Goal: Task Accomplishment & Management: Complete application form

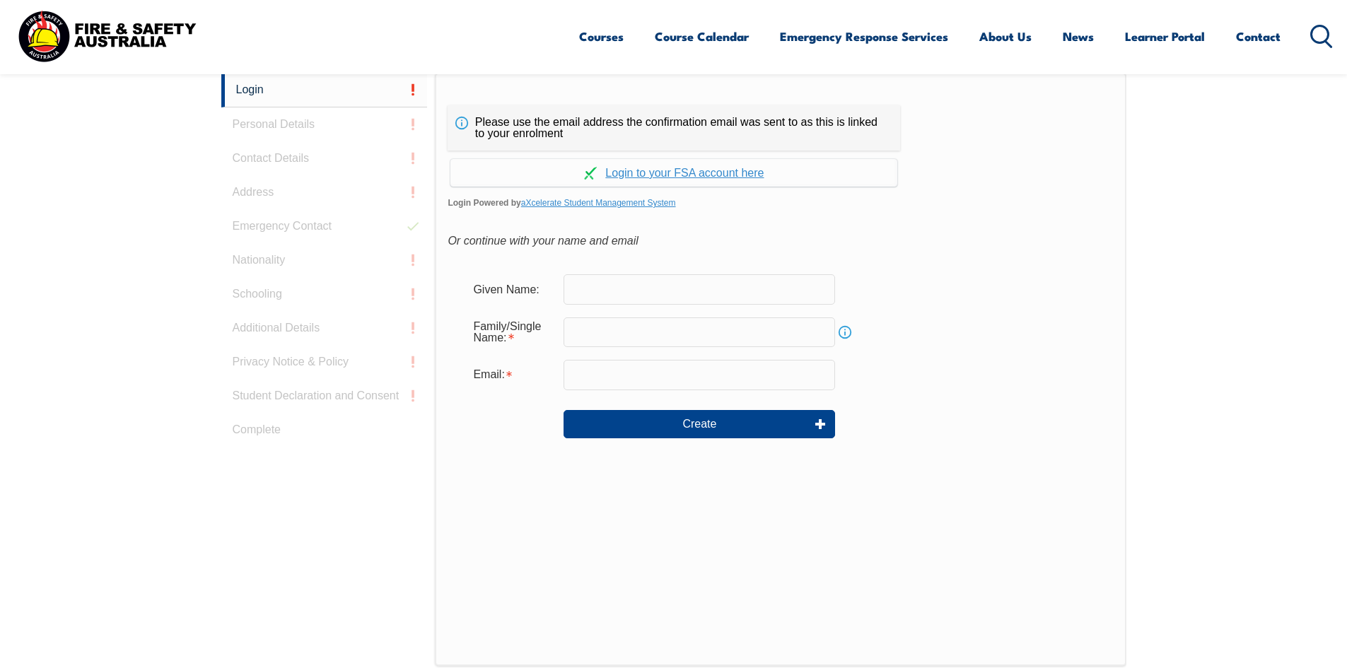
scroll to position [399, 0]
click at [638, 283] on input "text" at bounding box center [698, 287] width 271 height 30
type input "a"
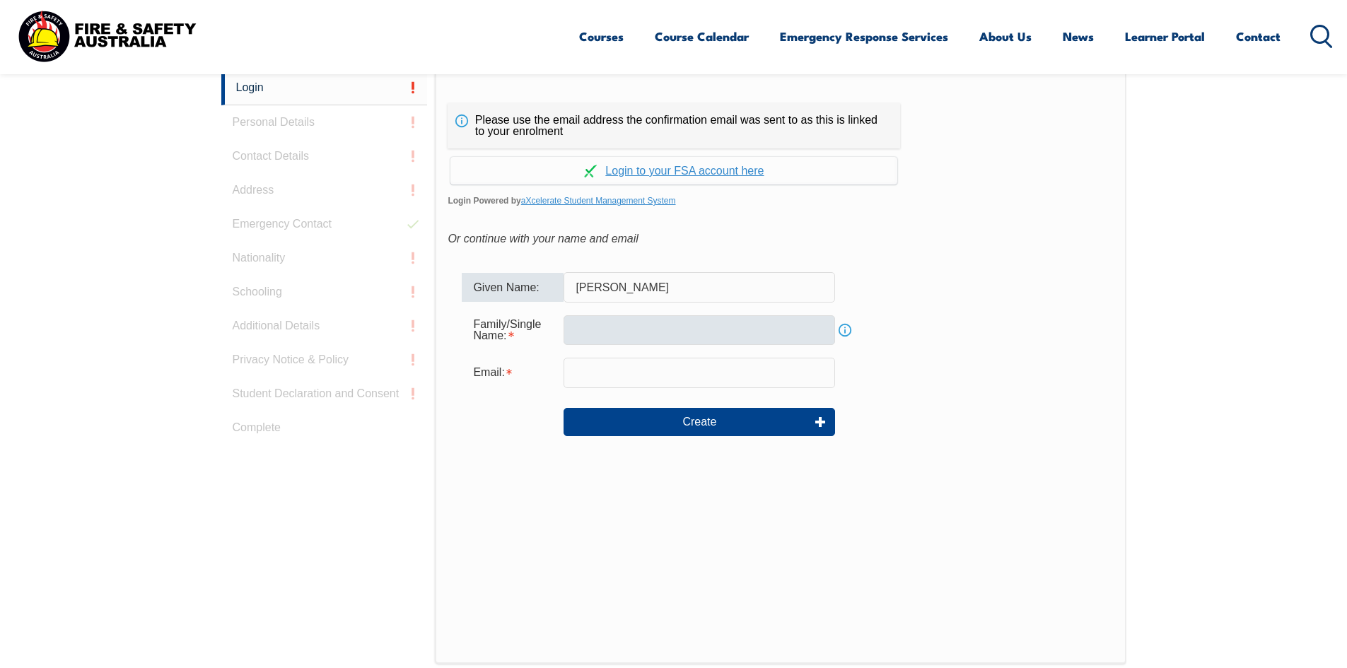
type input "[PERSON_NAME]"
click at [686, 340] on input "text" at bounding box center [698, 330] width 271 height 30
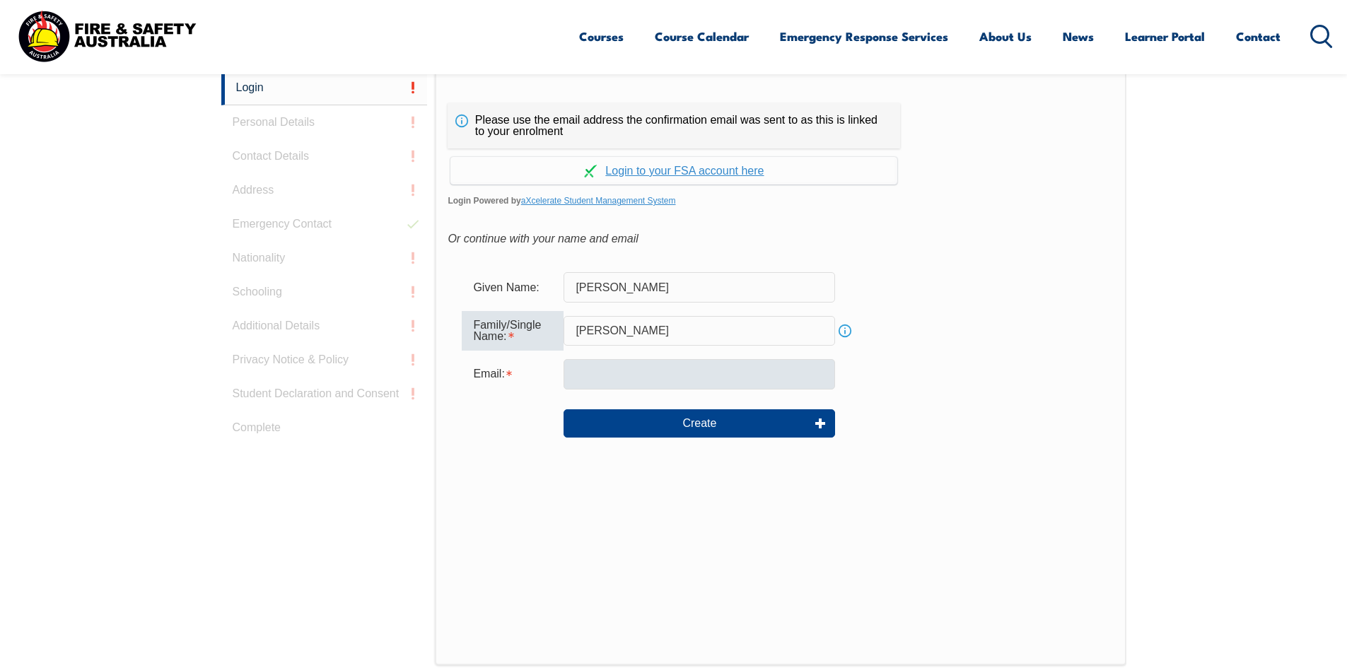
type input "[PERSON_NAME]"
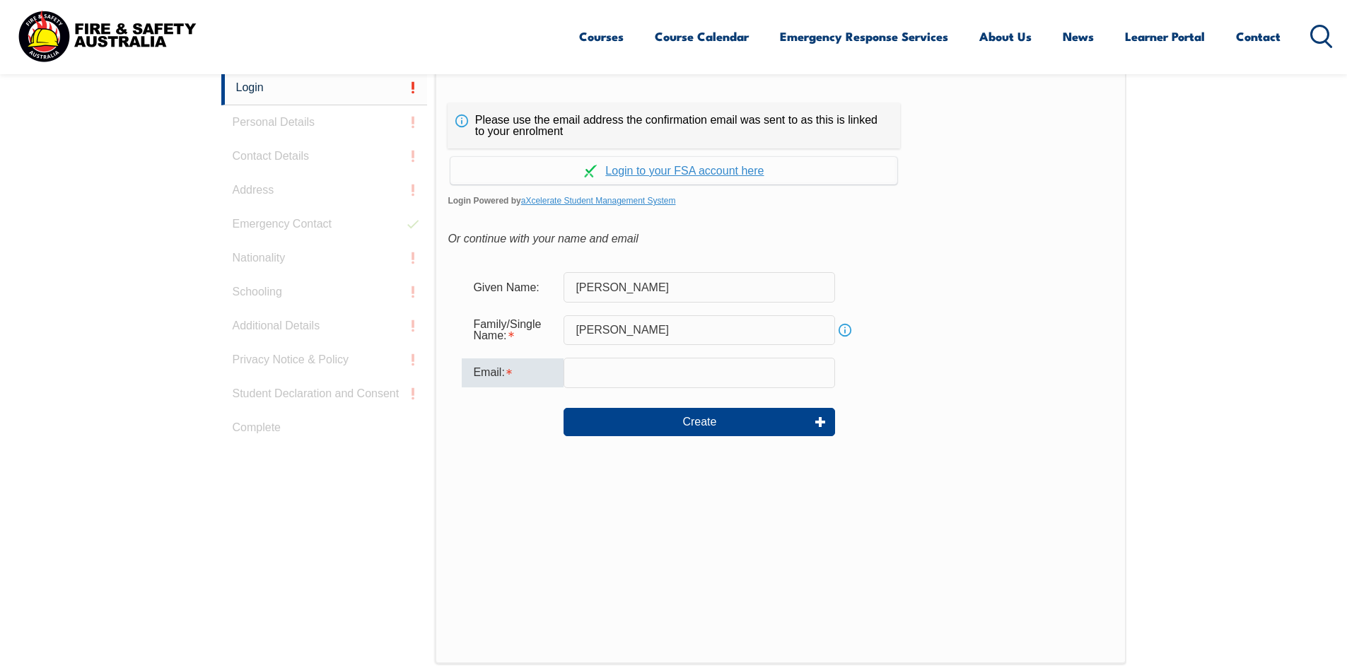
click at [657, 365] on input "email" at bounding box center [698, 373] width 271 height 30
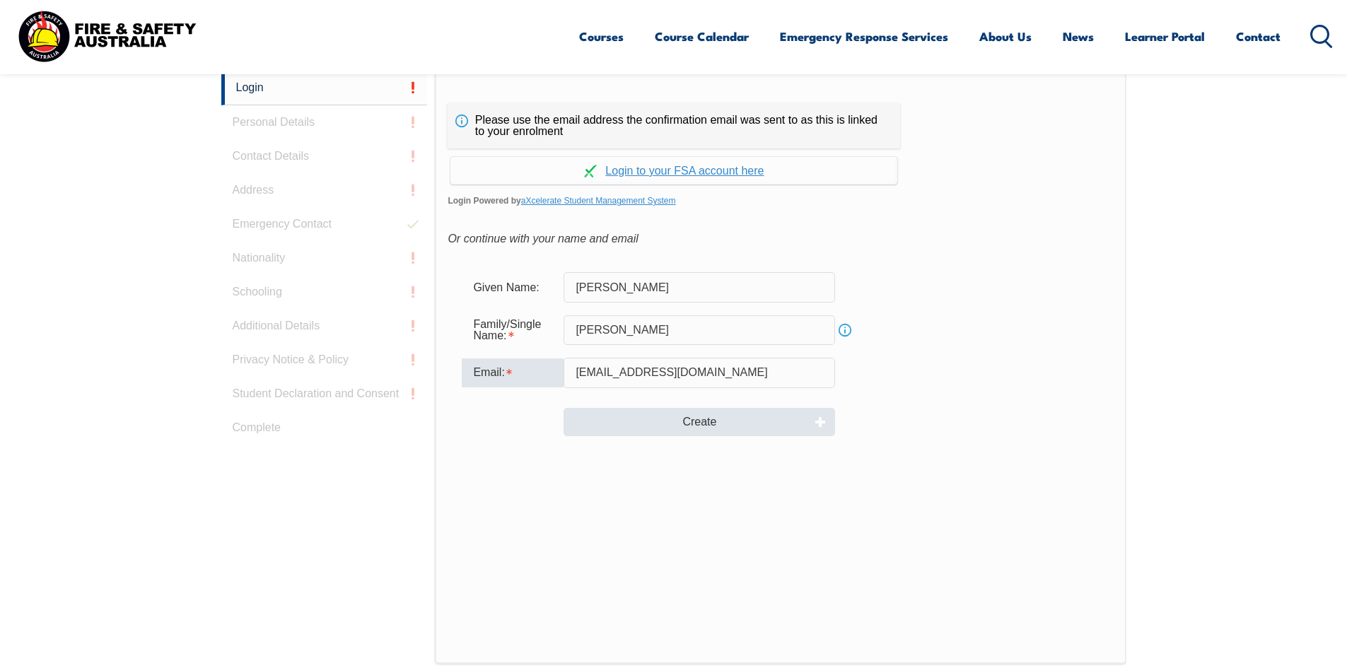
type input "[EMAIL_ADDRESS][DOMAIN_NAME]"
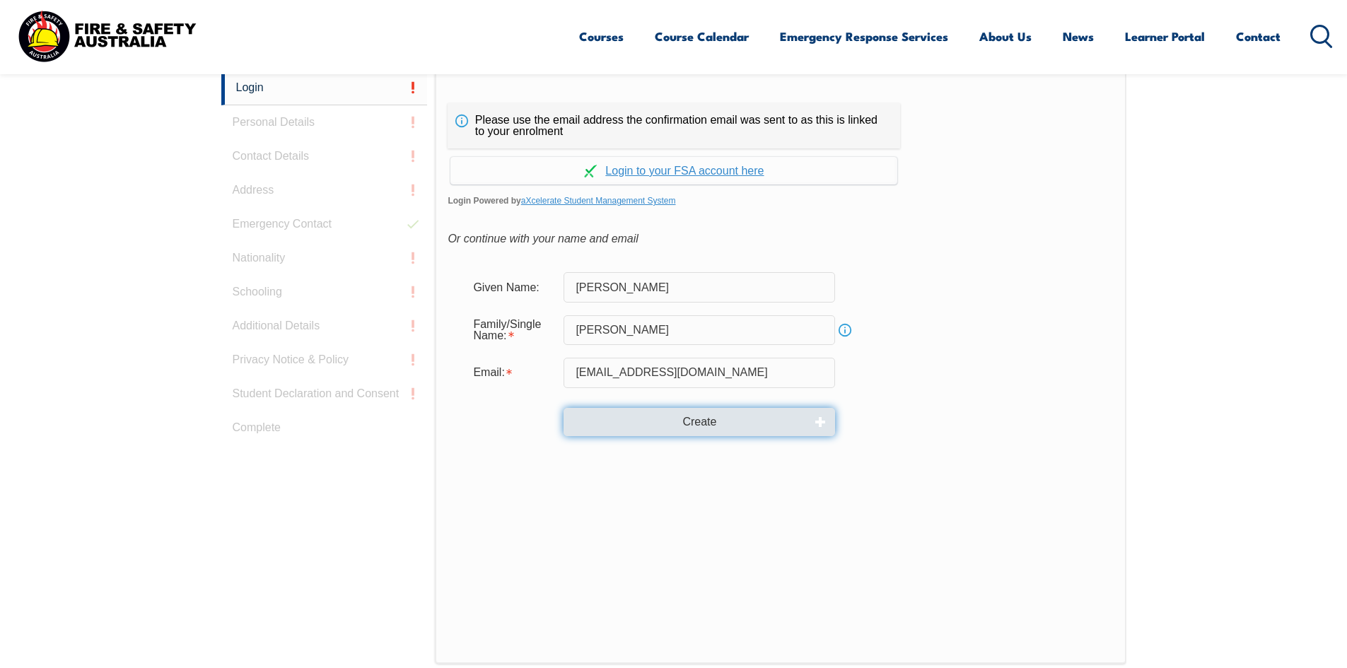
click at [656, 414] on button "Create" at bounding box center [698, 422] width 271 height 28
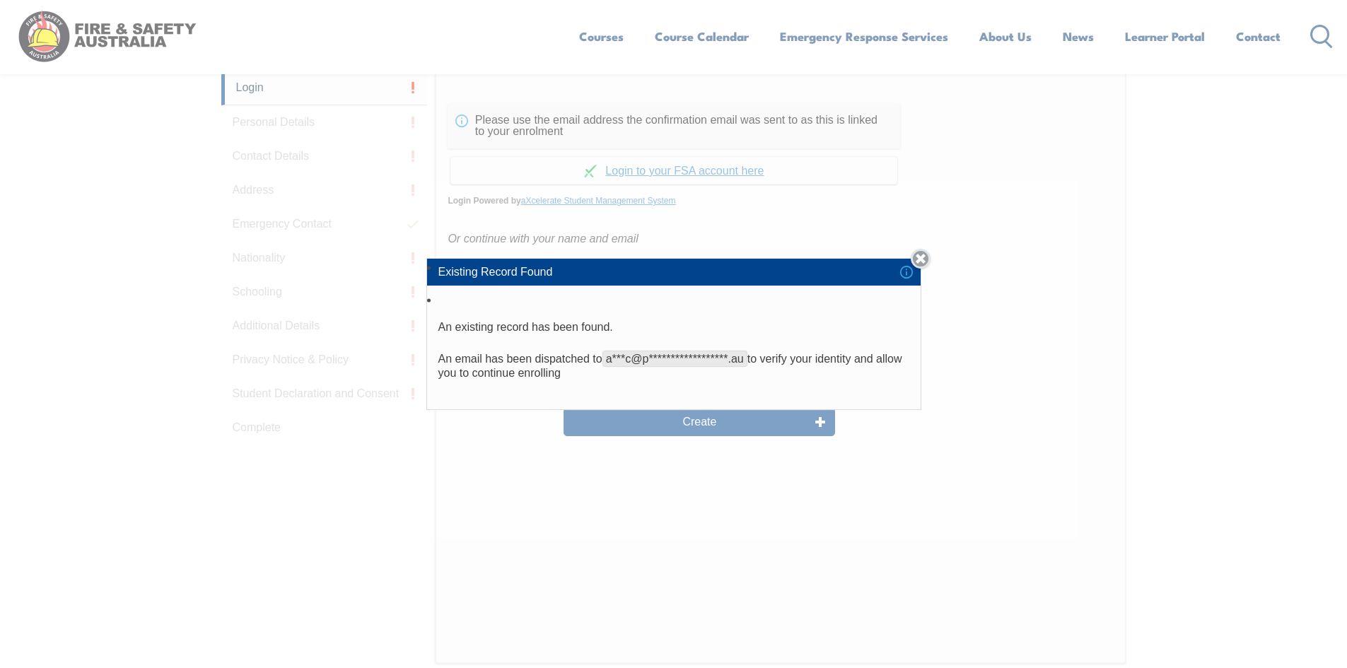
click at [925, 255] on link "Close" at bounding box center [921, 259] width 20 height 20
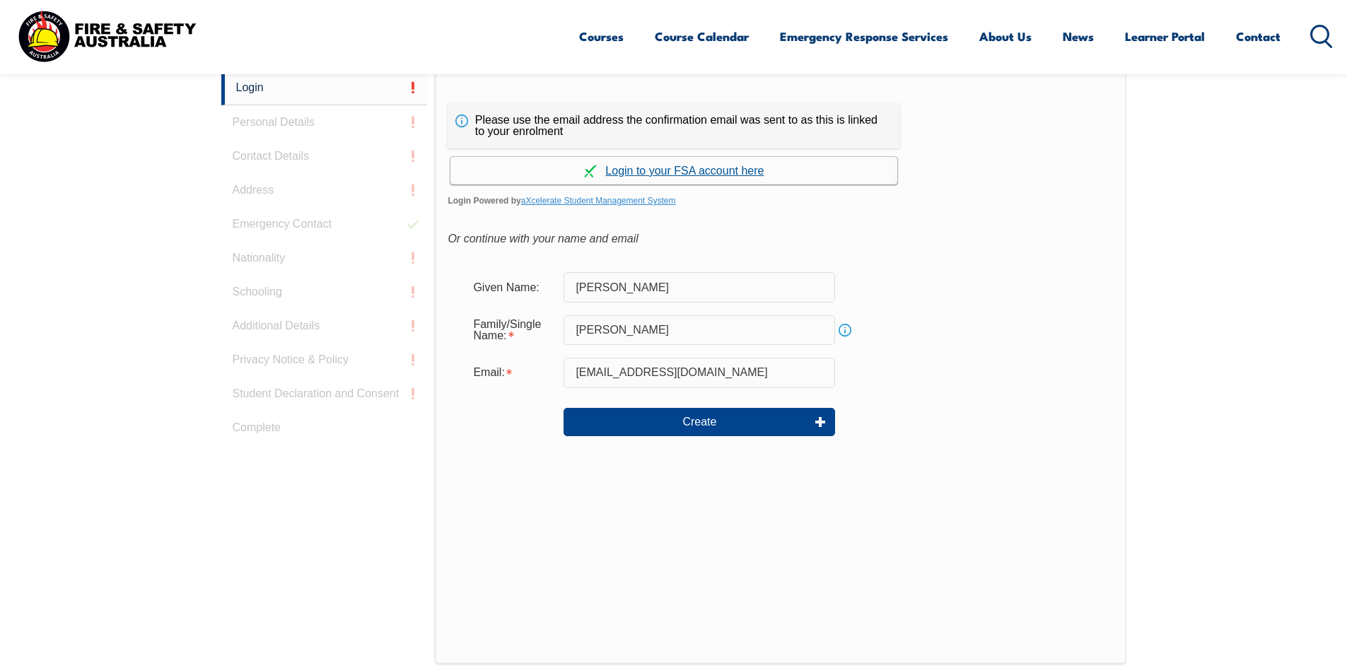
click at [702, 171] on link "Continue with aXcelerate" at bounding box center [673, 171] width 447 height 28
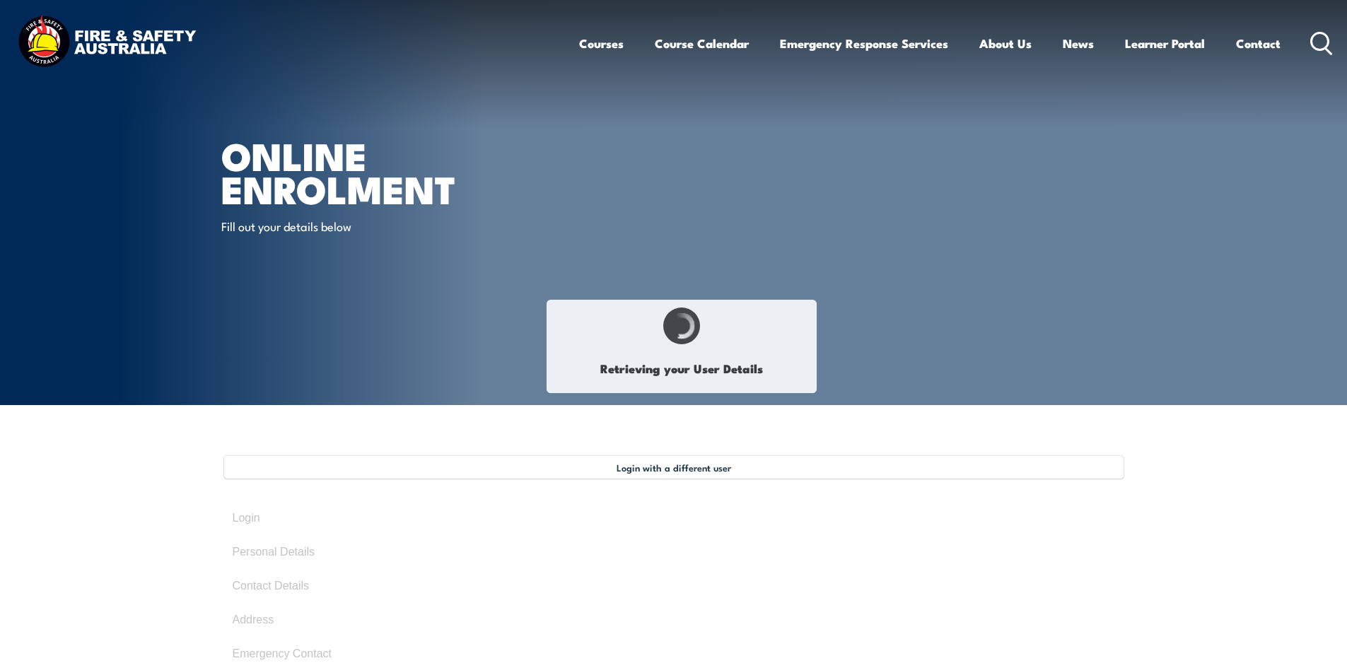
type input "[PERSON_NAME]"
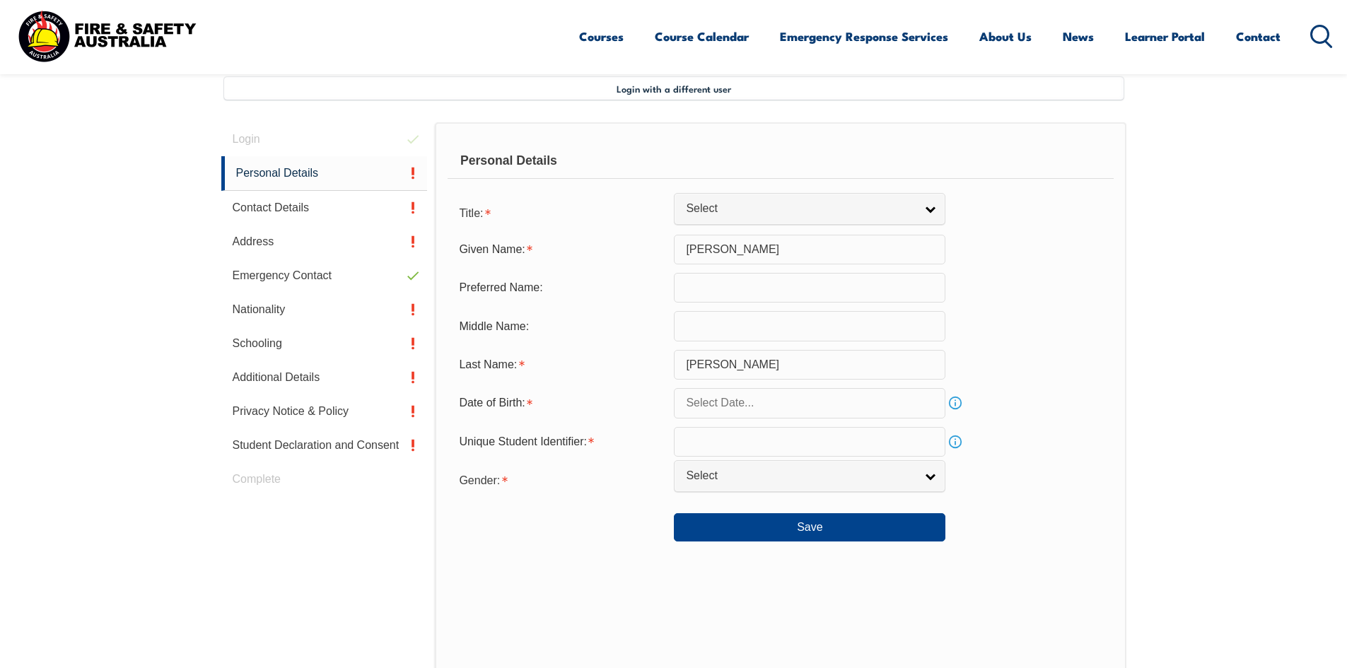
scroll to position [377, 0]
click at [787, 404] on input "text" at bounding box center [809, 405] width 271 height 30
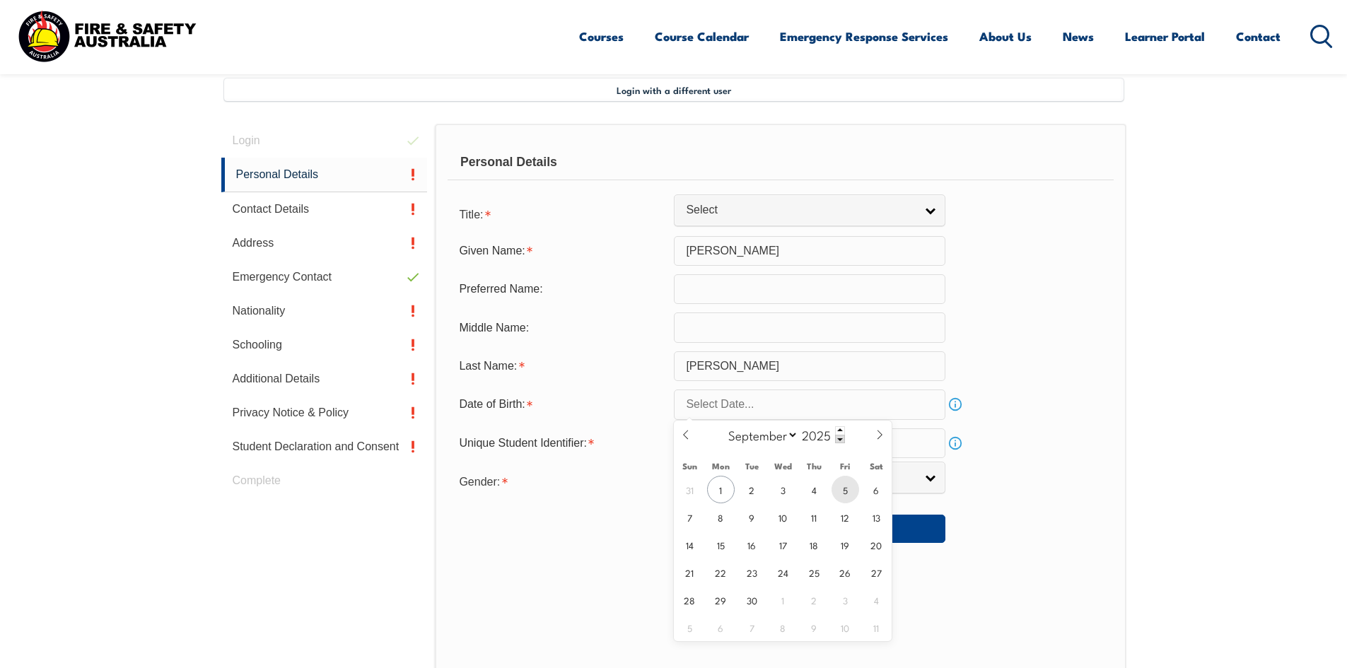
click at [845, 491] on span "5" at bounding box center [845, 490] width 28 height 28
type input "[DATE]"
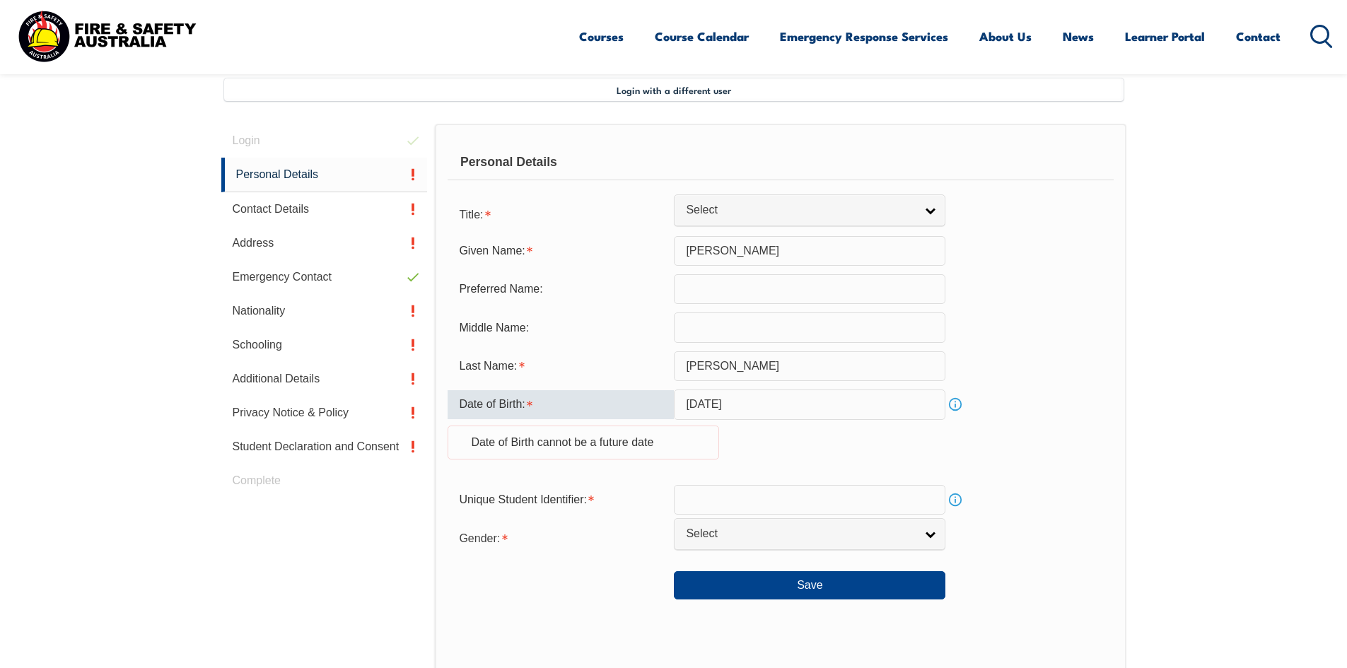
click at [785, 406] on input "[DATE]" at bounding box center [809, 405] width 271 height 30
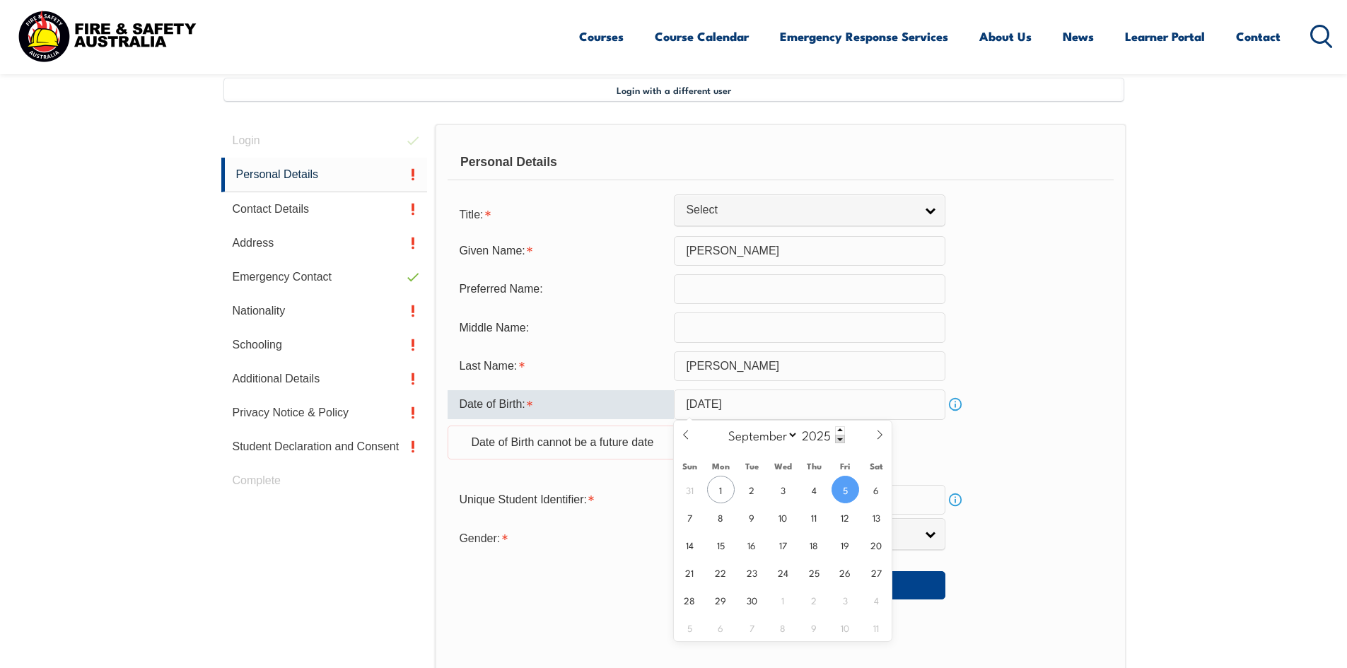
click at [788, 404] on input "[DATE]" at bounding box center [809, 405] width 271 height 30
click at [838, 431] on span at bounding box center [840, 430] width 10 height 8
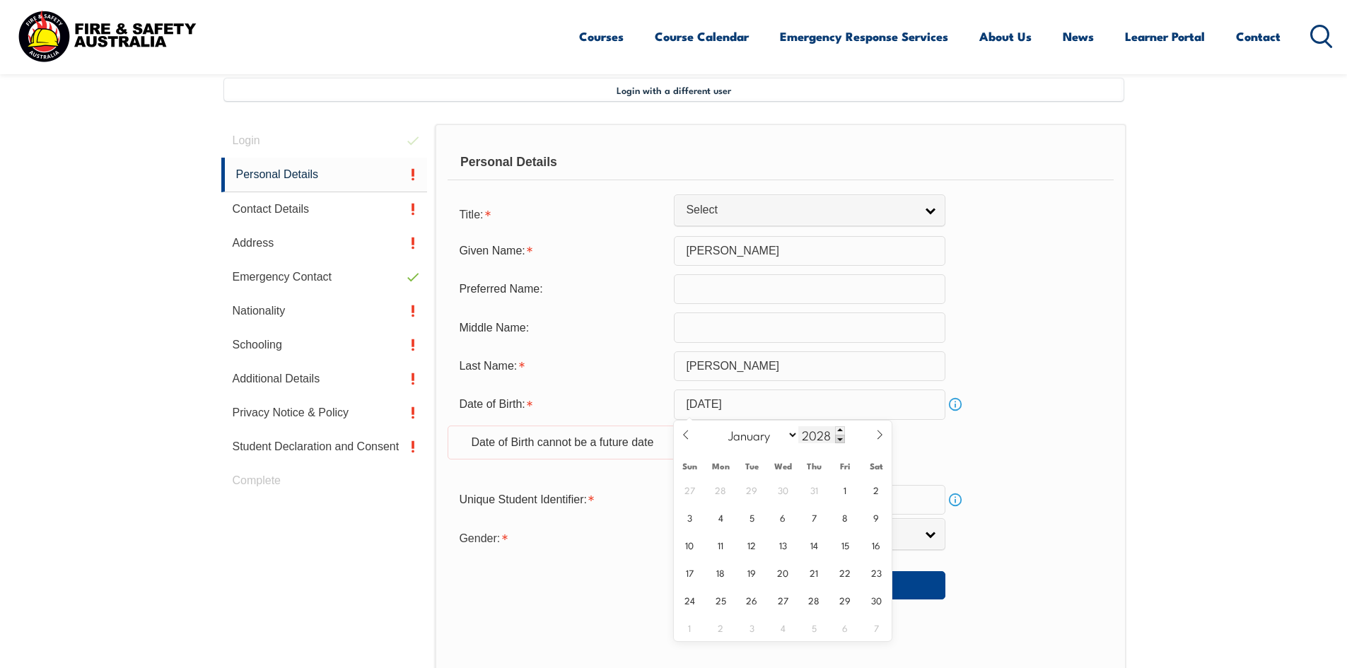
click at [839, 441] on span at bounding box center [840, 439] width 10 height 8
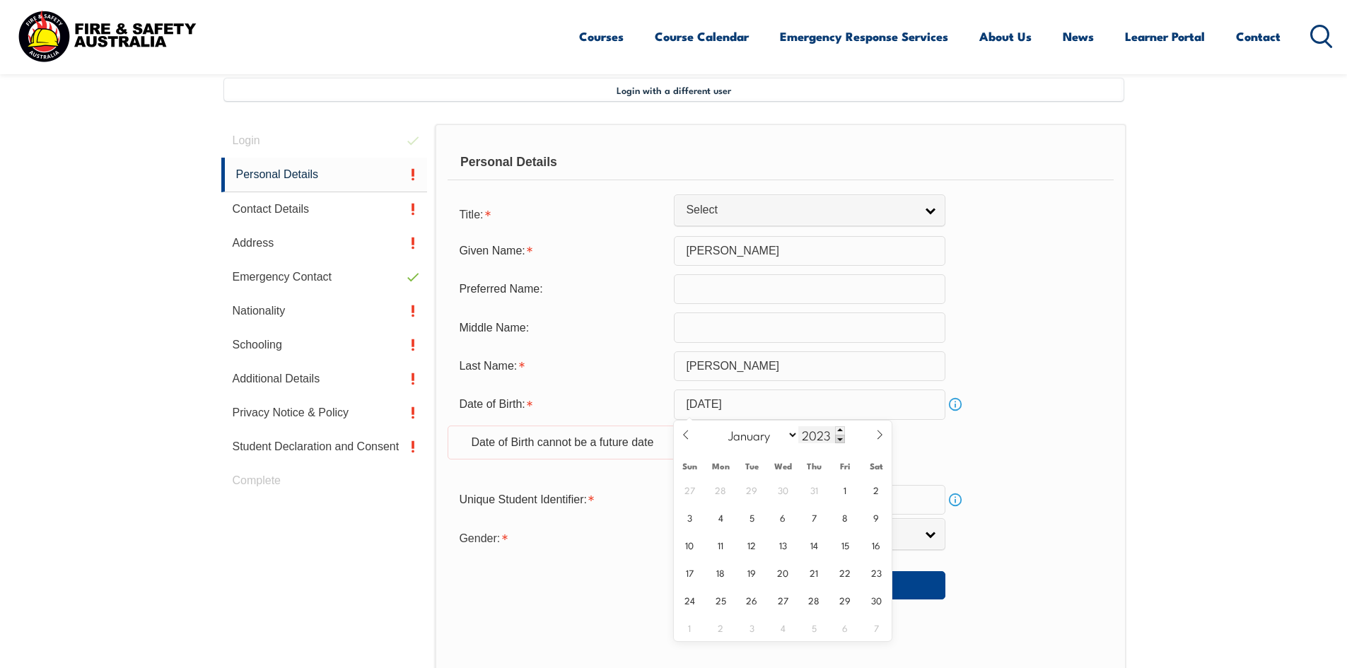
click at [839, 441] on span at bounding box center [840, 439] width 10 height 8
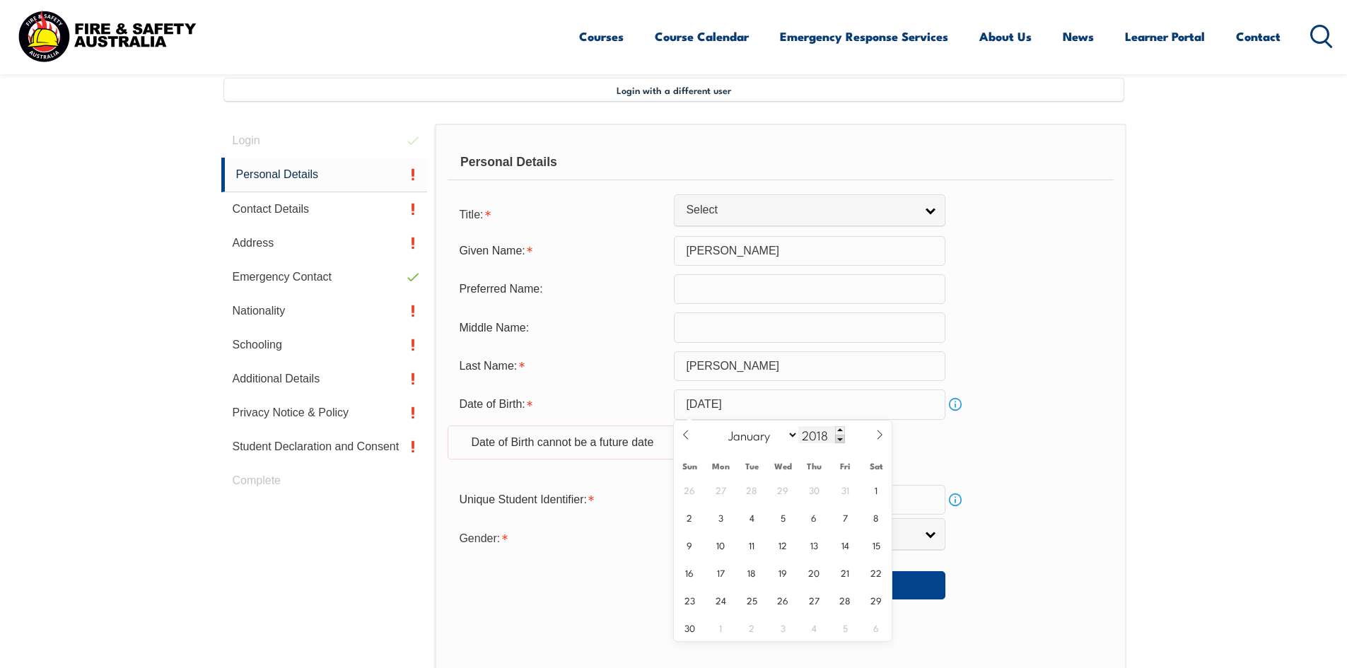
click at [839, 441] on span at bounding box center [840, 439] width 10 height 8
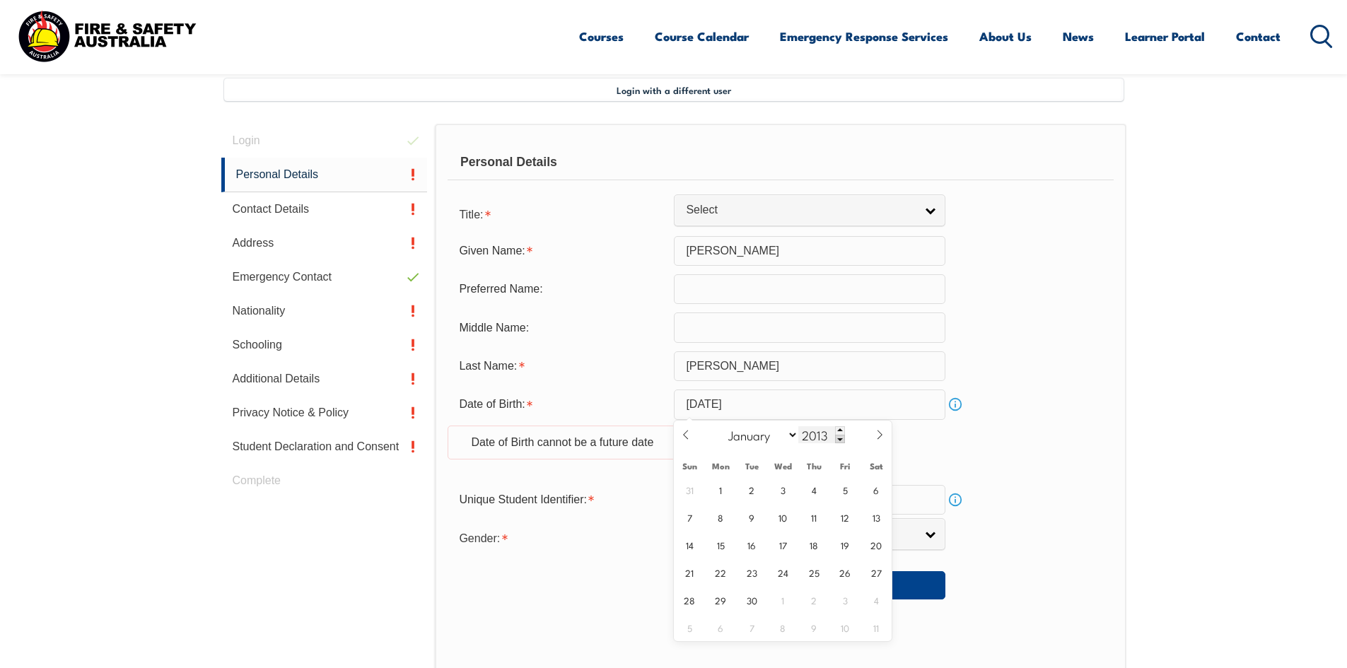
click at [839, 441] on span at bounding box center [840, 439] width 10 height 8
click at [836, 441] on span at bounding box center [840, 439] width 10 height 8
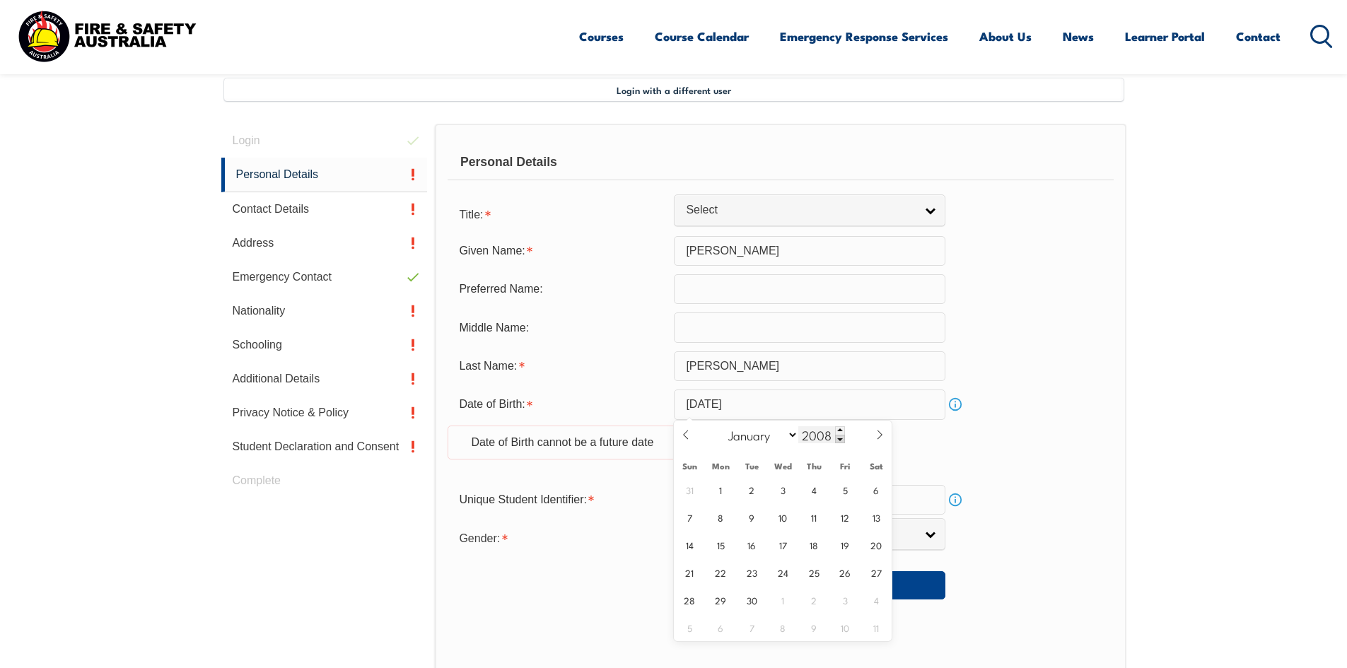
click at [840, 440] on span at bounding box center [840, 439] width 10 height 8
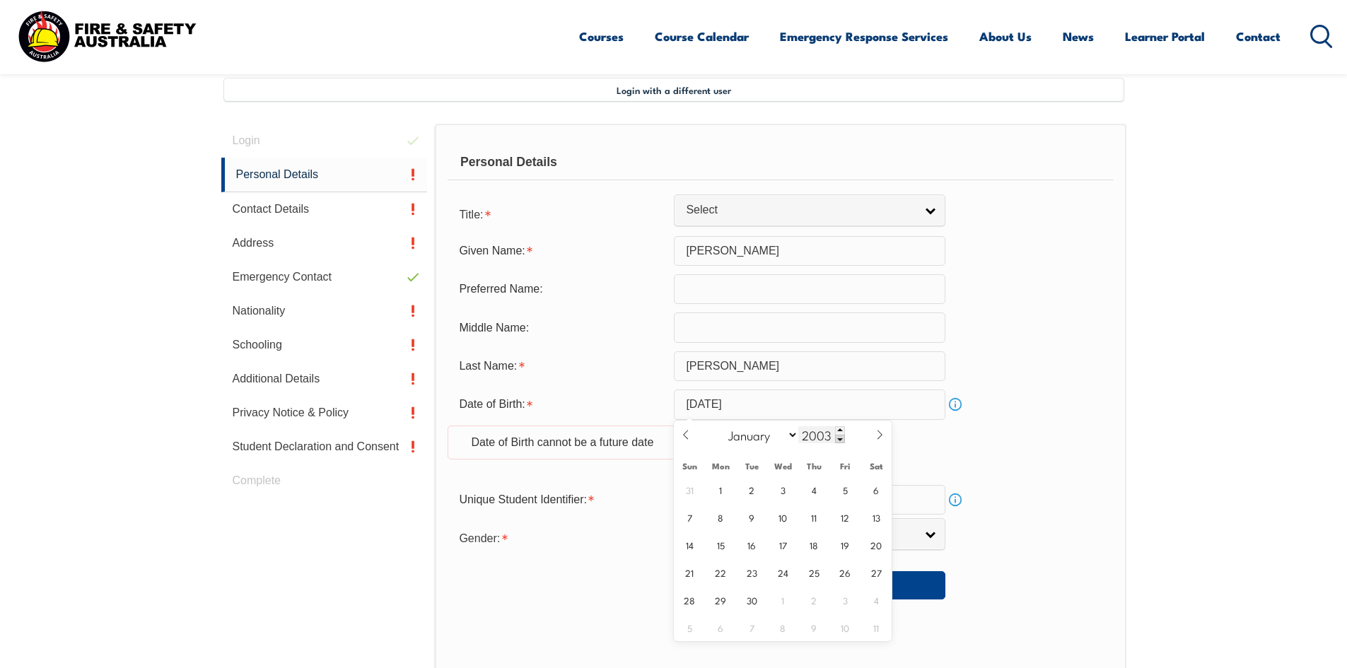
click at [840, 440] on span at bounding box center [840, 439] width 10 height 8
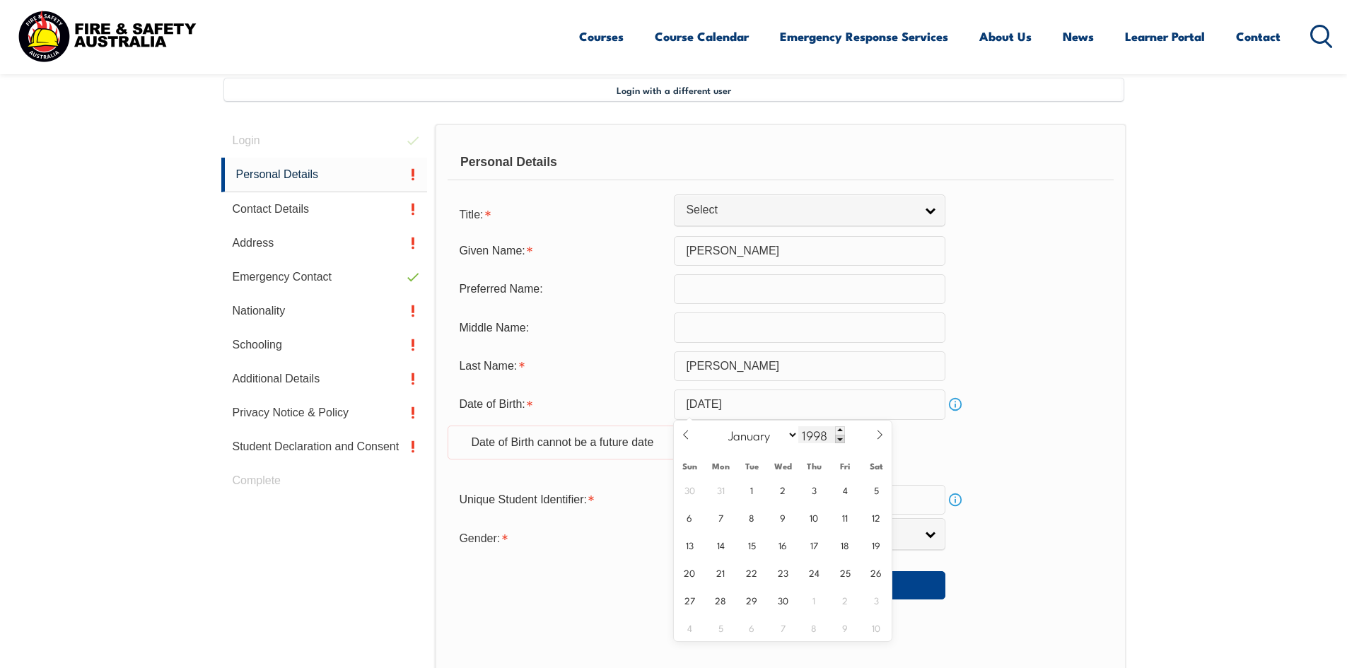
click at [840, 440] on span at bounding box center [840, 439] width 10 height 8
click at [841, 440] on span at bounding box center [840, 439] width 10 height 8
click at [840, 440] on span at bounding box center [840, 439] width 10 height 8
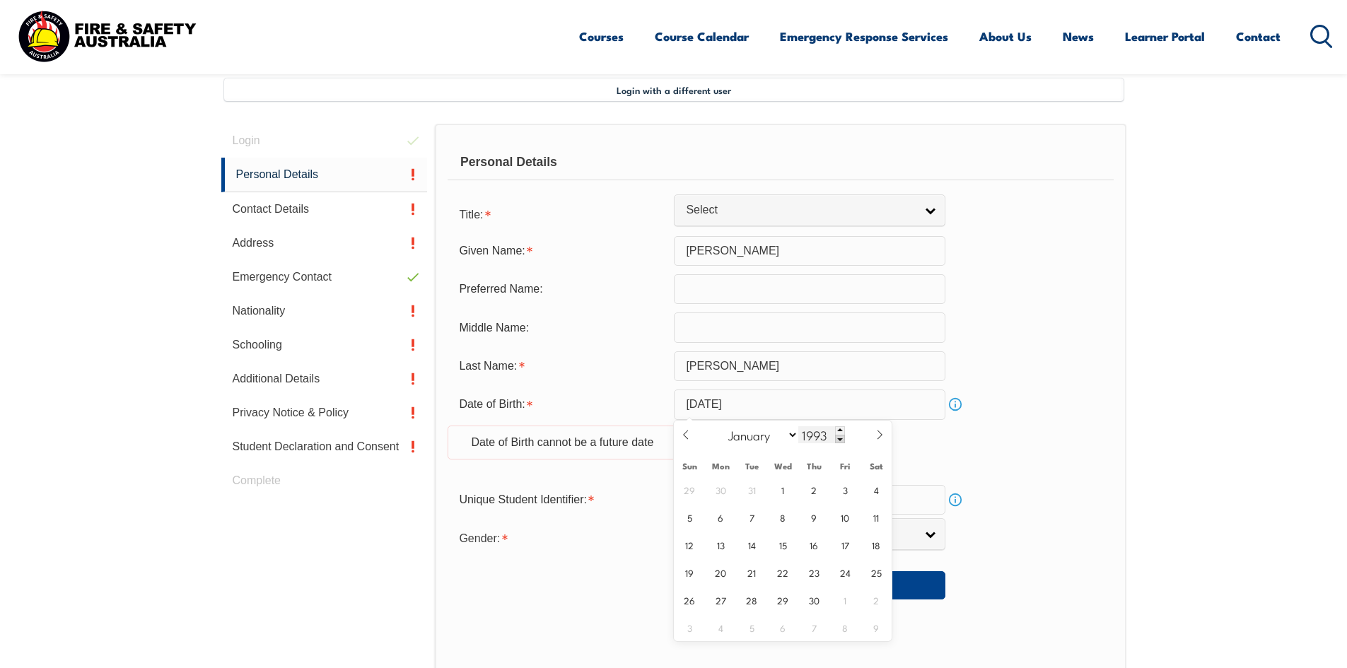
click at [840, 440] on span at bounding box center [840, 439] width 10 height 8
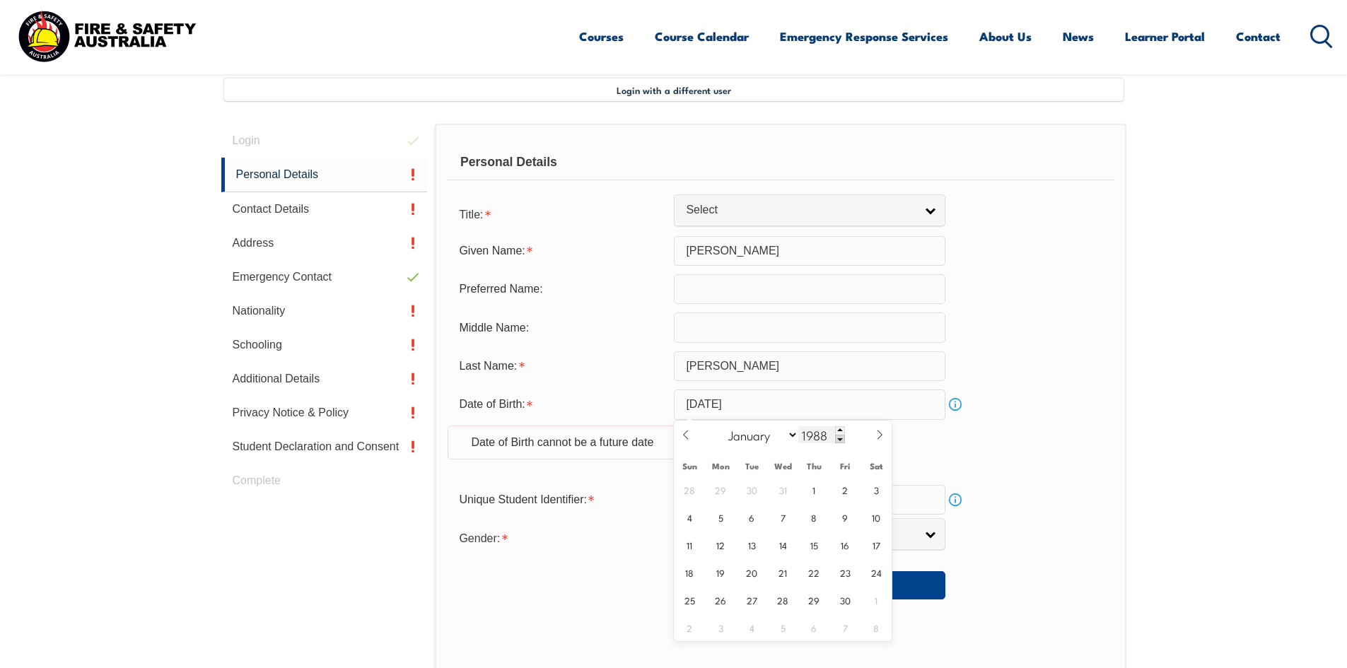
click at [840, 440] on span at bounding box center [840, 439] width 10 height 8
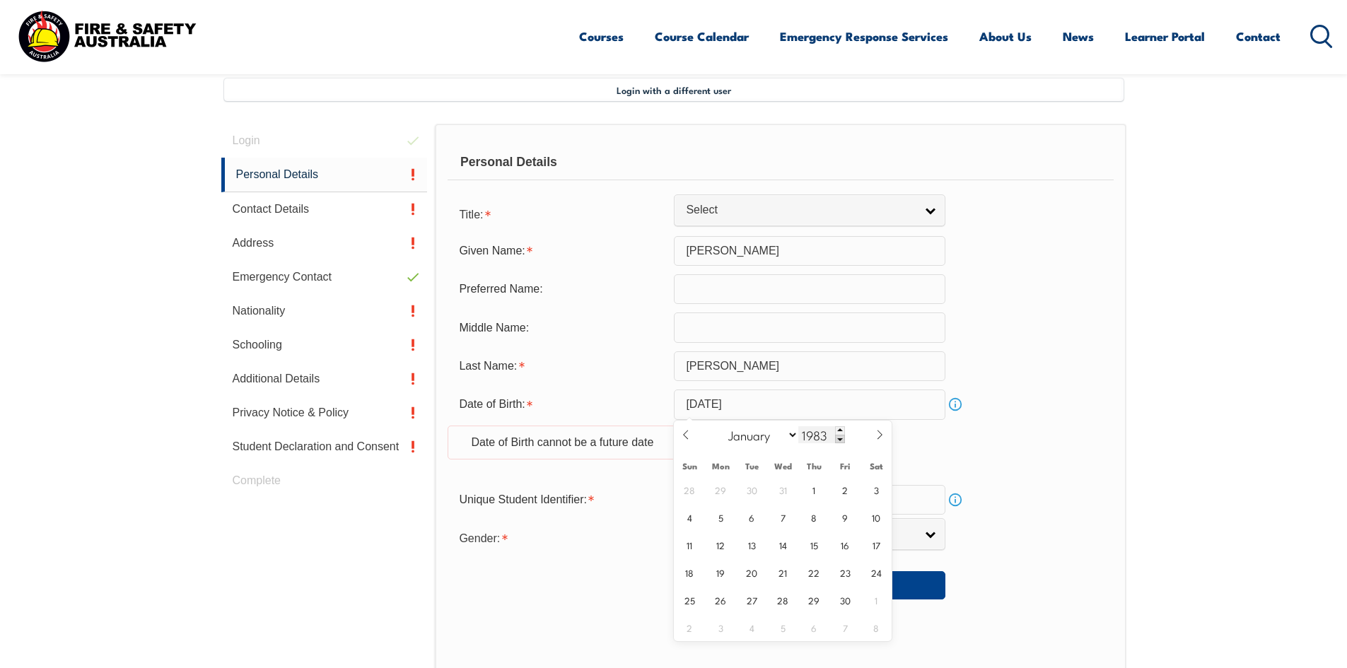
click at [840, 440] on span at bounding box center [840, 439] width 10 height 8
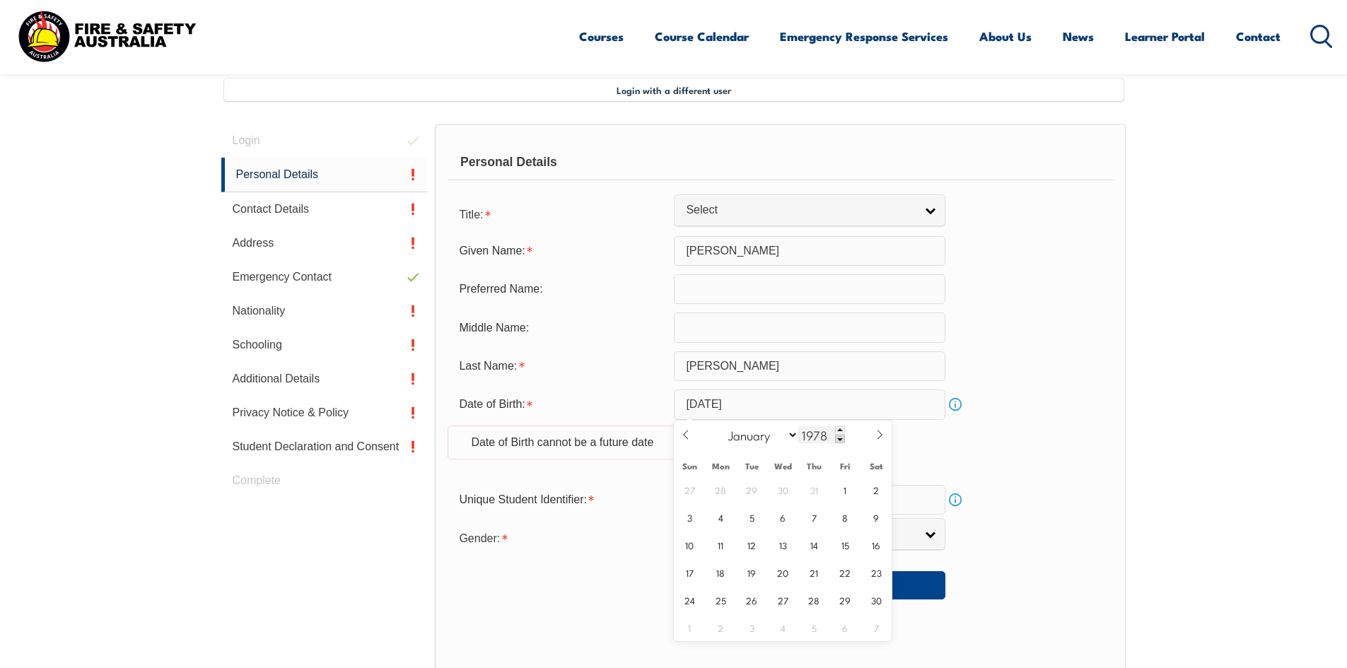
click at [840, 440] on span at bounding box center [840, 439] width 10 height 8
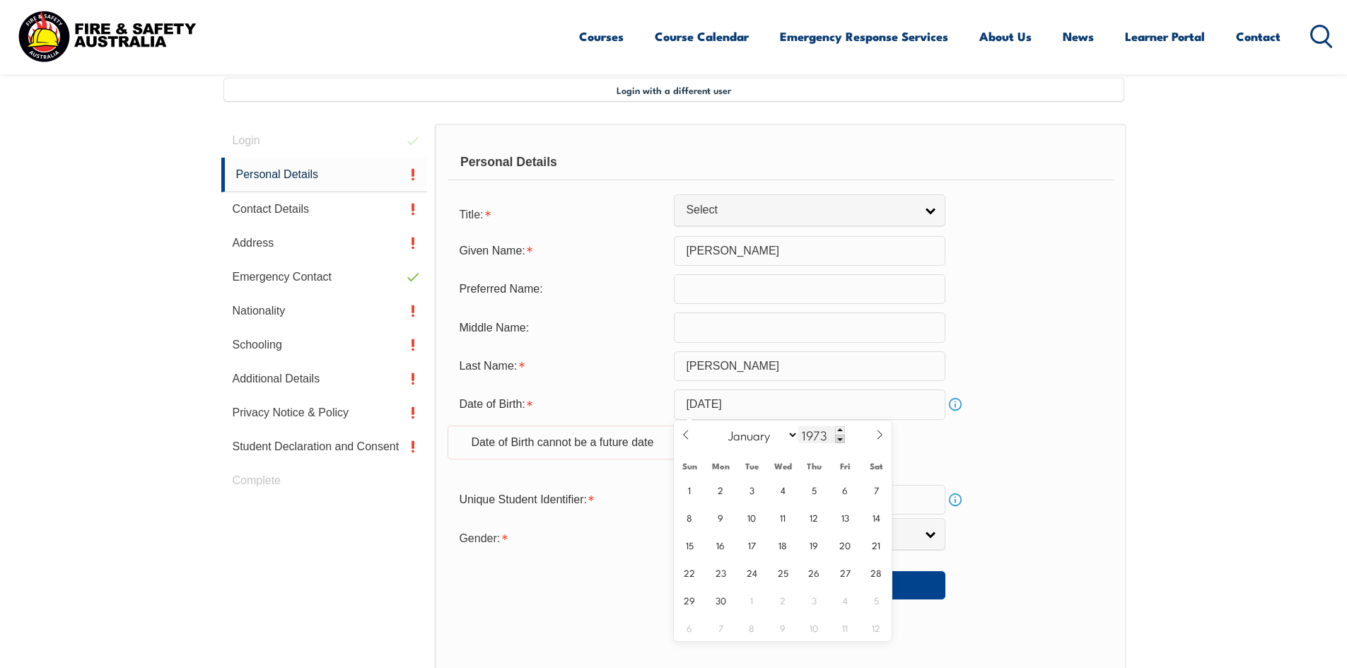
click at [840, 440] on span at bounding box center [840, 439] width 10 height 8
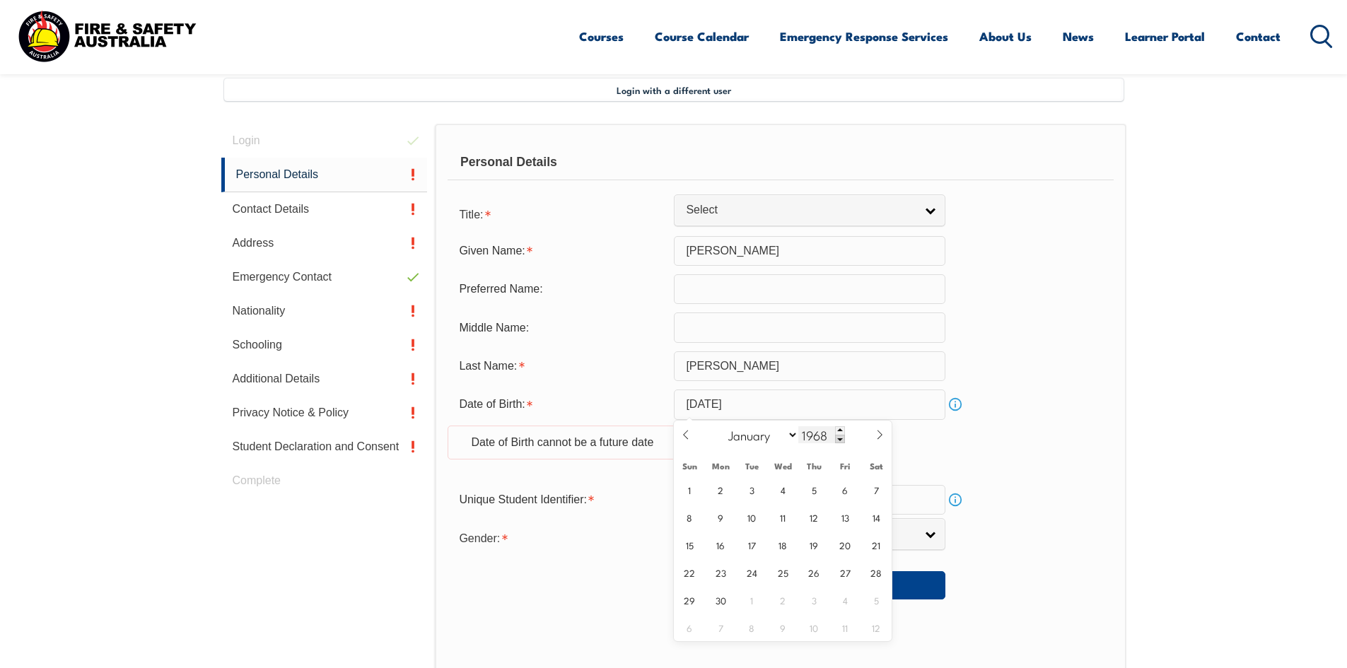
click at [840, 440] on span at bounding box center [840, 439] width 10 height 8
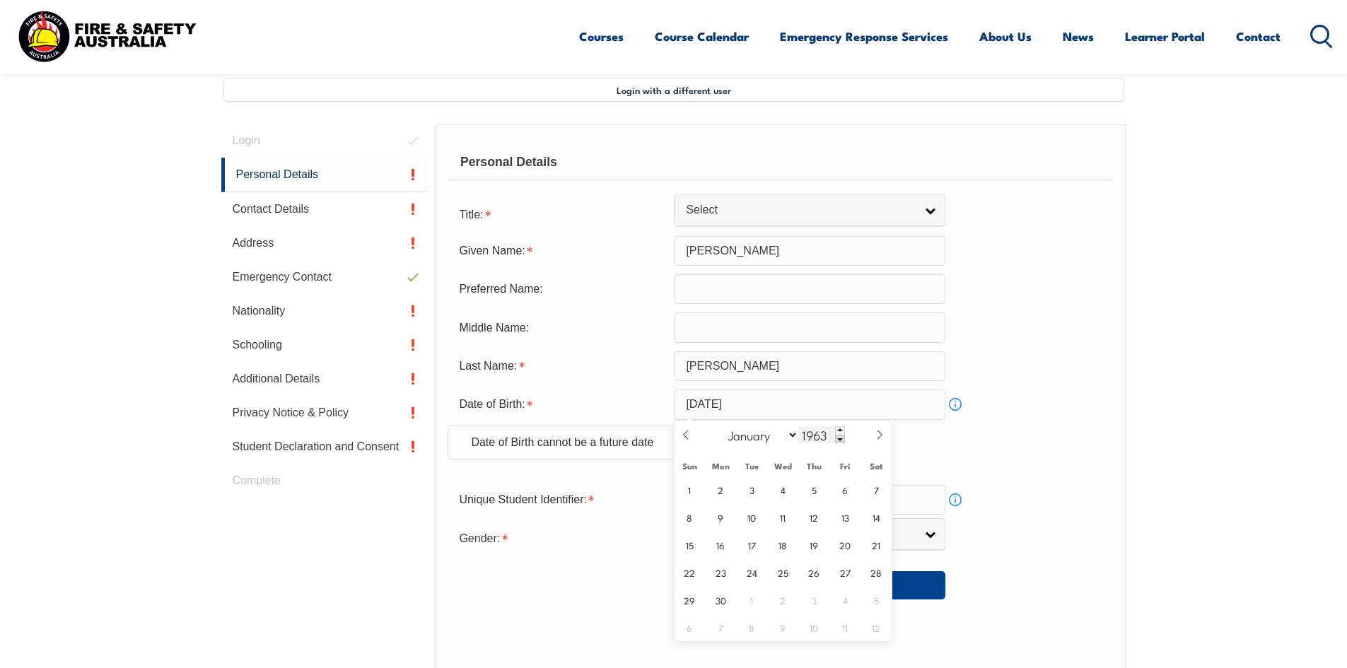
click at [840, 440] on span at bounding box center [840, 439] width 10 height 8
type input "1962"
click at [686, 435] on icon at bounding box center [686, 435] width 10 height 10
click at [681, 435] on icon at bounding box center [686, 435] width 10 height 10
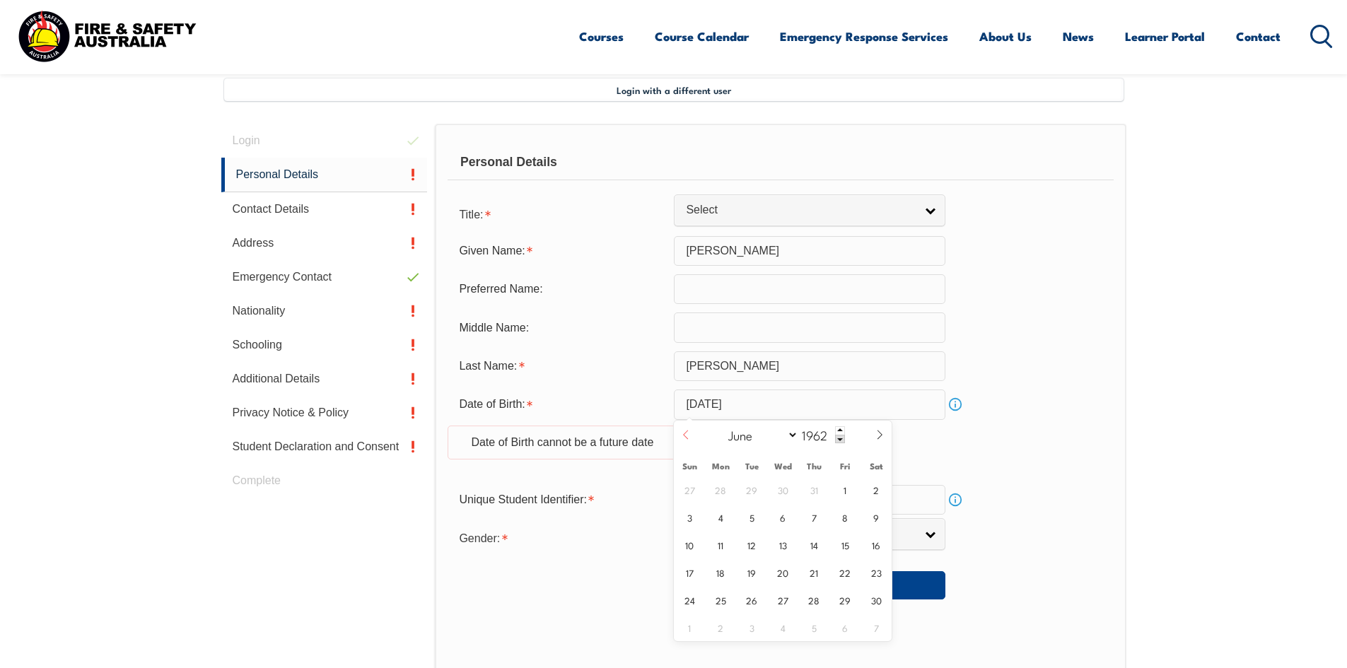
click at [681, 435] on icon at bounding box center [686, 435] width 10 height 10
select select "2"
click at [724, 522] on span "5" at bounding box center [721, 517] width 28 height 28
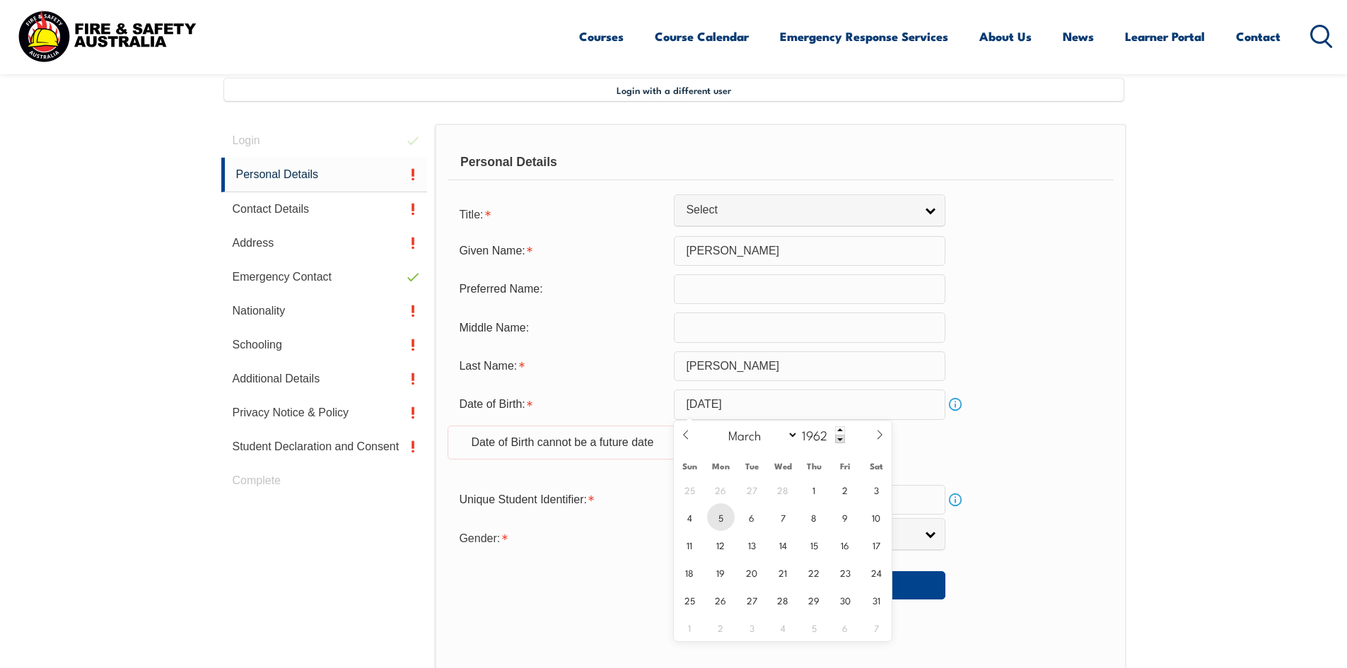
type input "[DATE]"
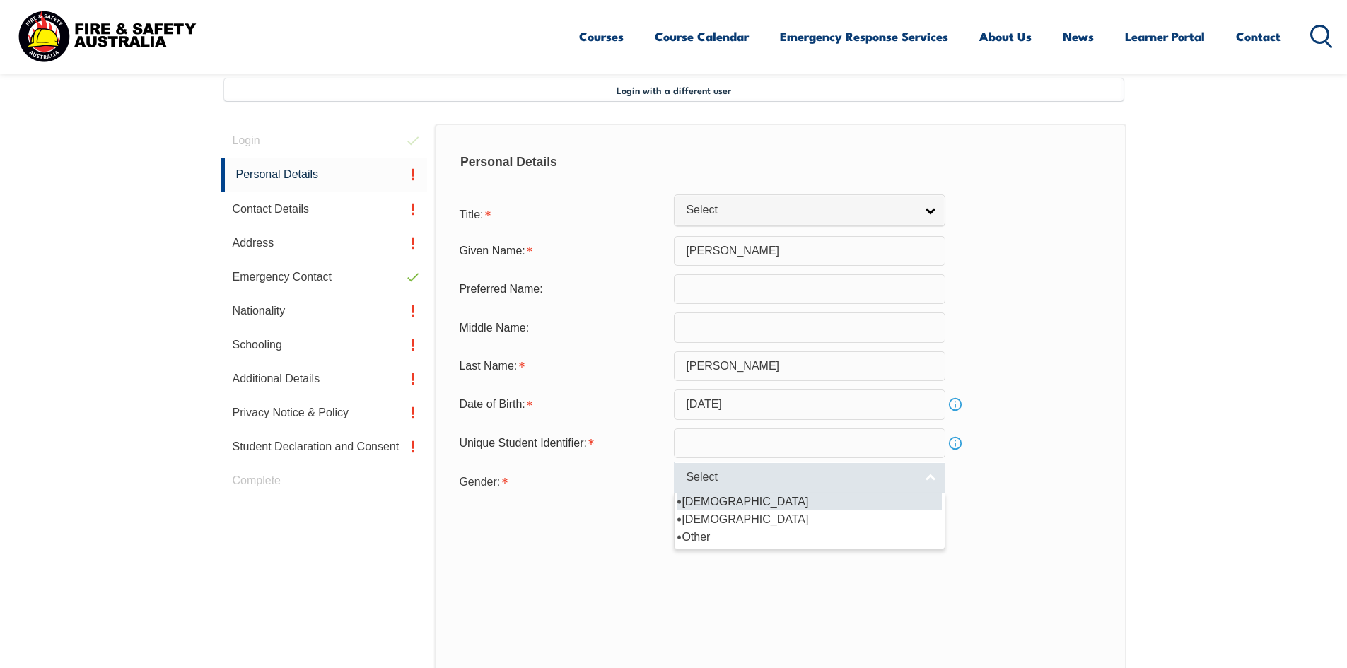
click at [928, 475] on link "Select" at bounding box center [809, 478] width 271 height 32
click at [891, 503] on li "[DEMOGRAPHIC_DATA]" at bounding box center [809, 502] width 264 height 18
select select "M"
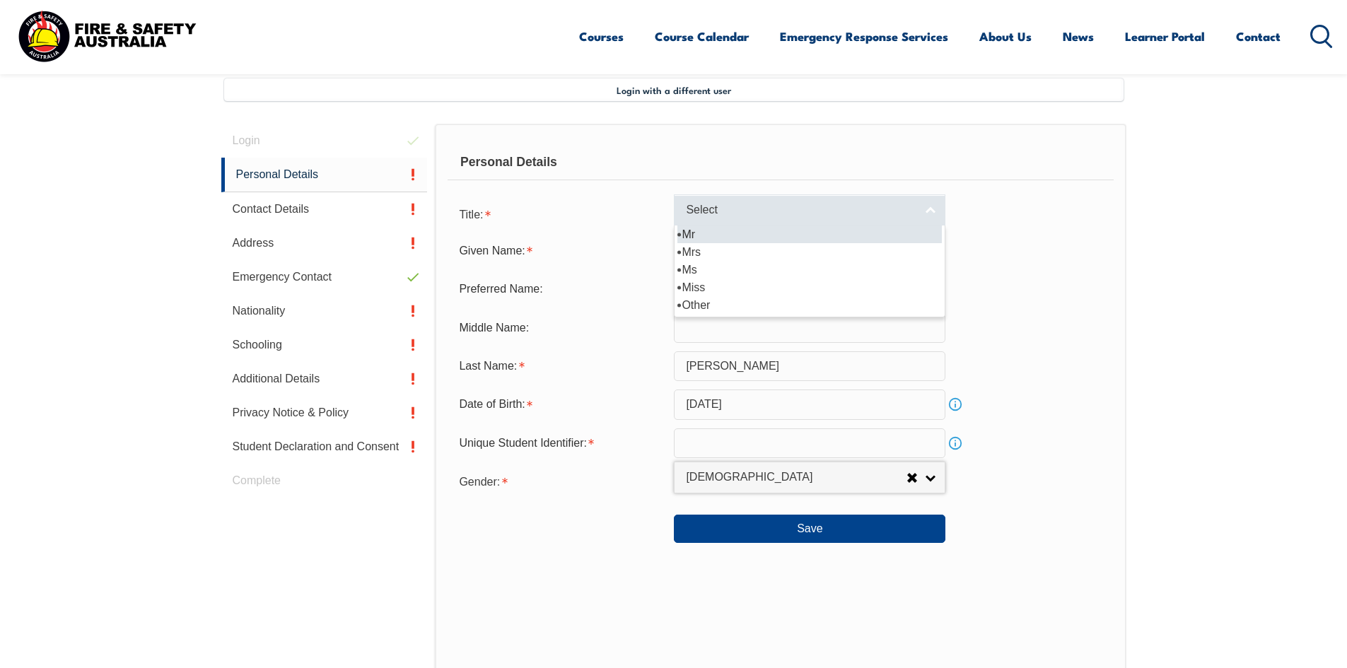
click at [933, 206] on link "Select" at bounding box center [809, 210] width 271 height 32
click at [865, 234] on li "Mr" at bounding box center [809, 235] width 264 height 18
select select "Mr"
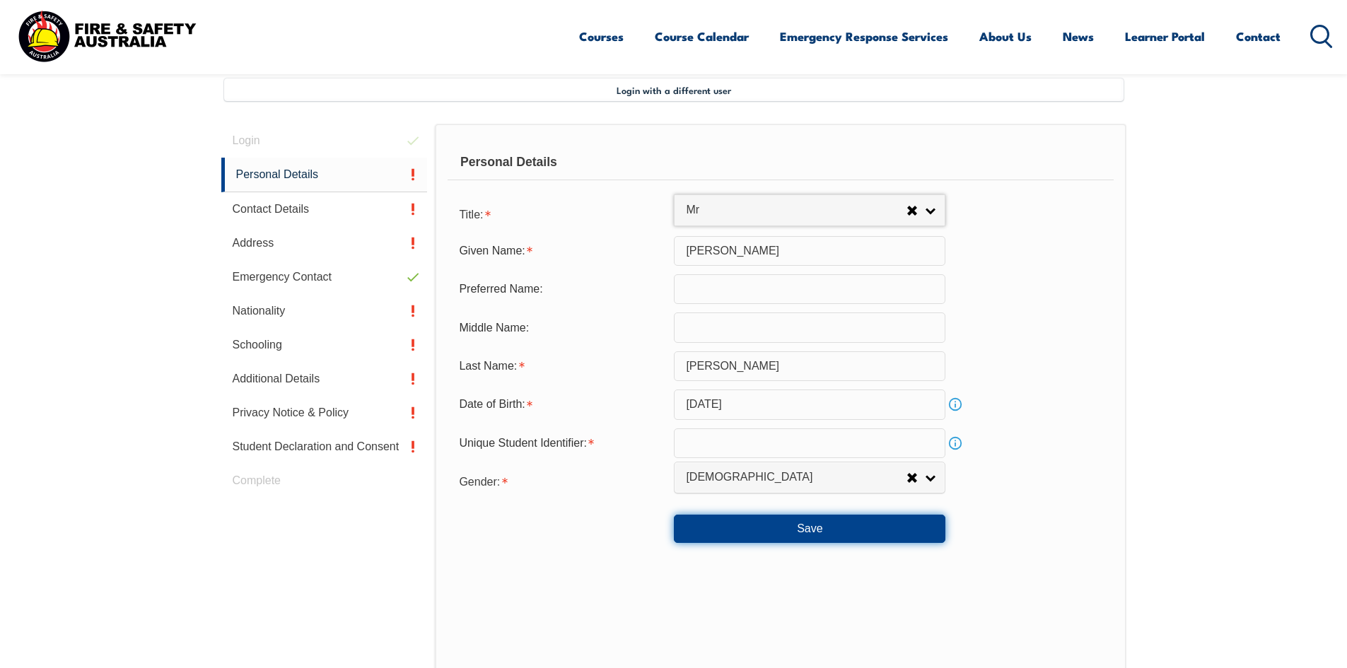
click at [814, 527] on button "Save" at bounding box center [809, 529] width 271 height 28
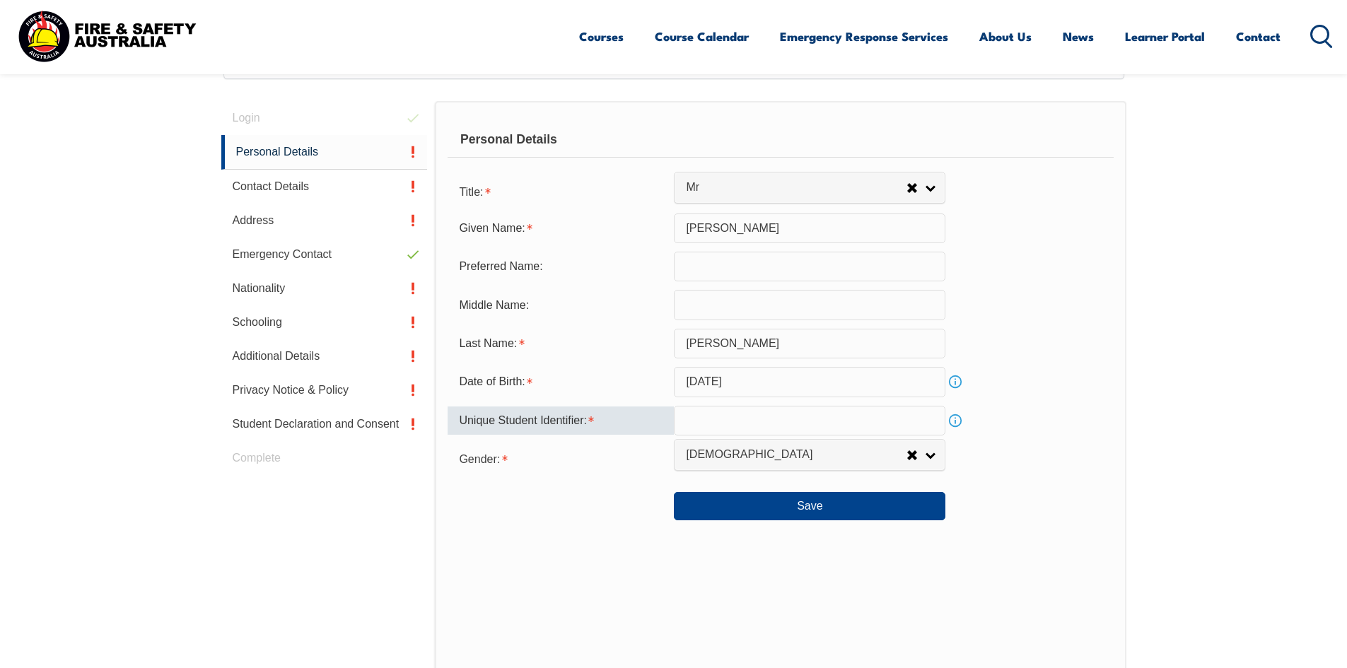
scroll to position [353, 0]
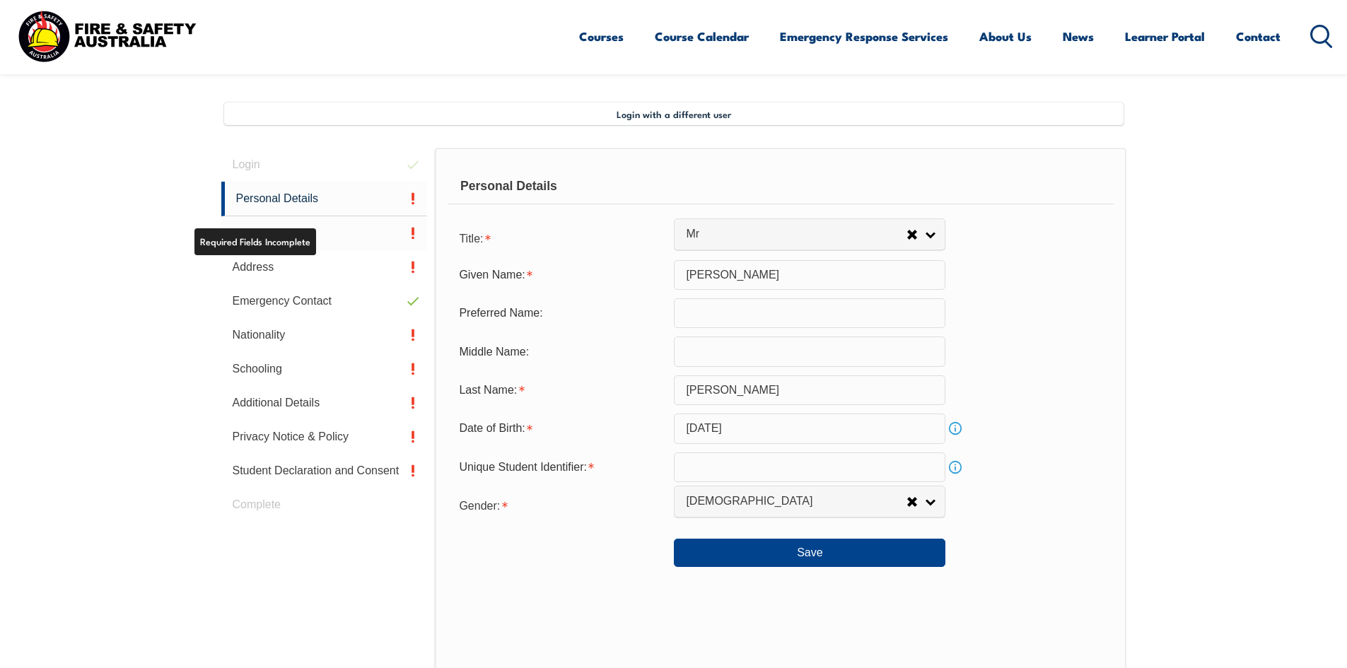
click at [286, 240] on link "Contact Details" at bounding box center [324, 233] width 206 height 34
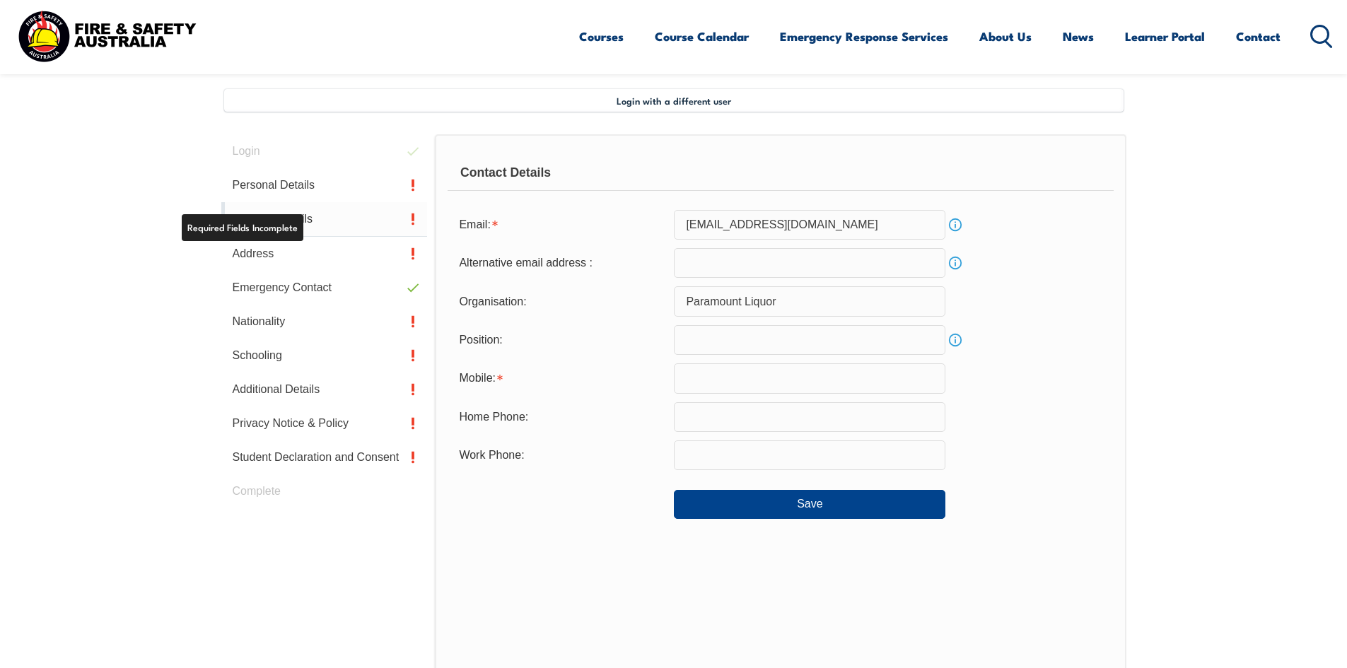
scroll to position [385, 0]
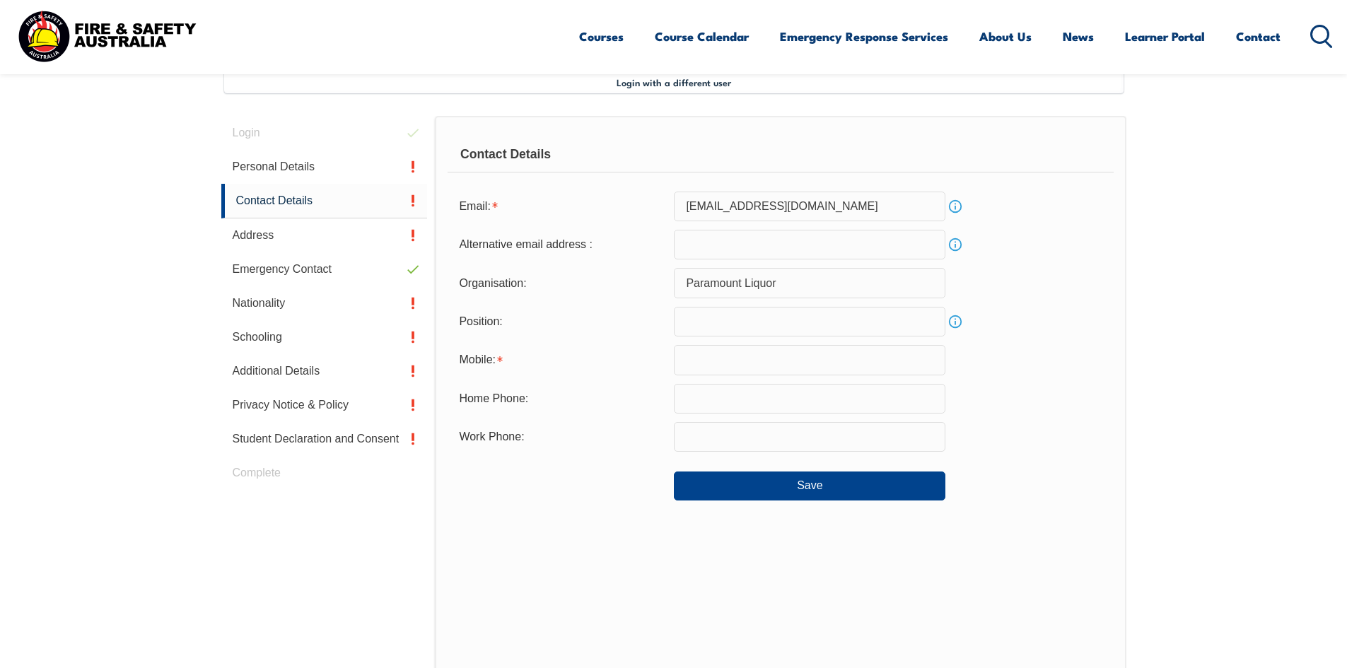
click at [708, 328] on input "text" at bounding box center [809, 322] width 271 height 30
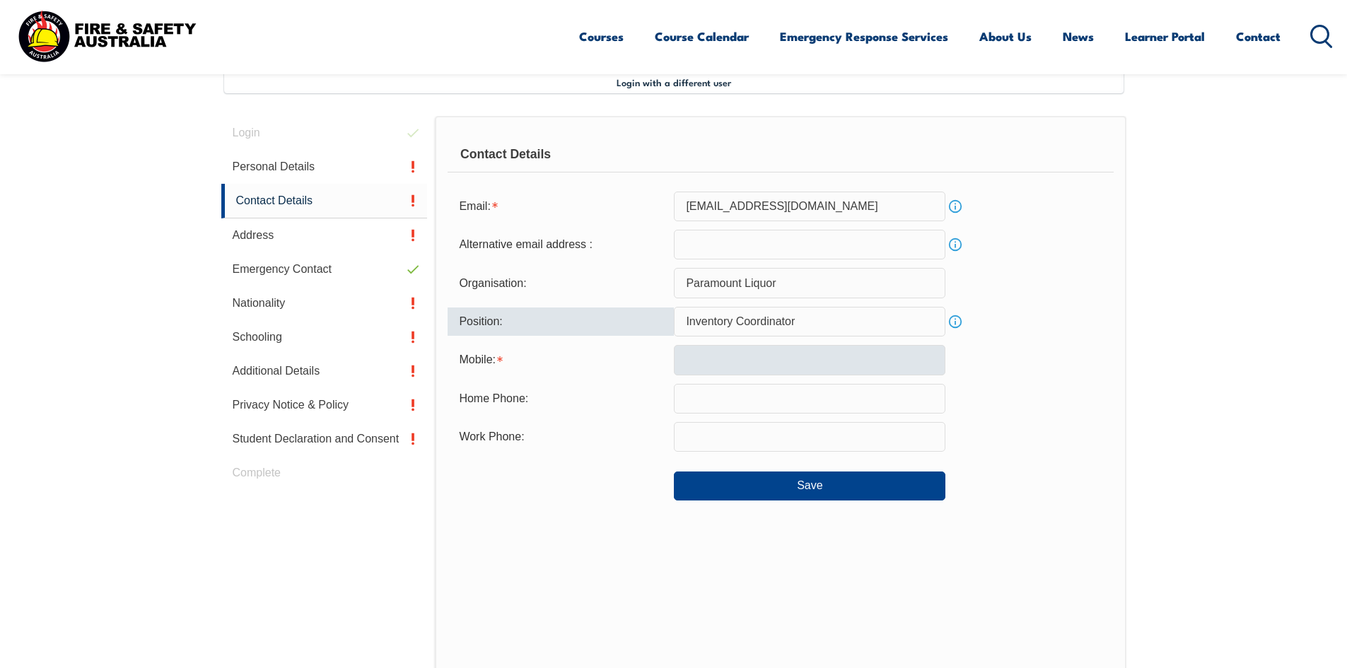
type input "Inventory Coordinator"
click at [825, 365] on input "text" at bounding box center [809, 360] width 271 height 30
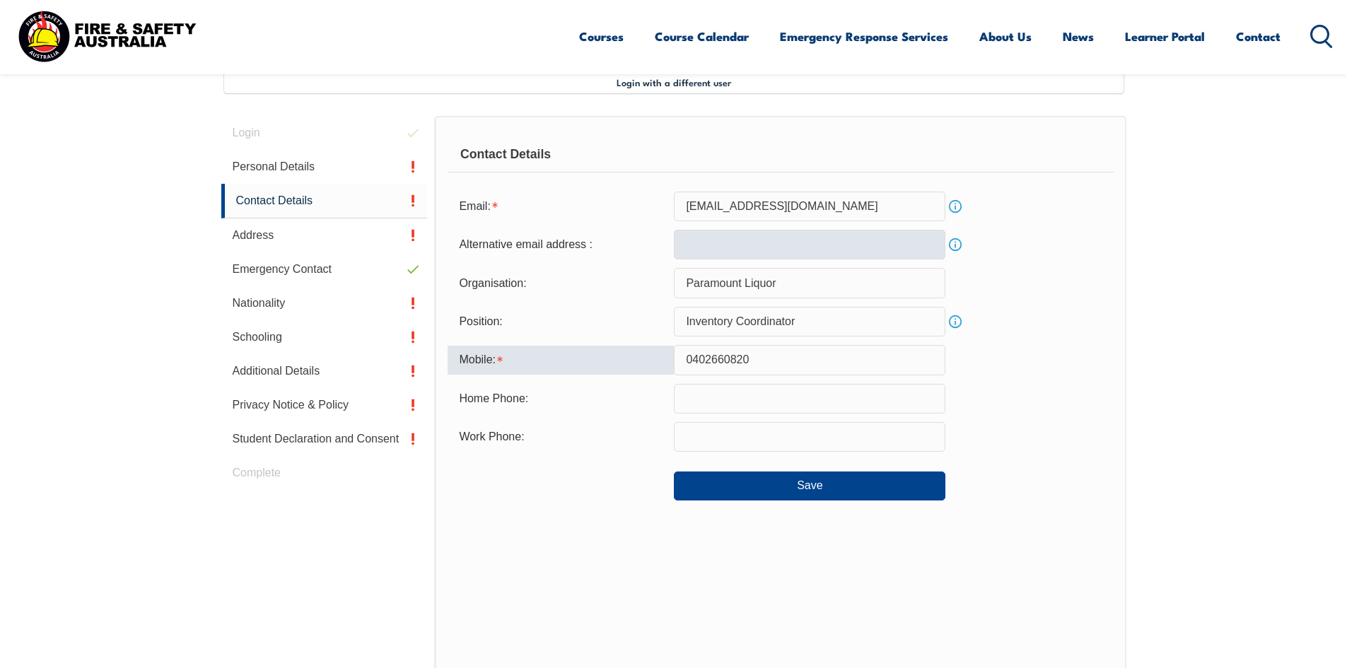
type input "0402660820"
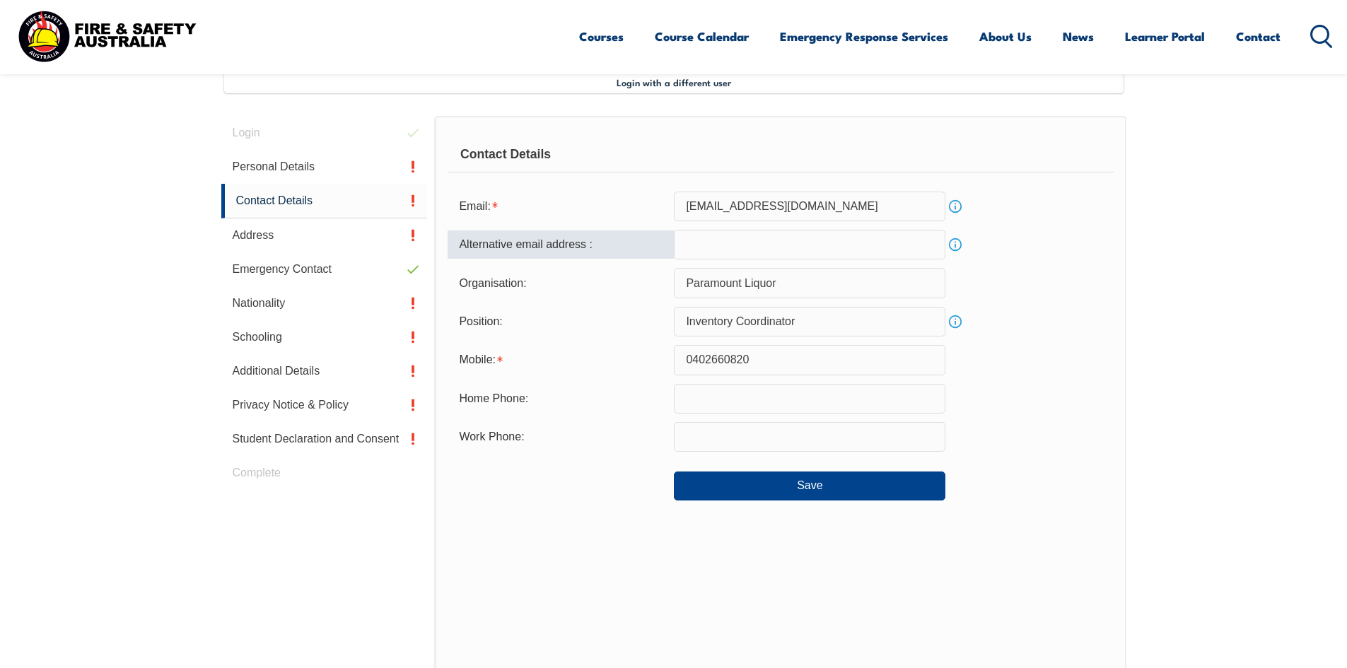
click at [730, 242] on input "email" at bounding box center [809, 245] width 271 height 30
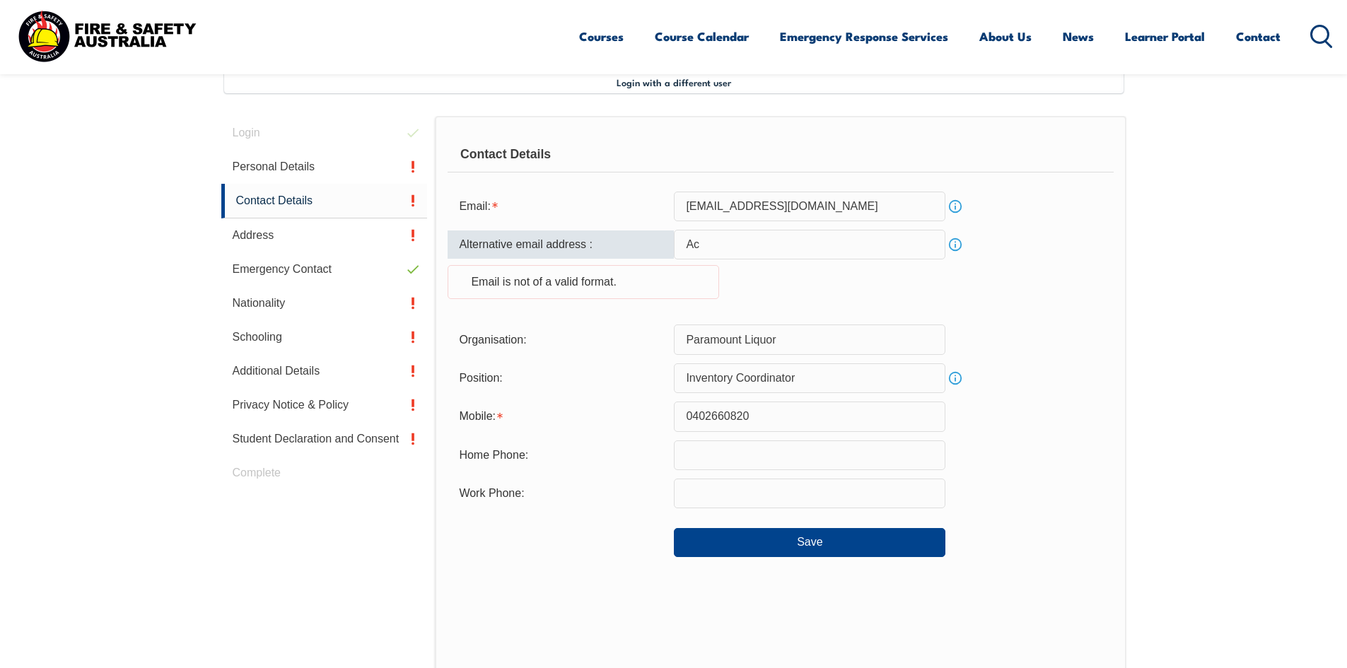
type input "A"
type input "[EMAIL_ADDRESS]"
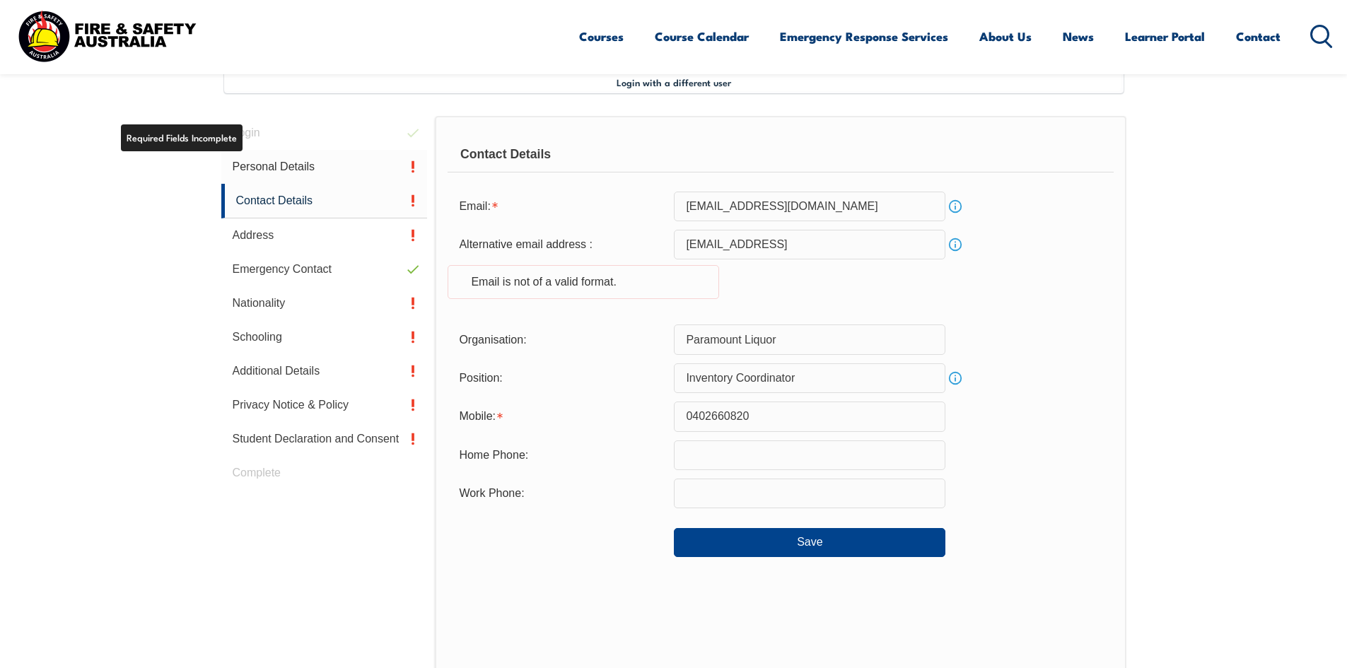
click at [256, 162] on link "Personal Details" at bounding box center [324, 167] width 206 height 34
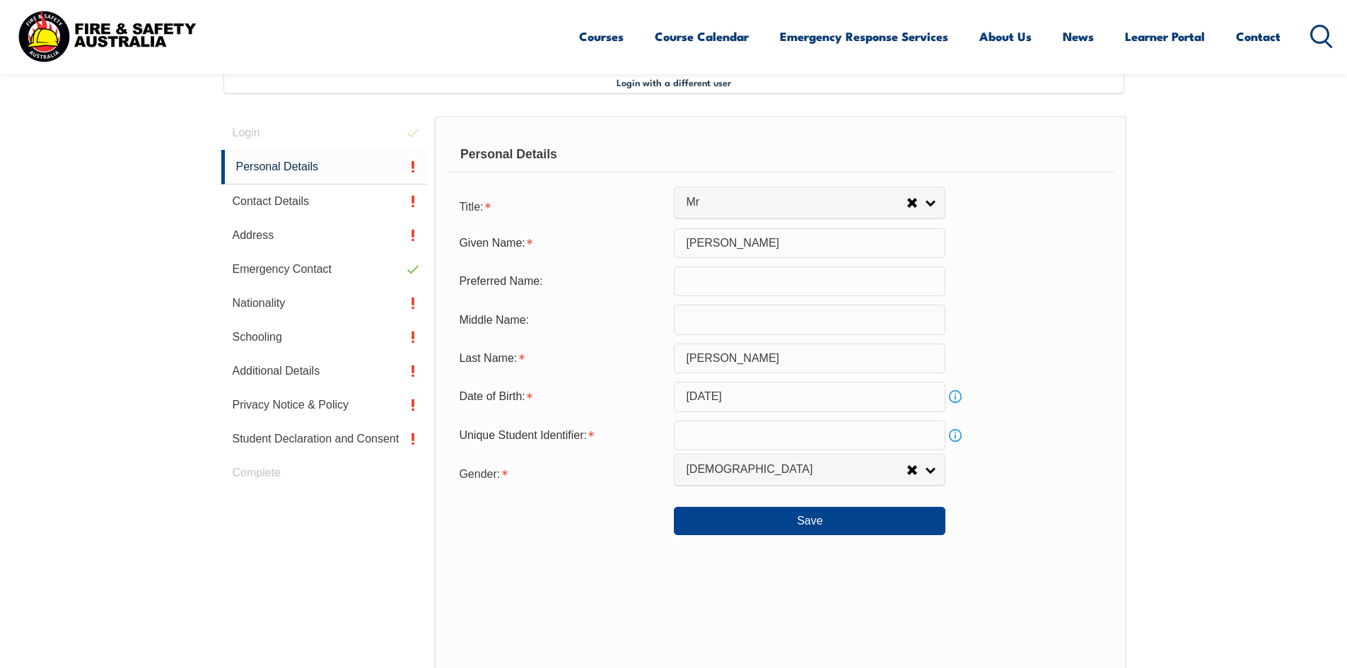
click at [690, 436] on input "text" at bounding box center [809, 436] width 271 height 30
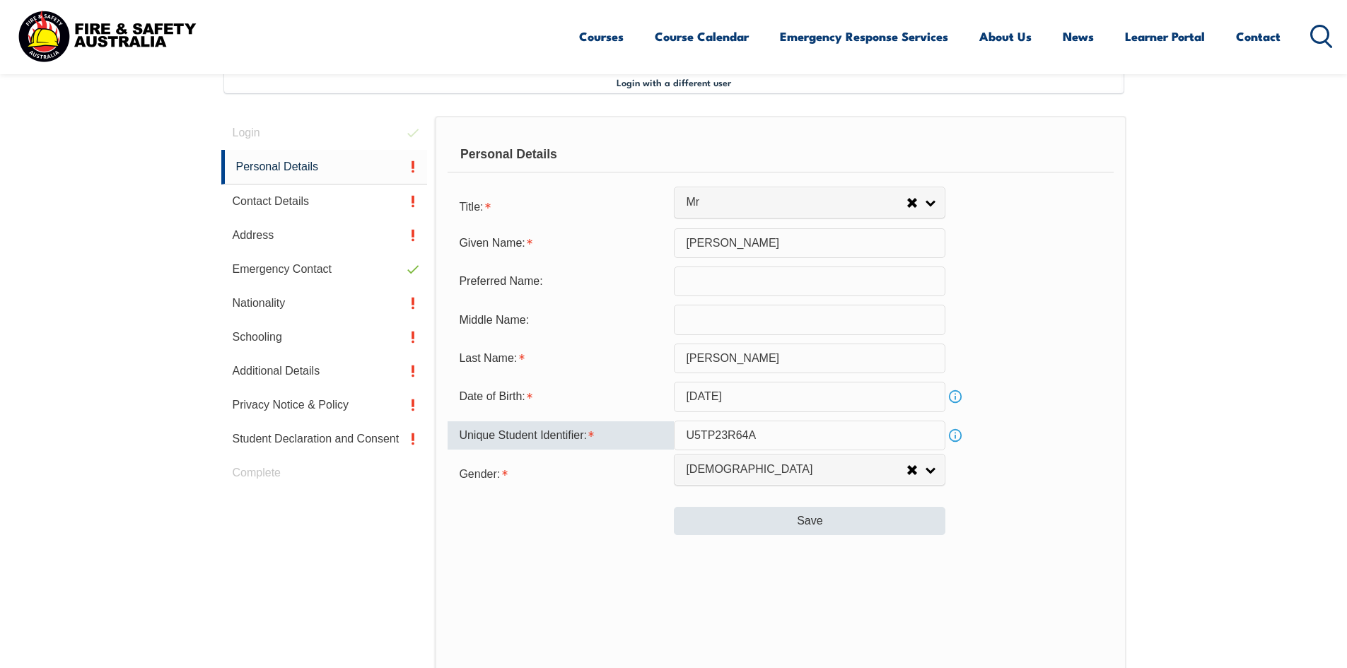
type input "U5TP23R64A"
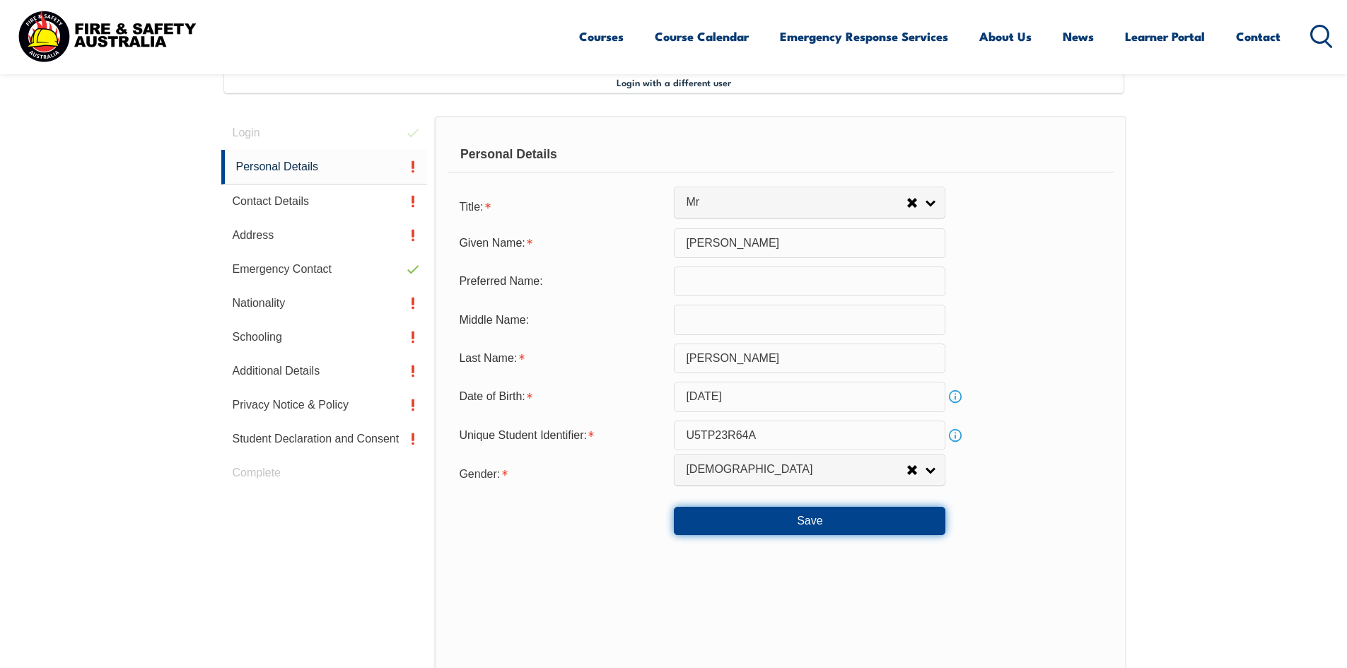
click at [782, 518] on button "Save" at bounding box center [809, 521] width 271 height 28
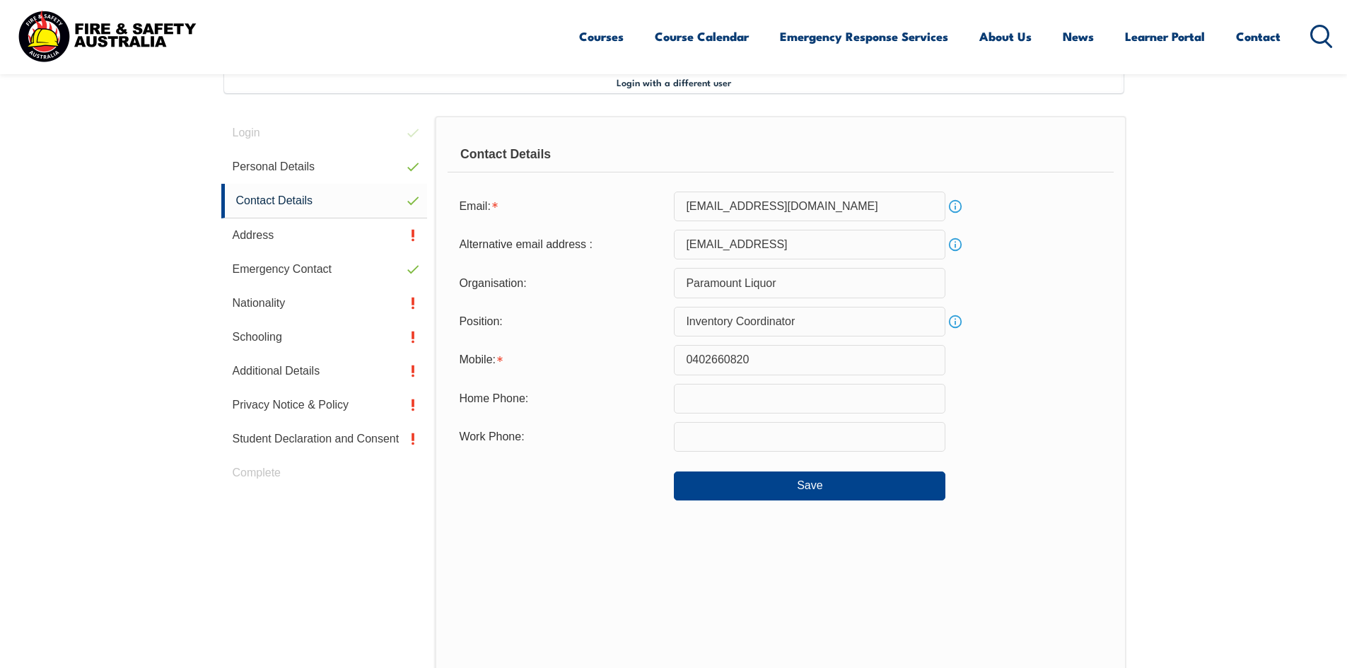
click at [814, 236] on input "[EMAIL_ADDRESS]" at bounding box center [809, 245] width 271 height 30
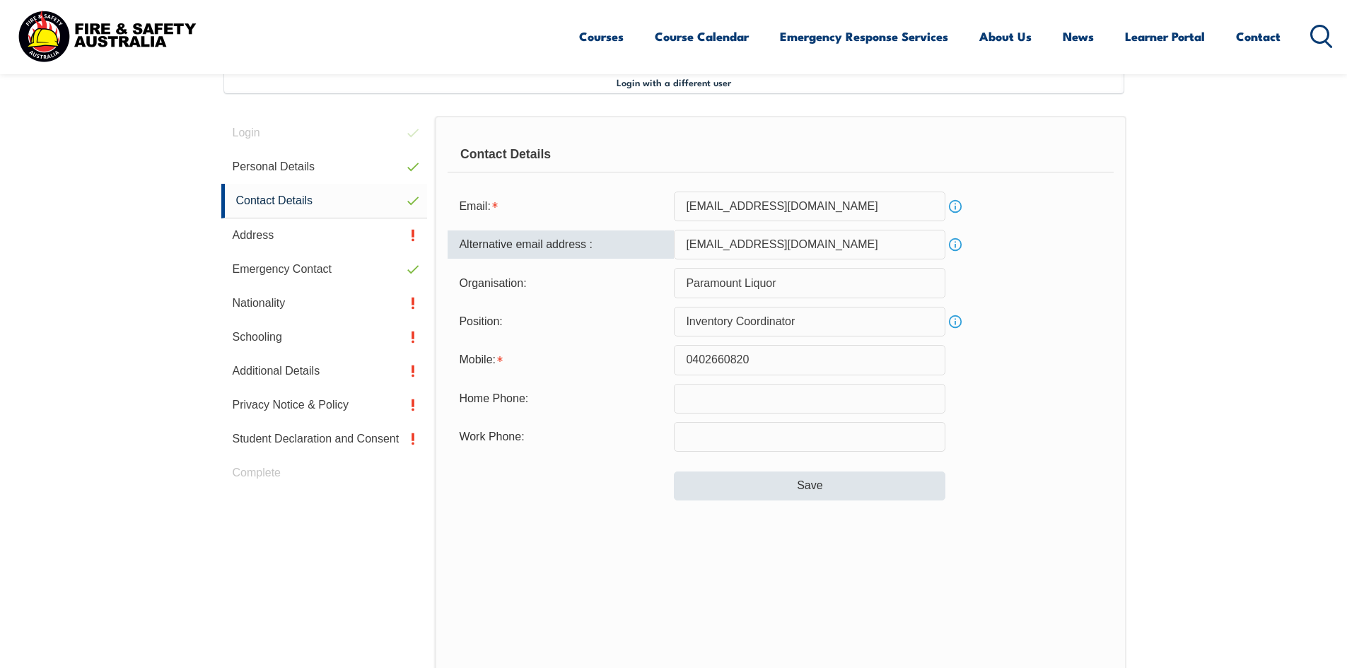
type input "[EMAIL_ADDRESS][DOMAIN_NAME]"
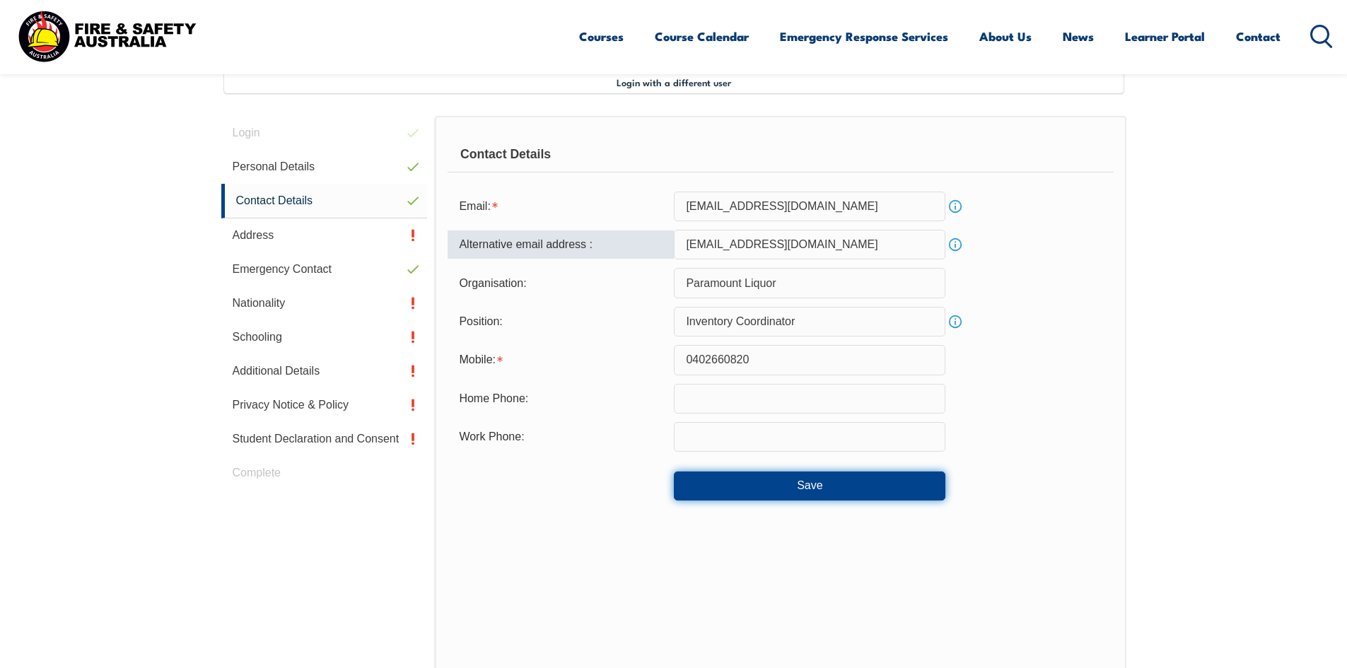
click at [845, 487] on button "Save" at bounding box center [809, 486] width 271 height 28
click at [821, 485] on button "Save" at bounding box center [809, 486] width 271 height 28
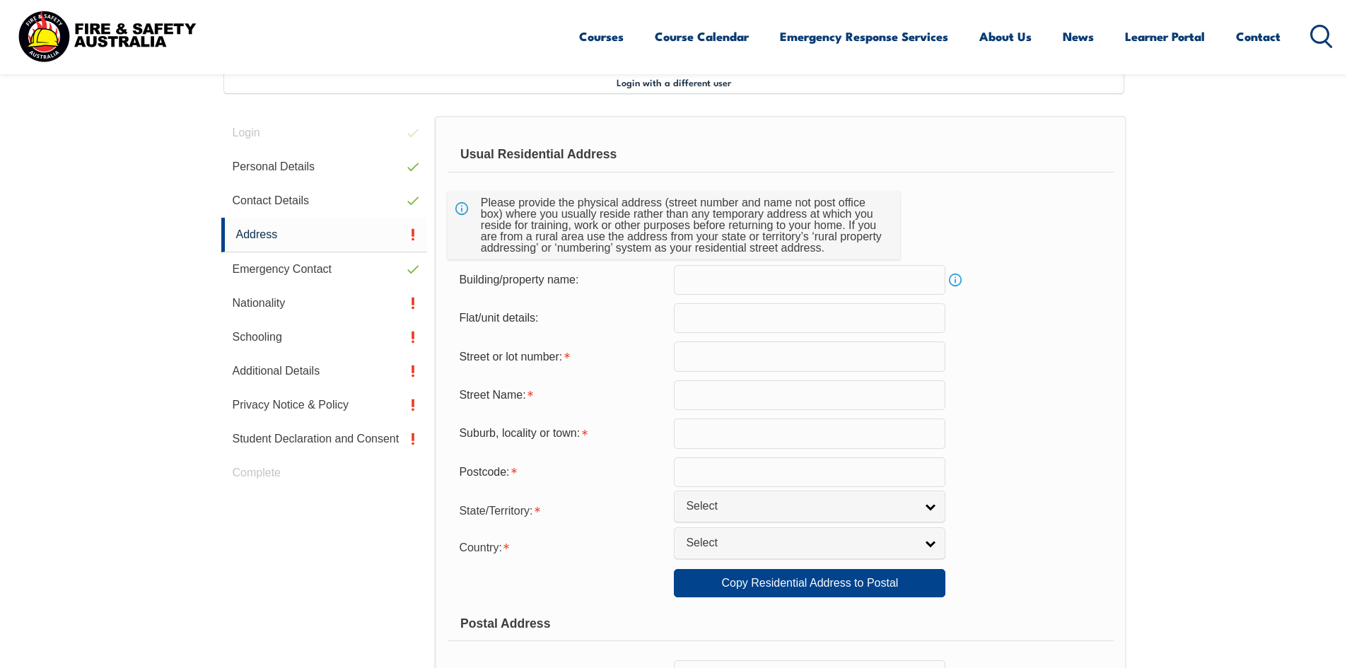
click at [737, 356] on input "text" at bounding box center [809, 356] width 271 height 30
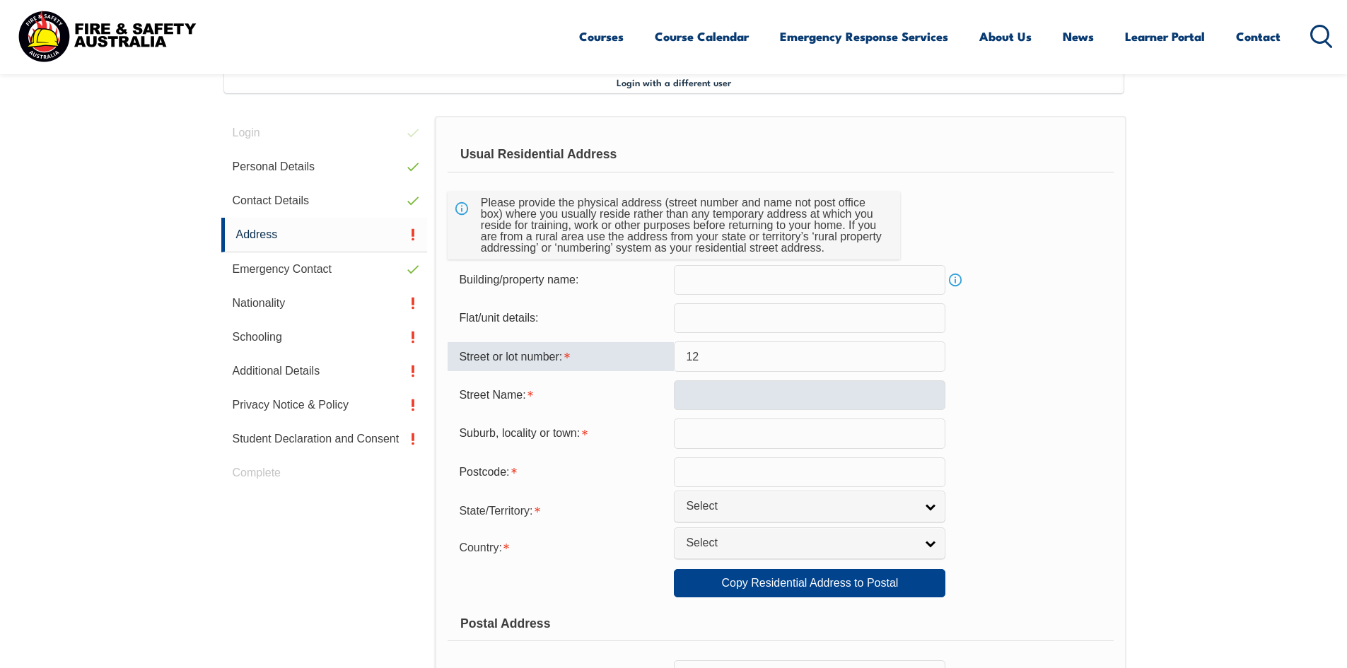
type input "12"
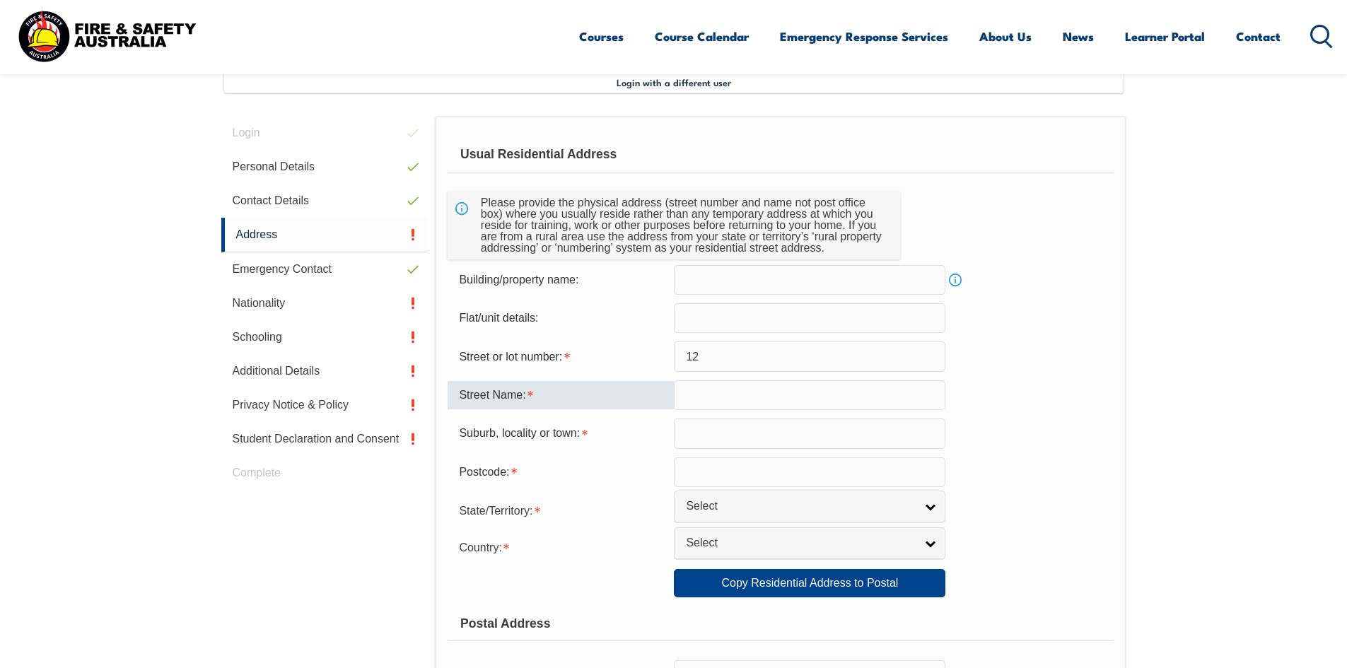
click at [724, 396] on input "text" at bounding box center [809, 395] width 271 height 30
type input "Classic Court"
click at [737, 432] on input "text" at bounding box center [809, 433] width 271 height 30
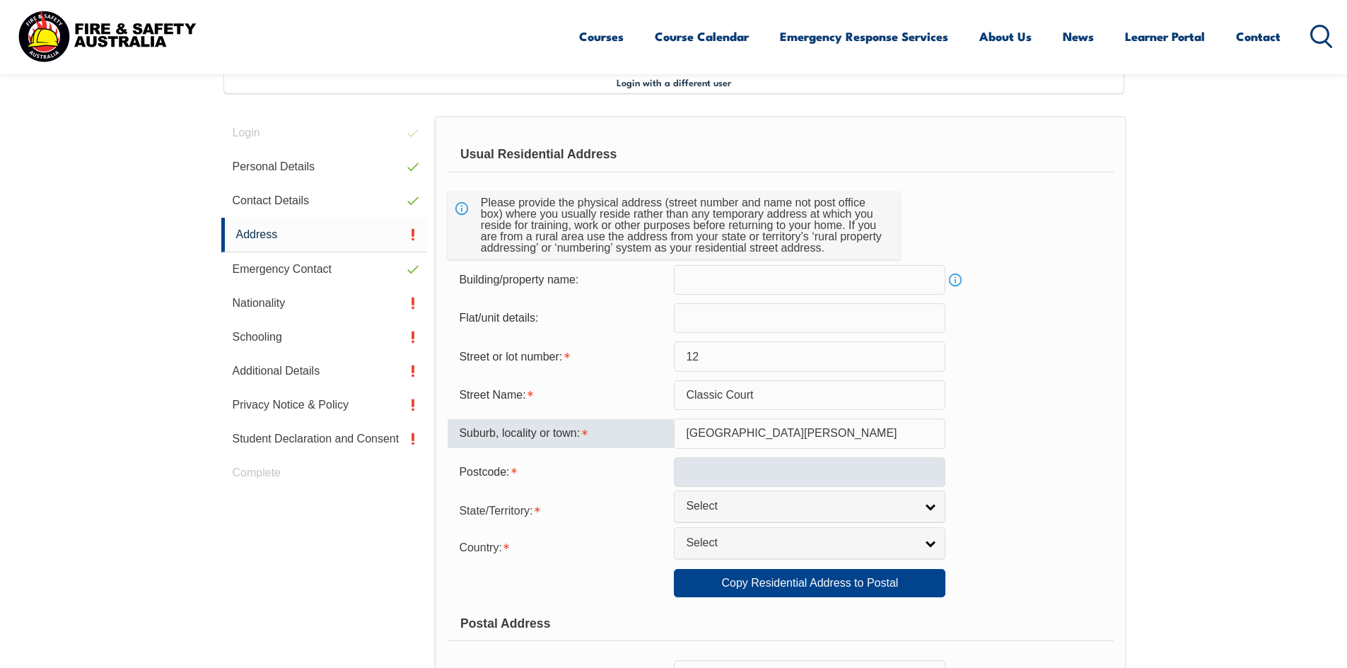
type input "[GEOGRAPHIC_DATA][PERSON_NAME]"
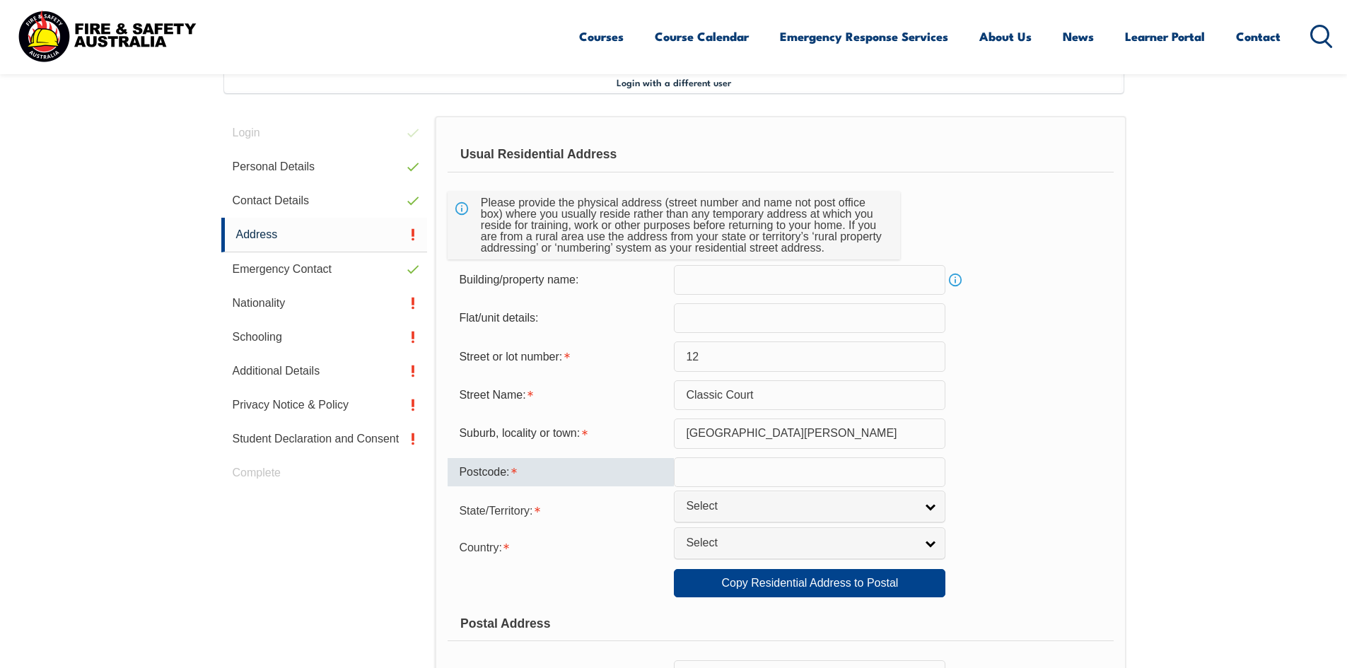
click at [743, 477] on input "text" at bounding box center [809, 472] width 271 height 30
type input "3028"
click at [927, 505] on link "Select" at bounding box center [809, 507] width 271 height 32
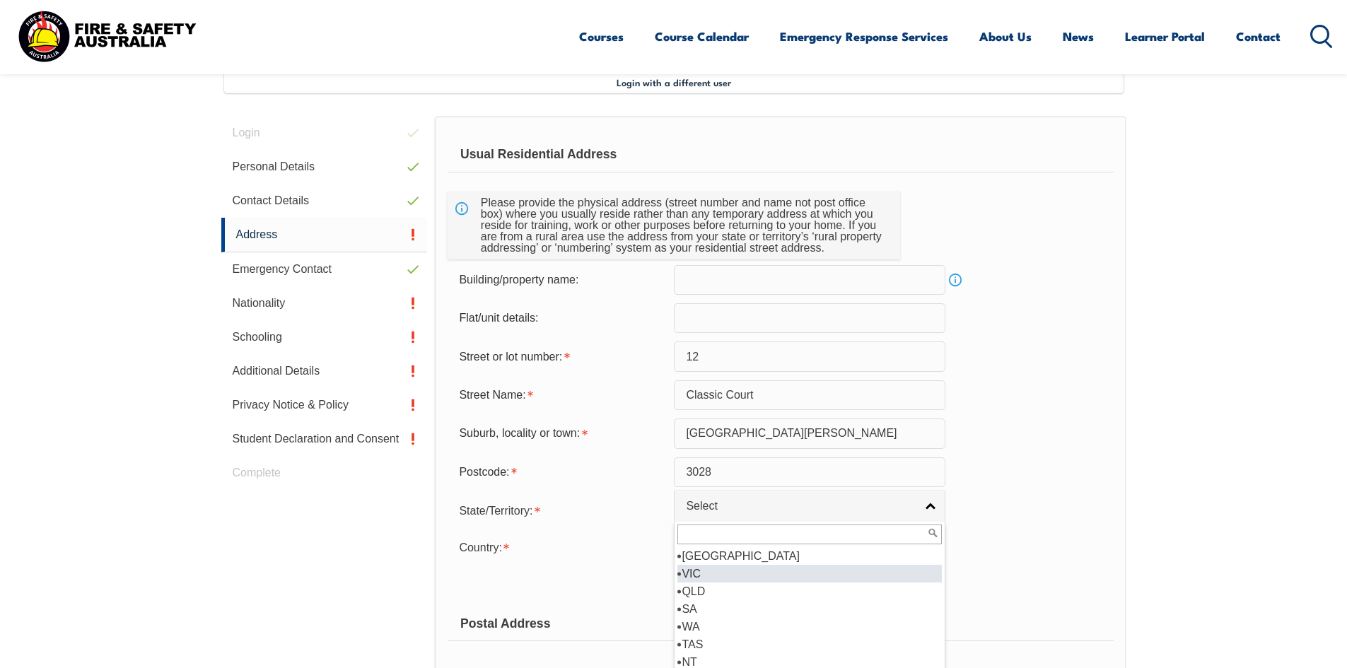
click at [827, 578] on li "VIC" at bounding box center [809, 574] width 264 height 18
select select "VIC"
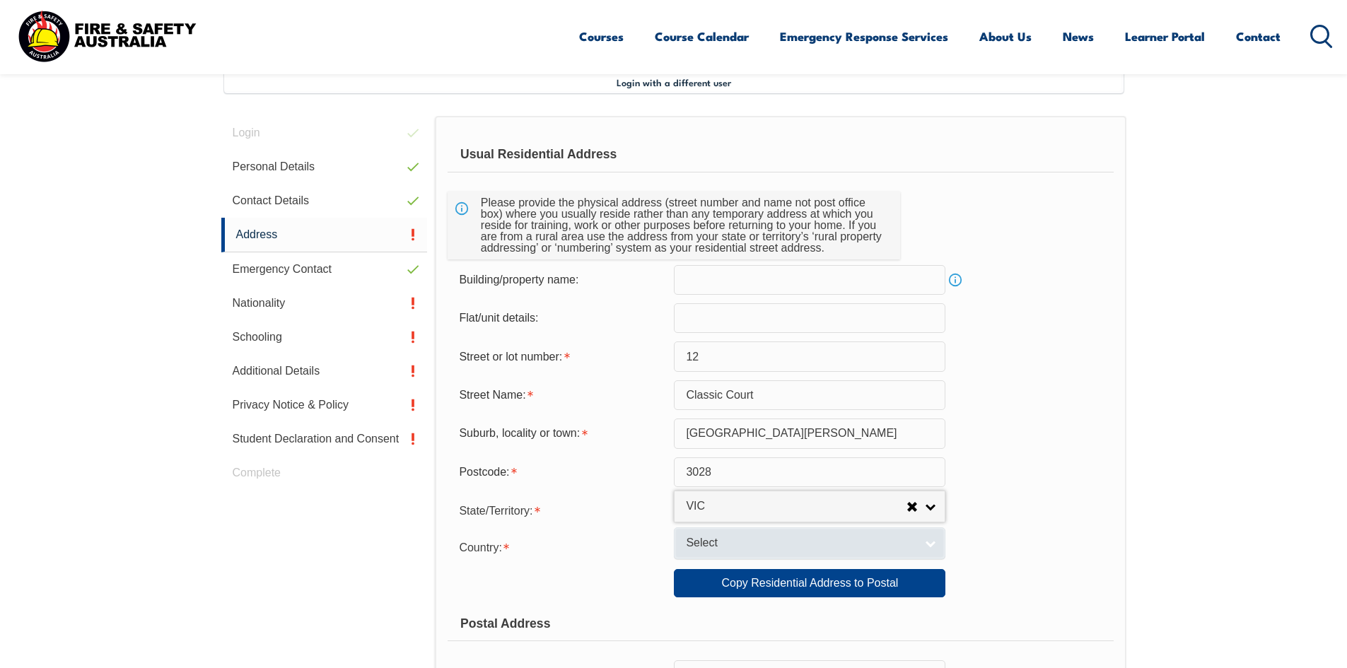
click at [930, 544] on link "Select" at bounding box center [809, 543] width 271 height 32
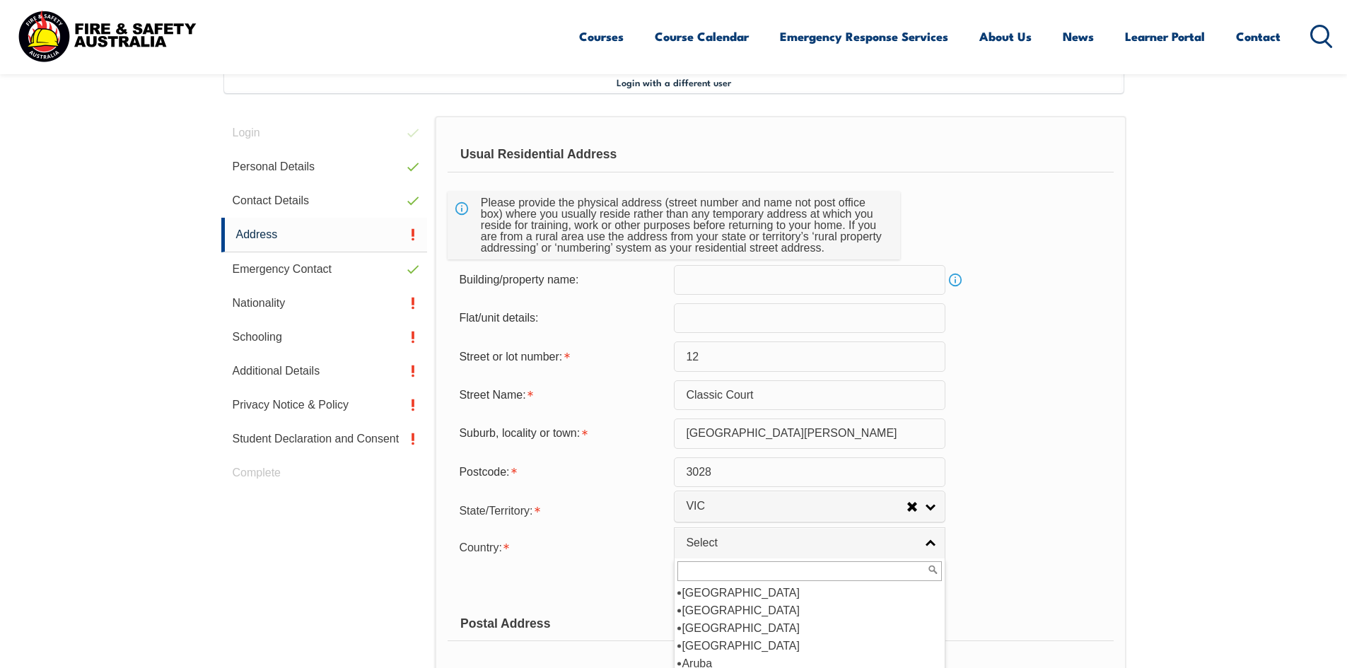
scroll to position [212, 0]
click at [877, 611] on li "[GEOGRAPHIC_DATA]" at bounding box center [809, 611] width 264 height 18
select select "1101"
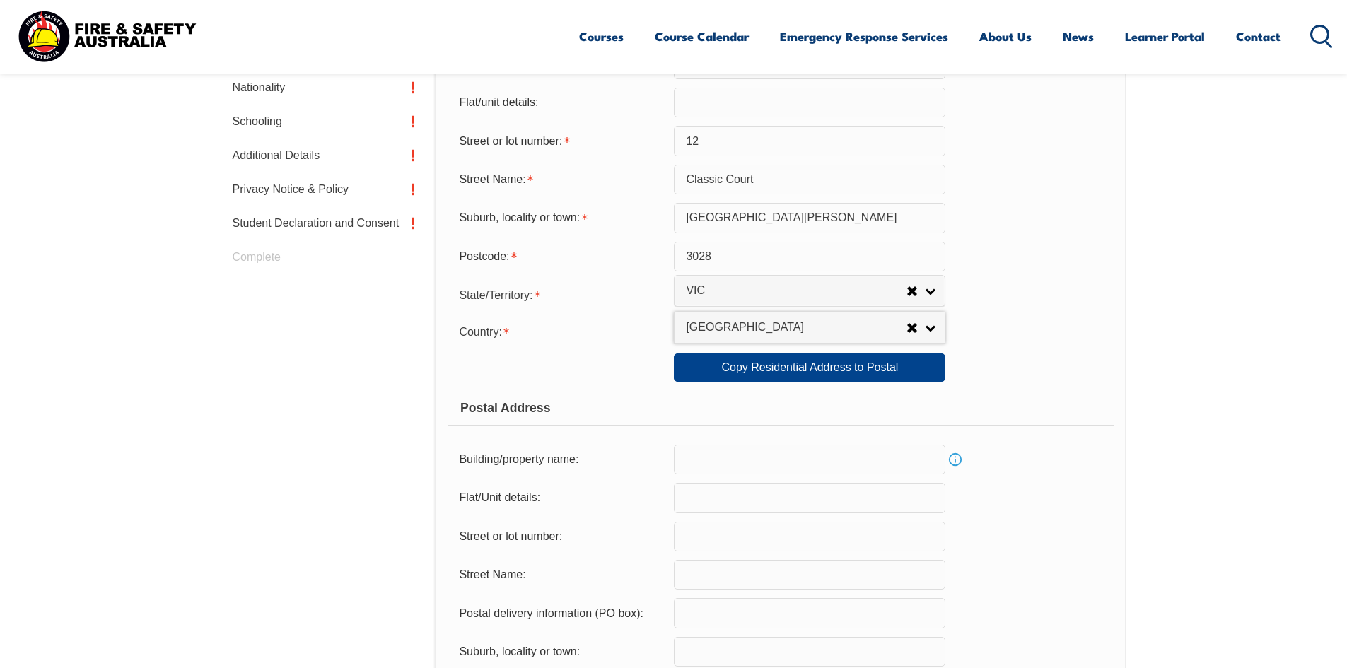
scroll to position [597, 0]
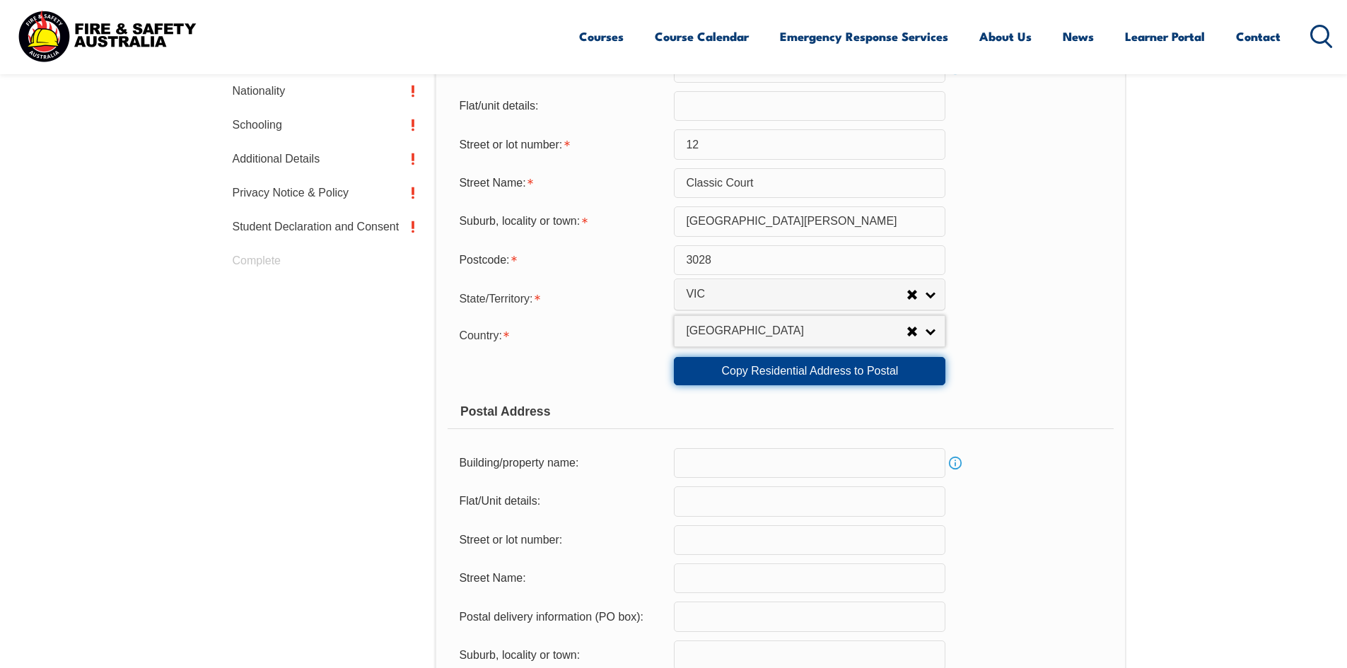
click at [842, 370] on link "Copy Residential Address to Postal" at bounding box center [809, 371] width 271 height 28
type input "12"
type input "Classic Court"
type input "[GEOGRAPHIC_DATA][PERSON_NAME]"
select select "VIC"
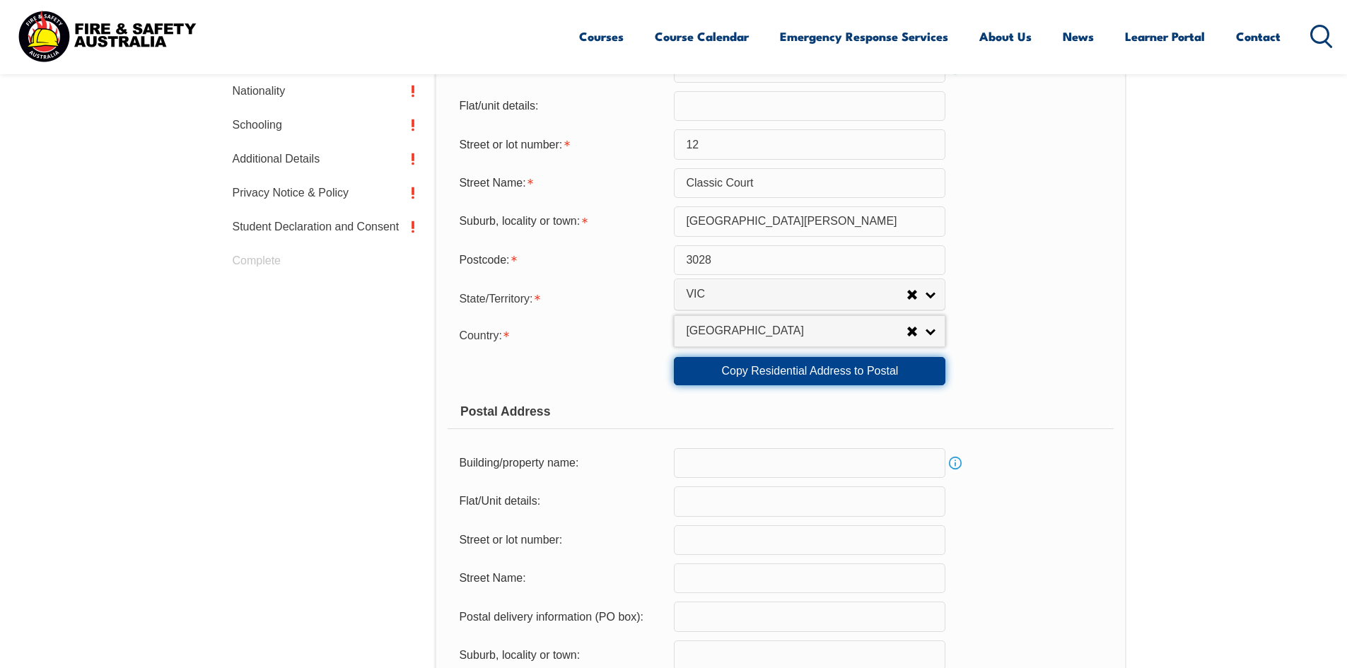
type input "3028"
select select "1101"
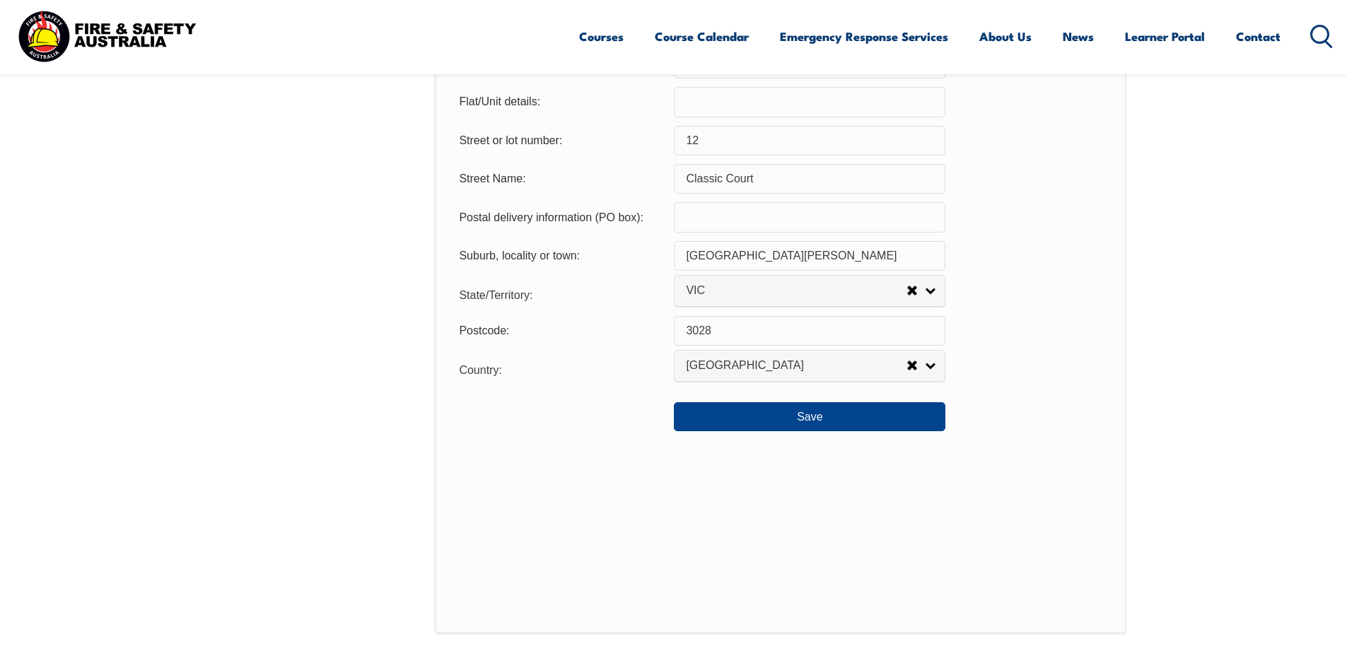
scroll to position [1021, 0]
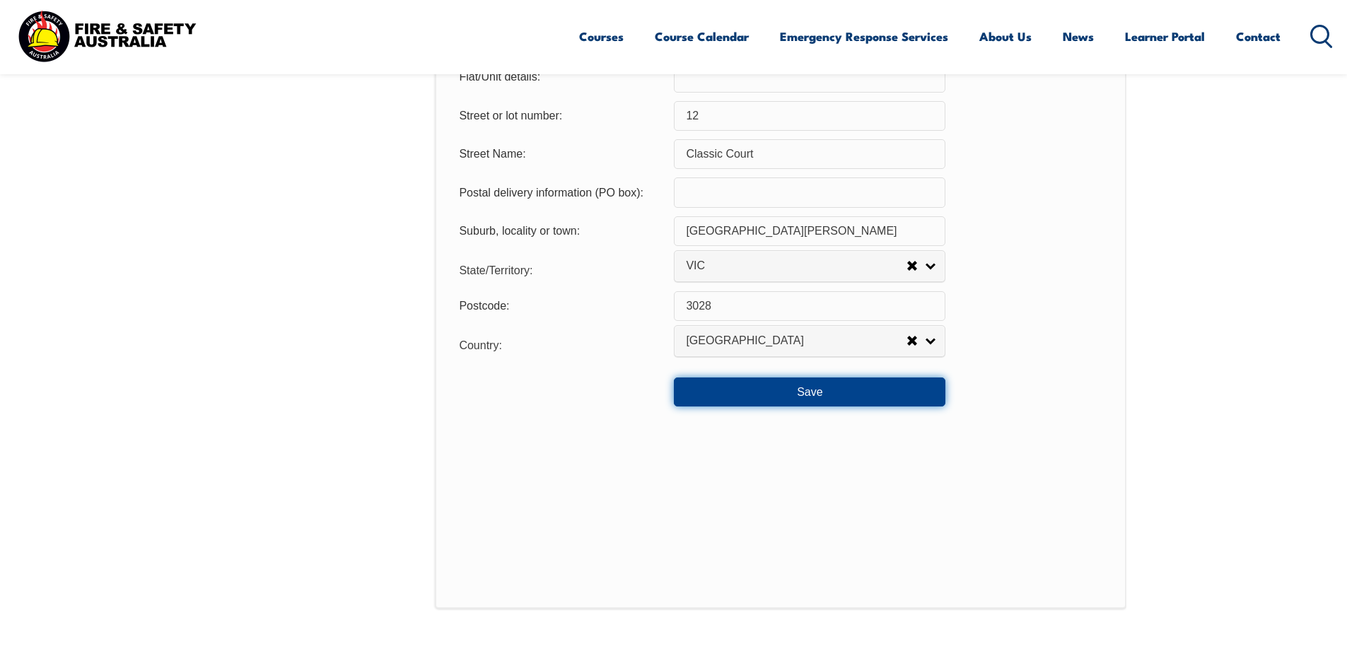
click at [841, 399] on button "Save" at bounding box center [809, 391] width 271 height 28
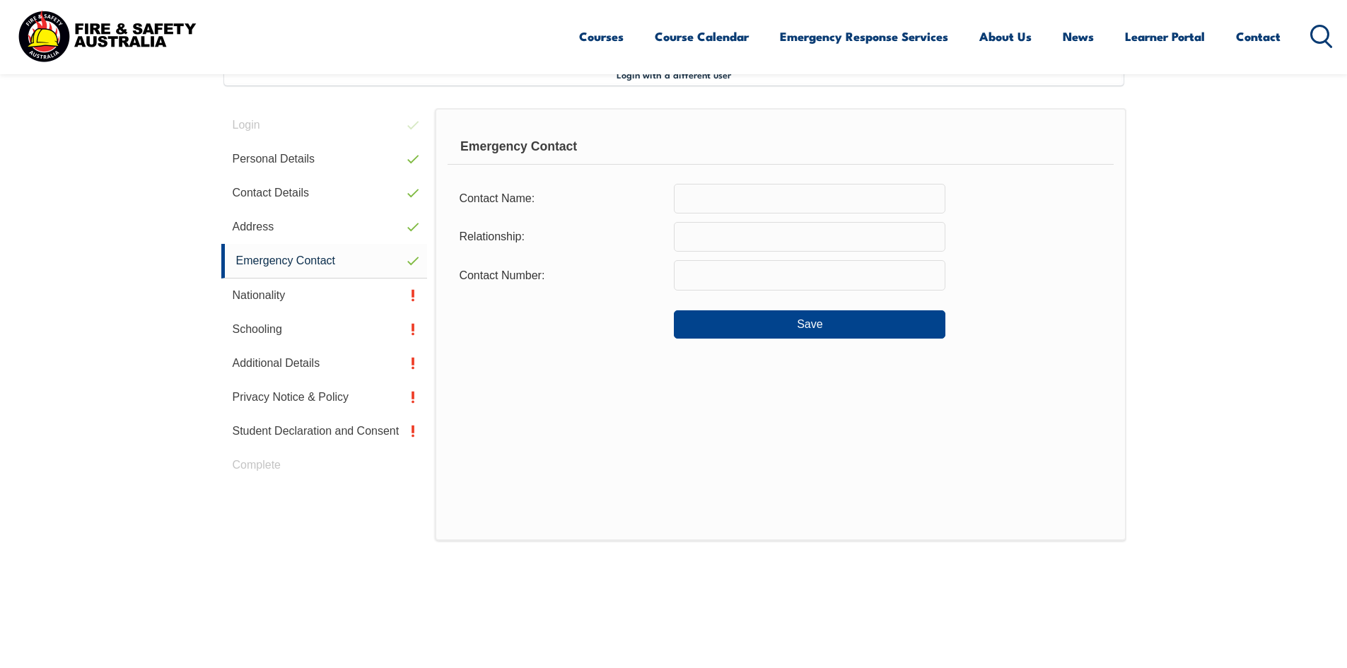
scroll to position [385, 0]
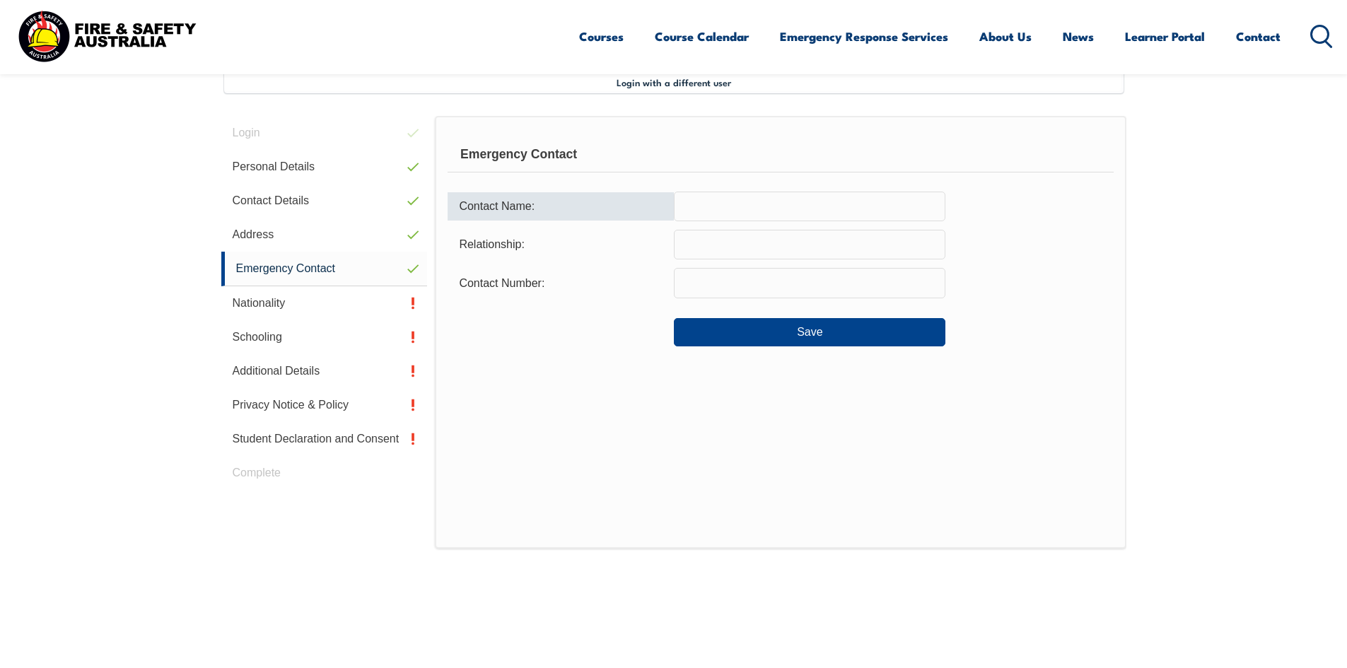
click at [756, 205] on input "text" at bounding box center [809, 207] width 271 height 30
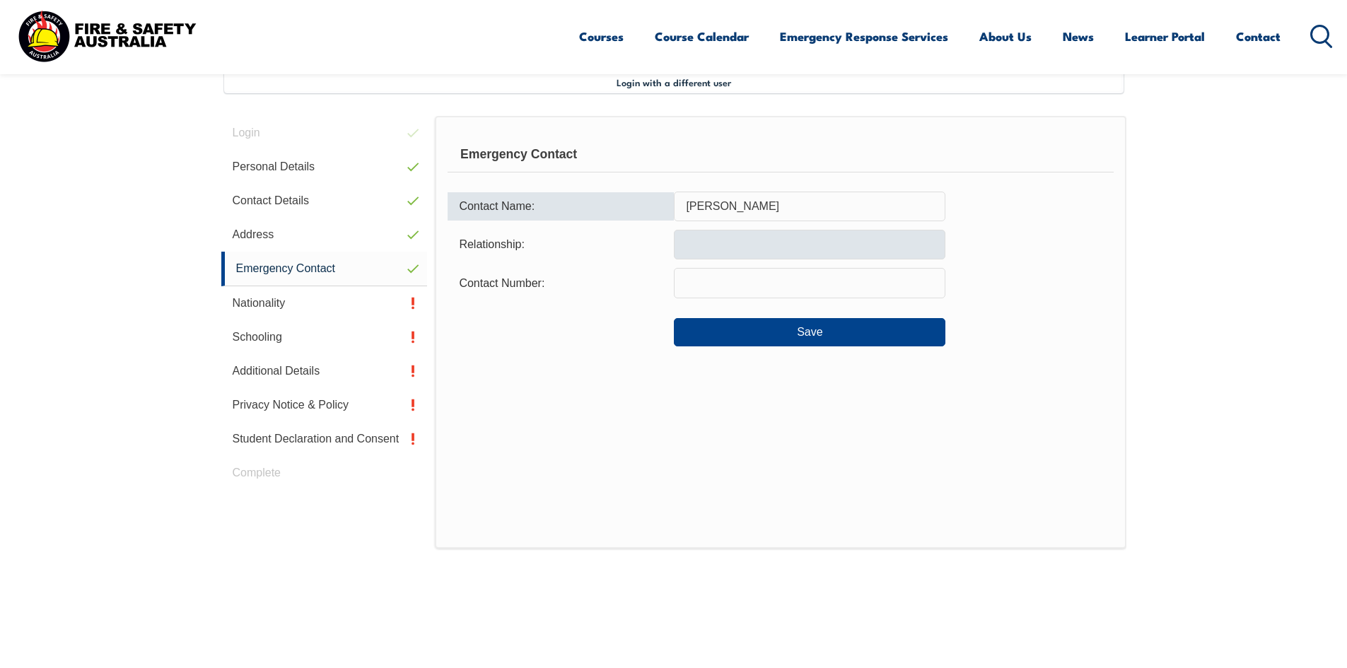
type input "[PERSON_NAME]"
click at [734, 249] on input "text" at bounding box center [809, 245] width 271 height 30
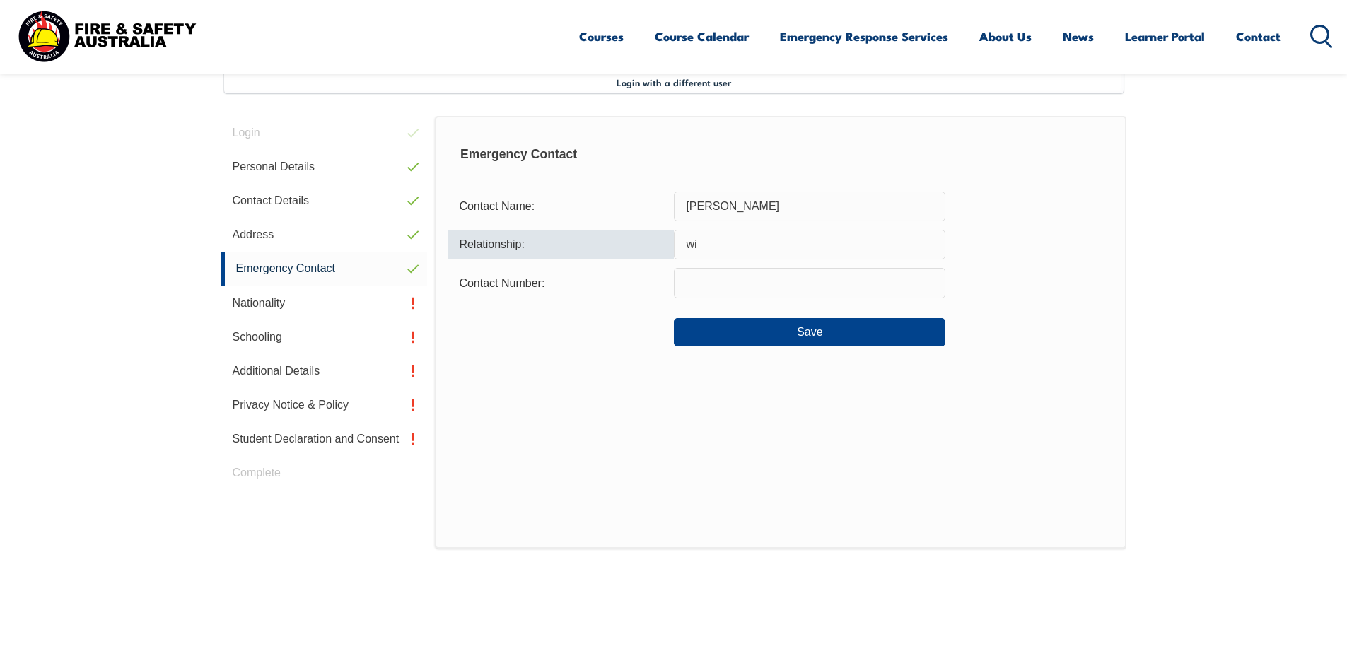
type input "w"
type input "Wife"
click at [727, 281] on input "text" at bounding box center [809, 283] width 271 height 30
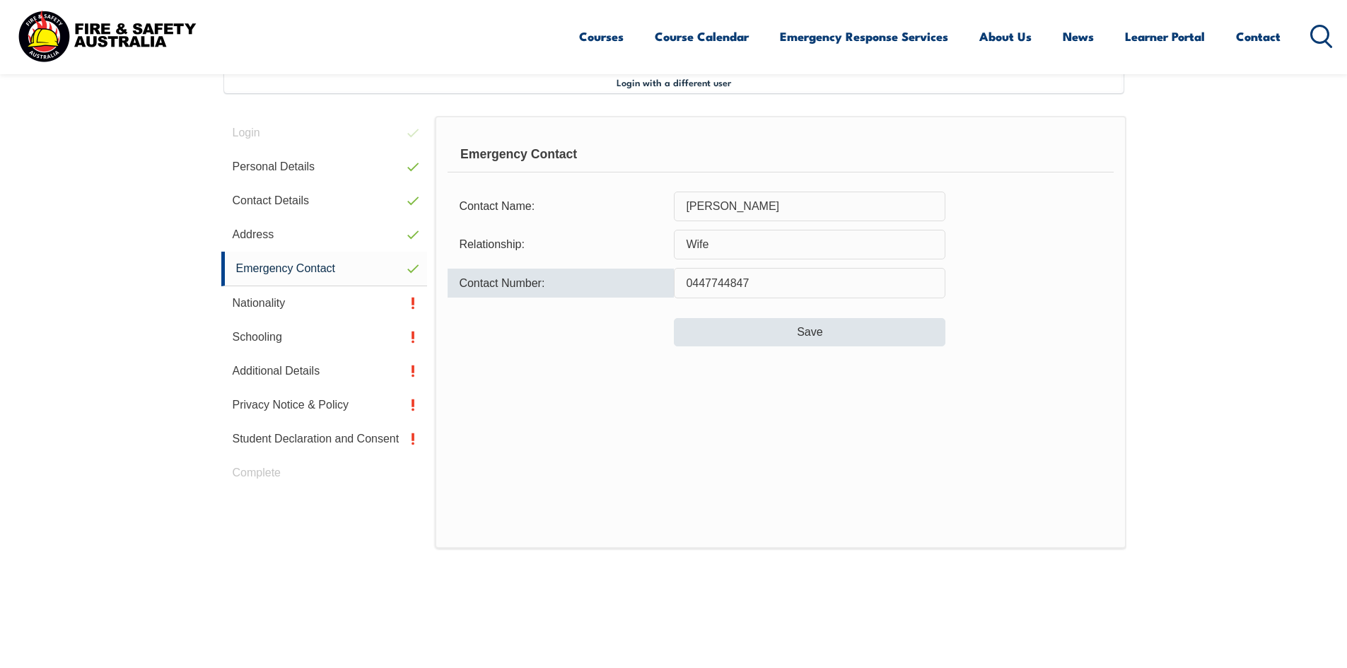
type input "0447744847"
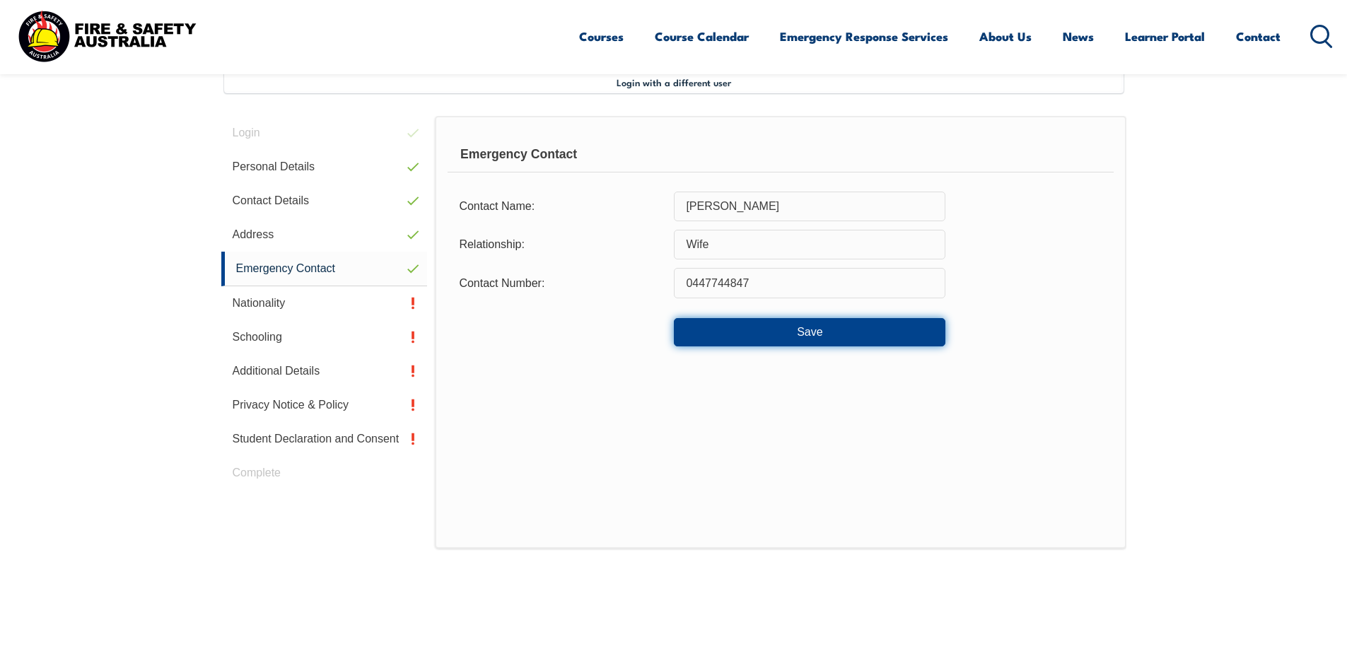
click at [755, 336] on button "Save" at bounding box center [809, 332] width 271 height 28
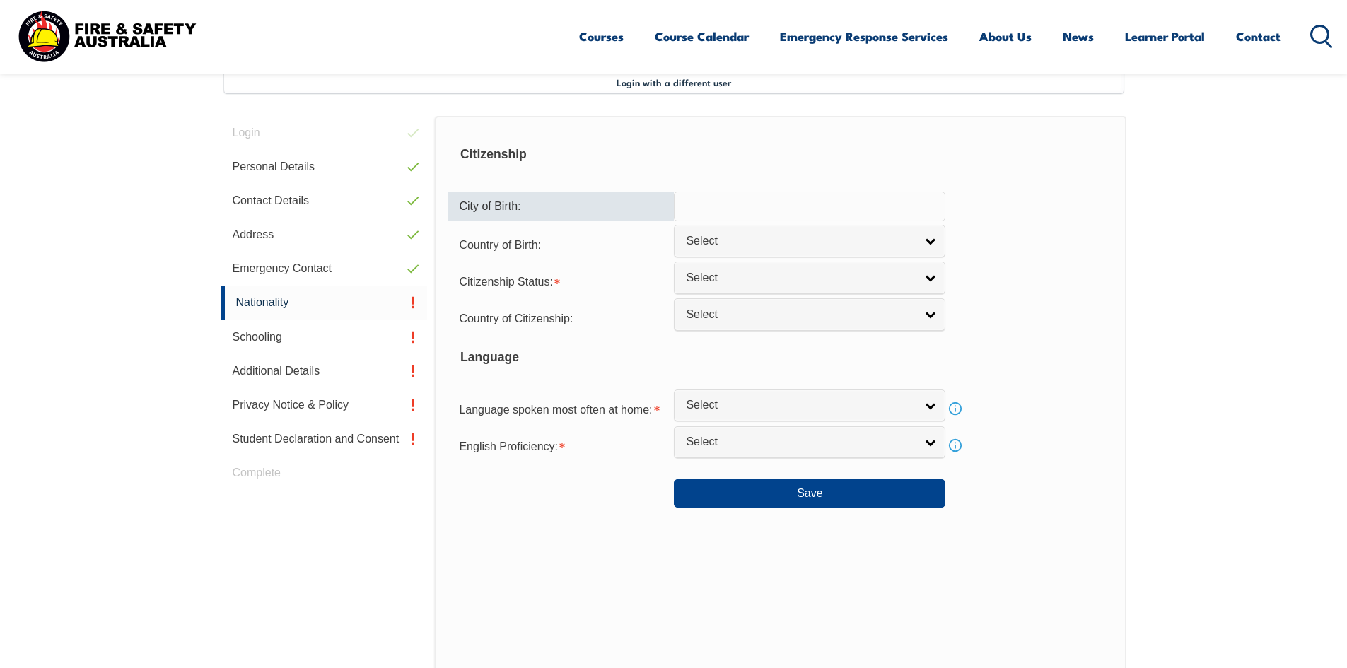
click at [734, 211] on input "text" at bounding box center [809, 207] width 271 height 30
type input "Sale"
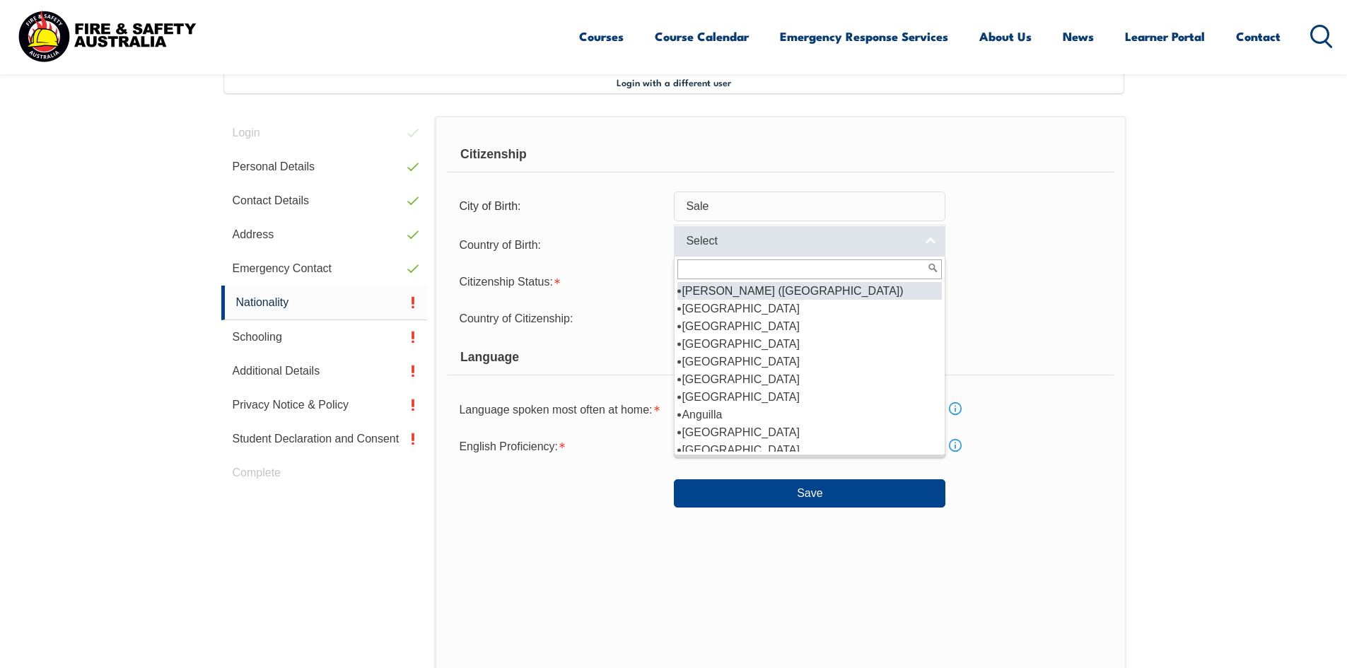
click at [933, 234] on link "Select" at bounding box center [809, 241] width 271 height 32
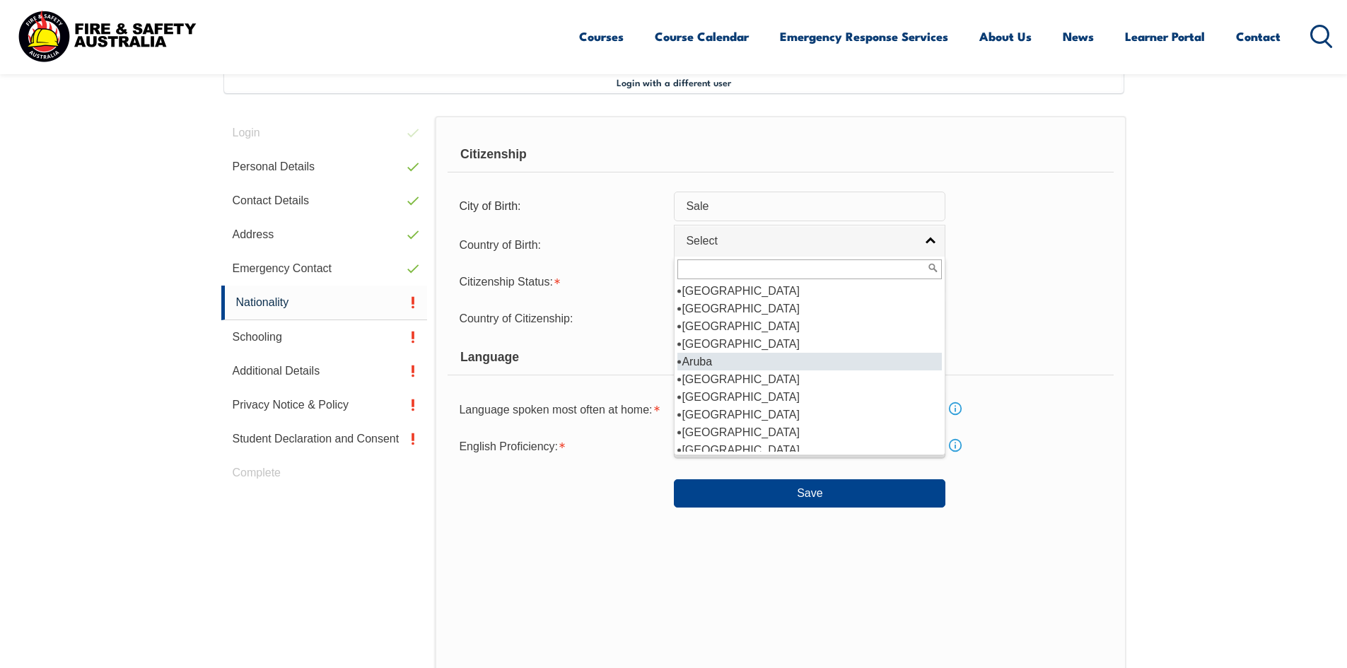
scroll to position [212, 0]
click at [825, 310] on li "[GEOGRAPHIC_DATA]" at bounding box center [809, 309] width 264 height 18
select select "1101"
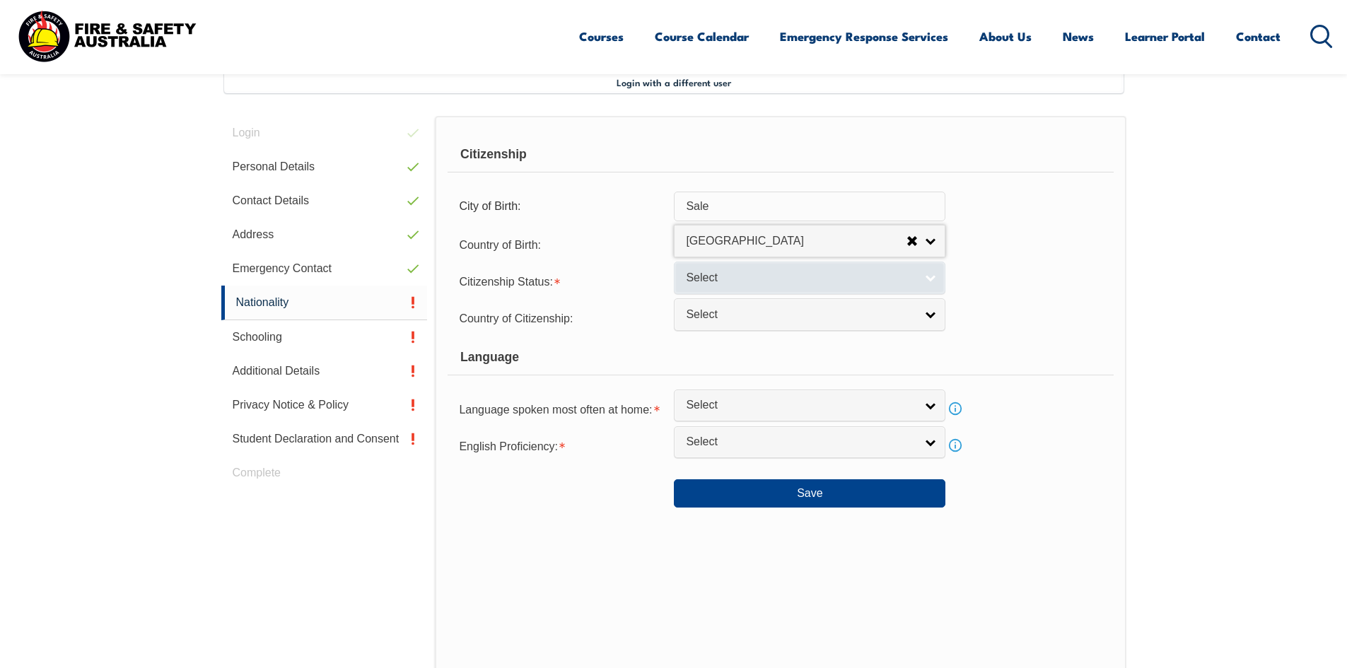
click at [932, 276] on link "Select" at bounding box center [809, 278] width 271 height 32
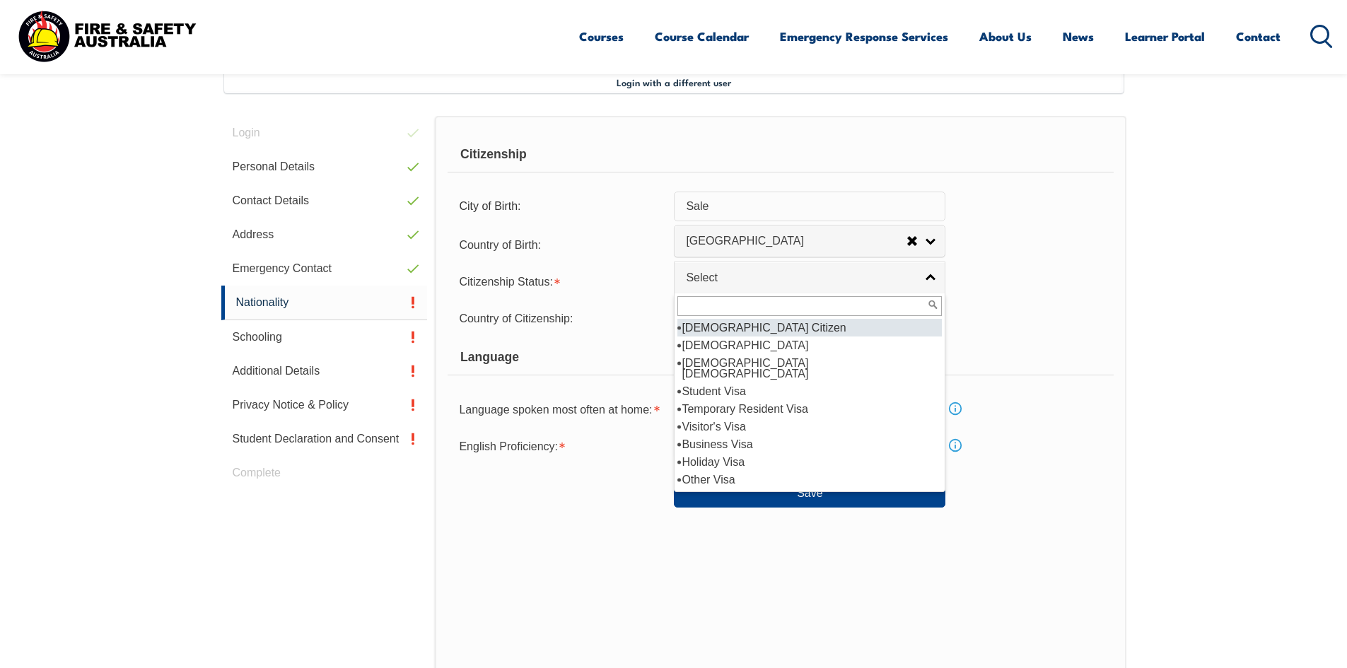
click at [901, 326] on li "[DEMOGRAPHIC_DATA] Citizen" at bounding box center [809, 328] width 264 height 18
select select "1"
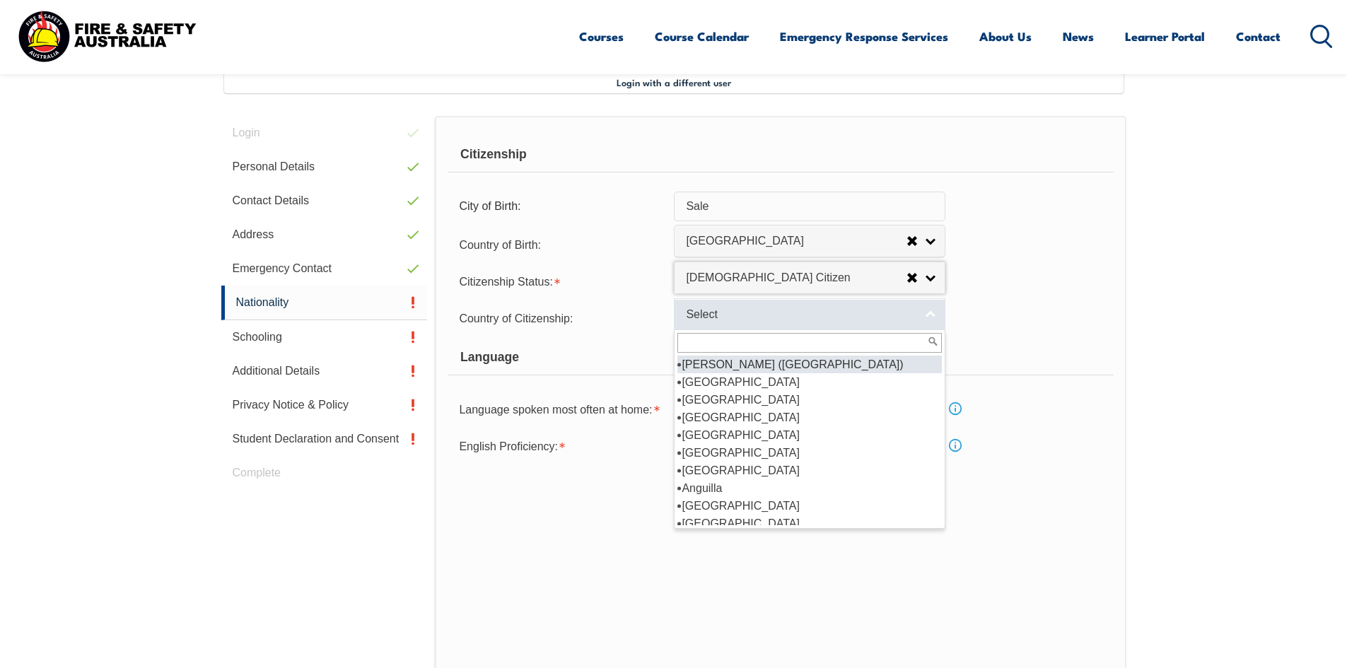
click at [929, 315] on link "Select" at bounding box center [809, 314] width 271 height 32
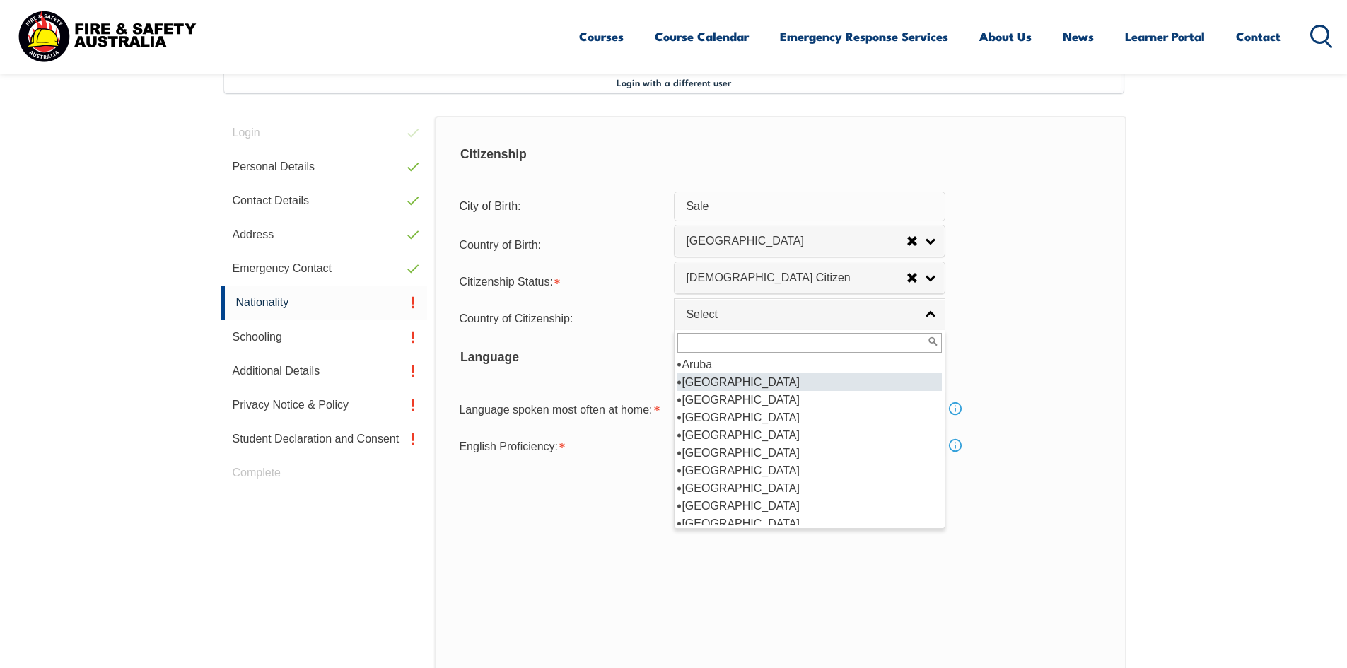
click at [865, 387] on li "[GEOGRAPHIC_DATA]" at bounding box center [809, 382] width 264 height 18
select select "1101"
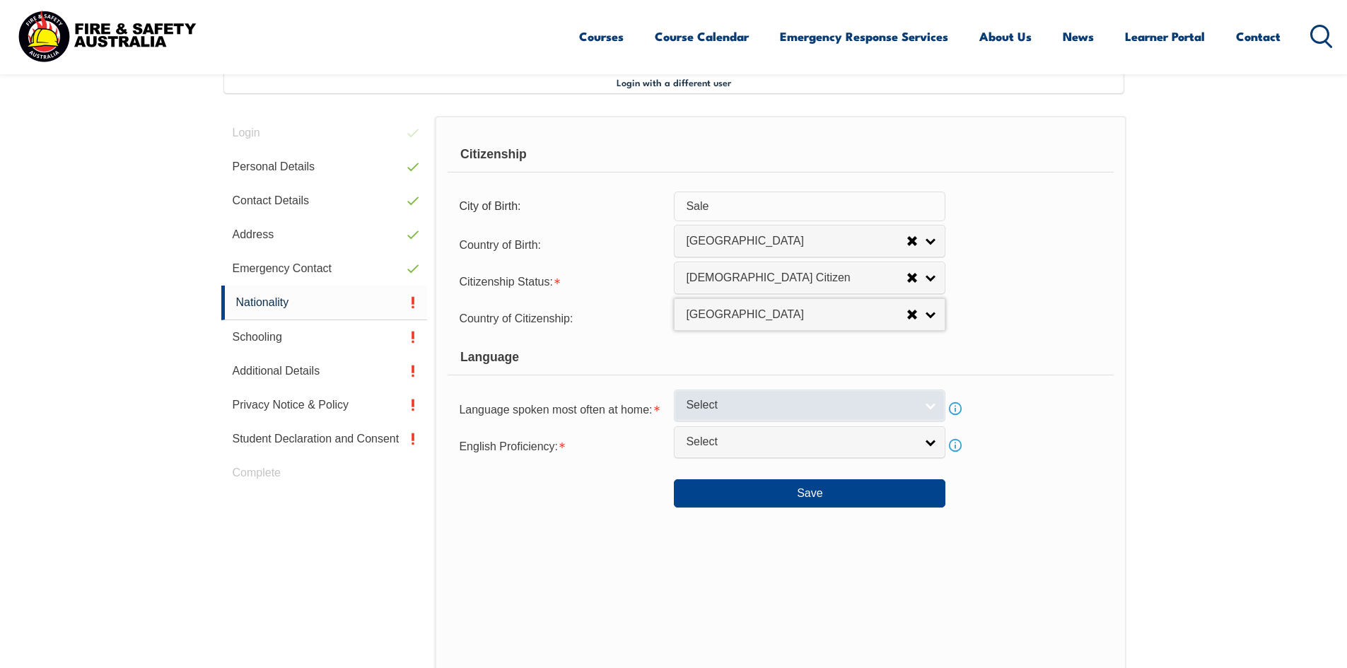
click at [936, 405] on link "Select" at bounding box center [809, 406] width 271 height 32
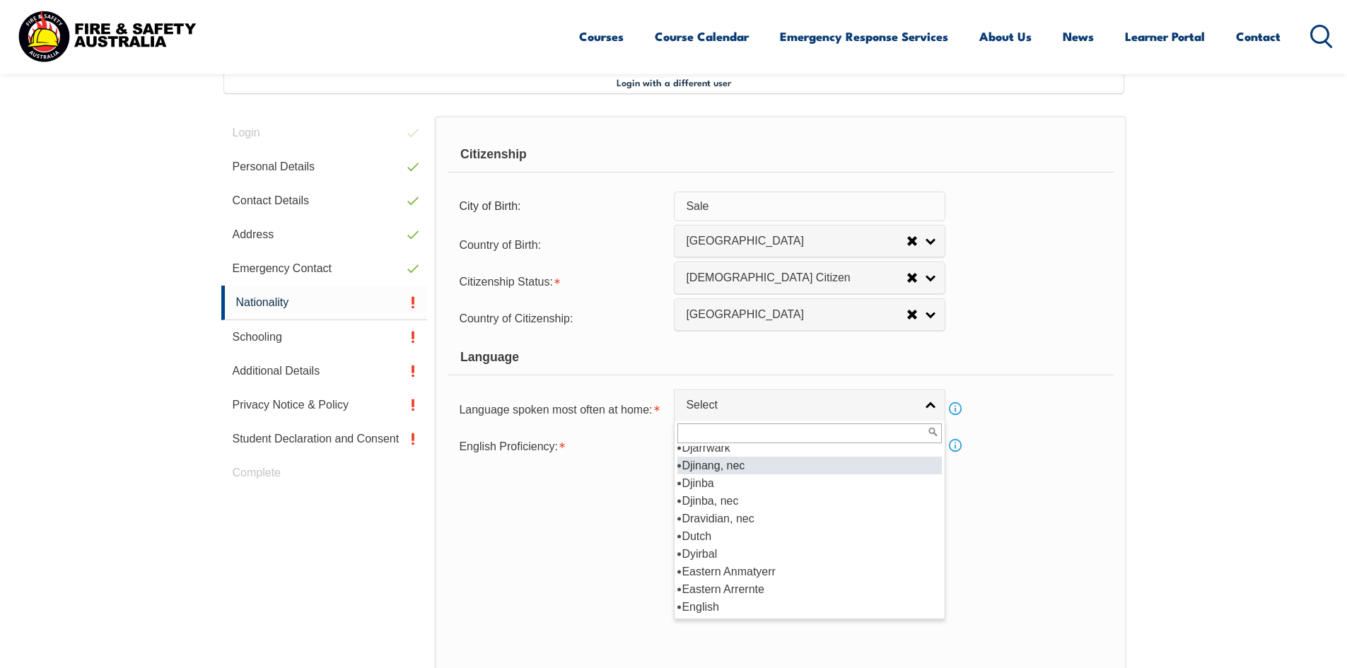
scroll to position [1697, 0]
click at [861, 540] on li "English" at bounding box center [809, 536] width 264 height 18
select select "1201"
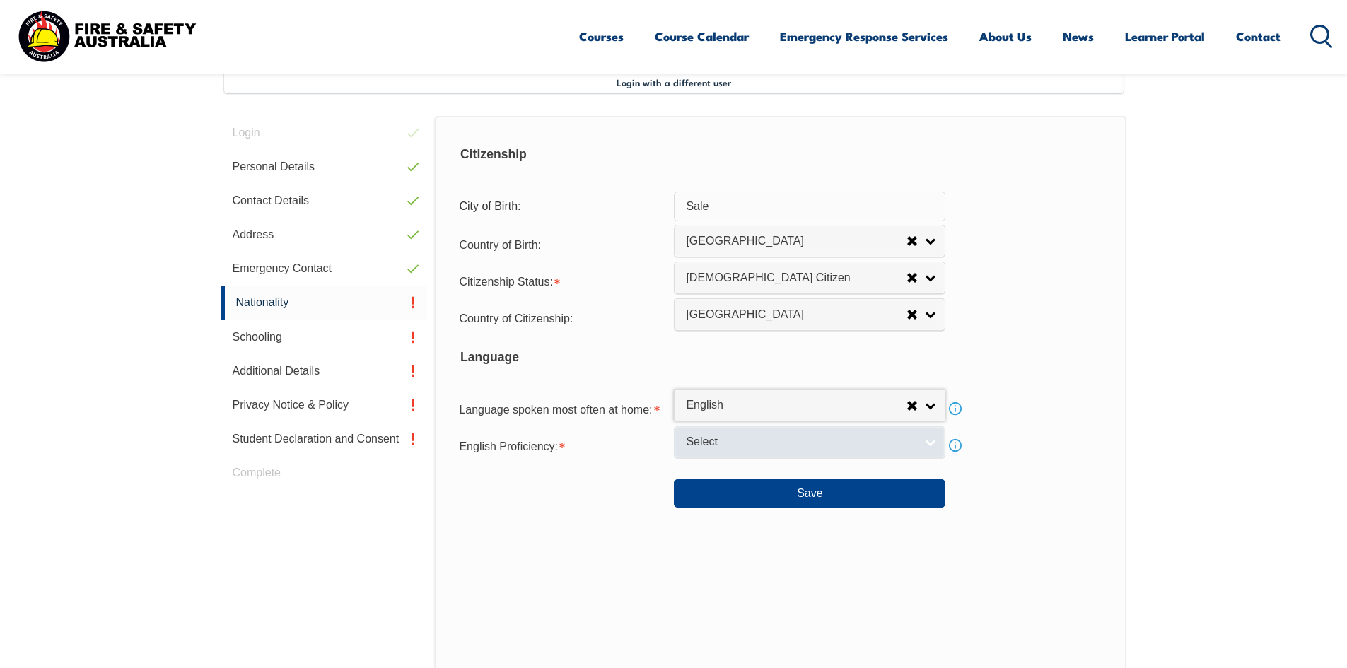
click at [927, 443] on link "Select" at bounding box center [809, 442] width 271 height 32
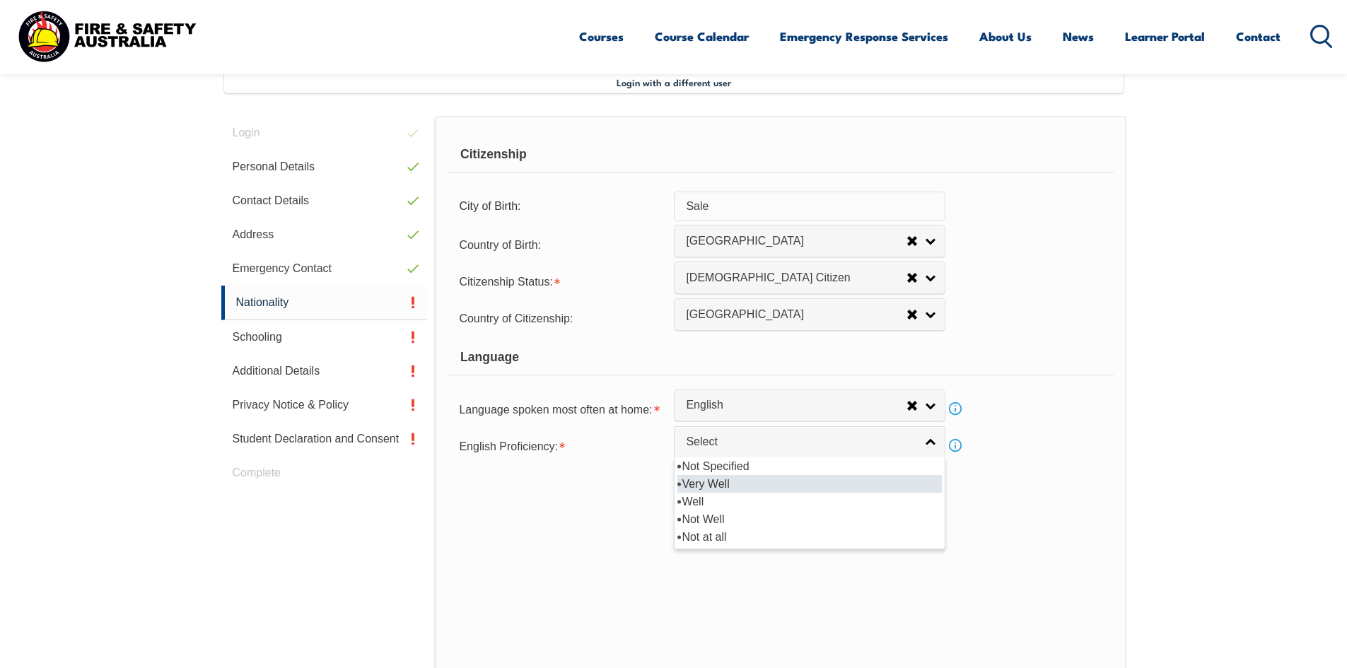
click at [900, 484] on li "Very Well" at bounding box center [809, 484] width 264 height 18
select select "1"
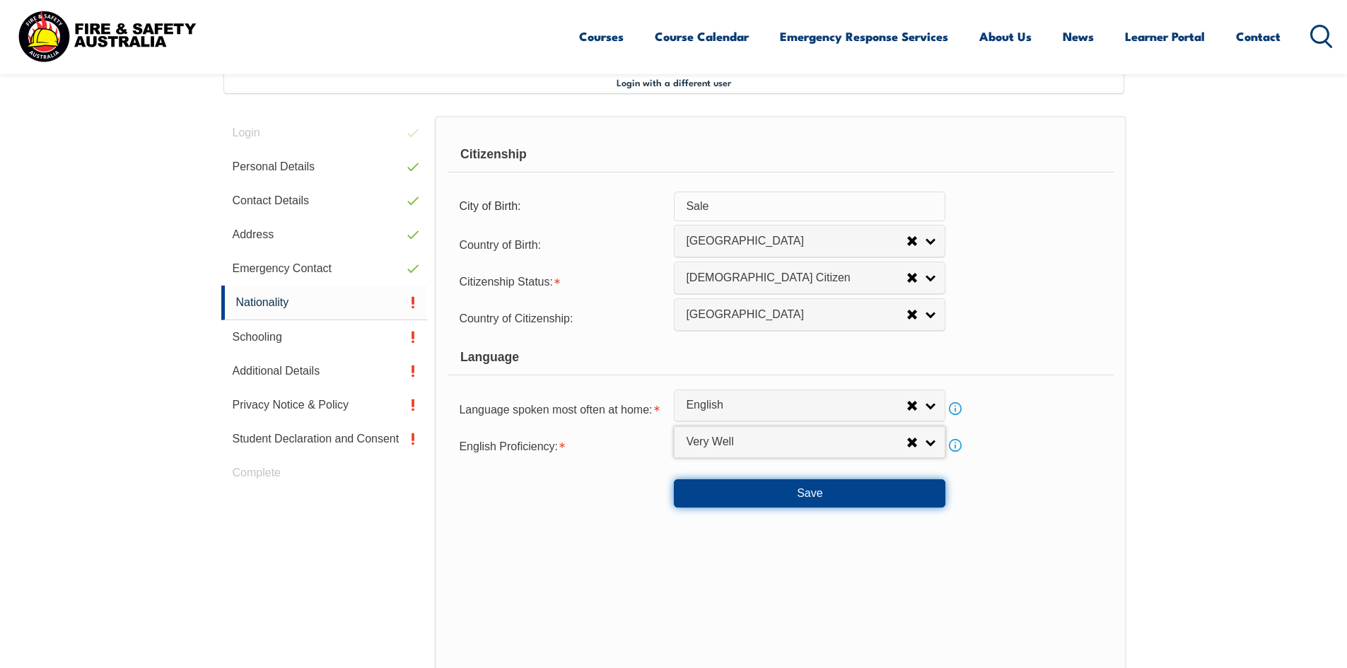
click at [841, 499] on button "Save" at bounding box center [809, 493] width 271 height 28
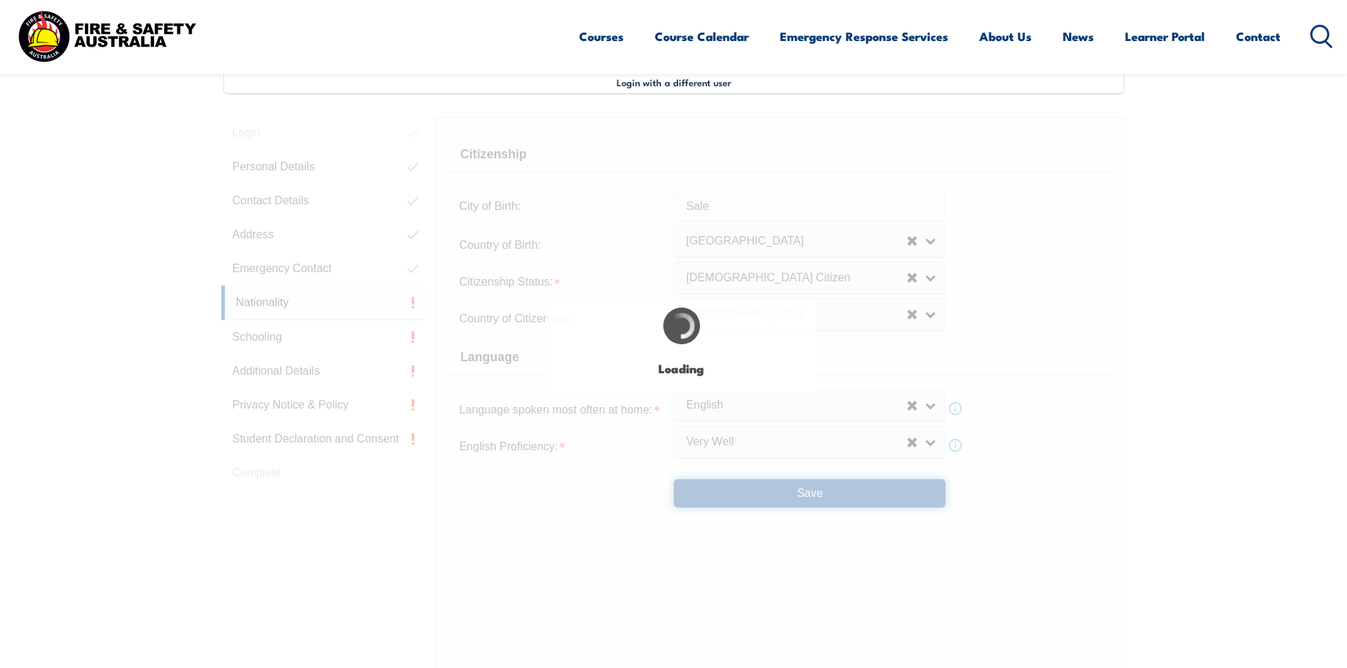
select select "false"
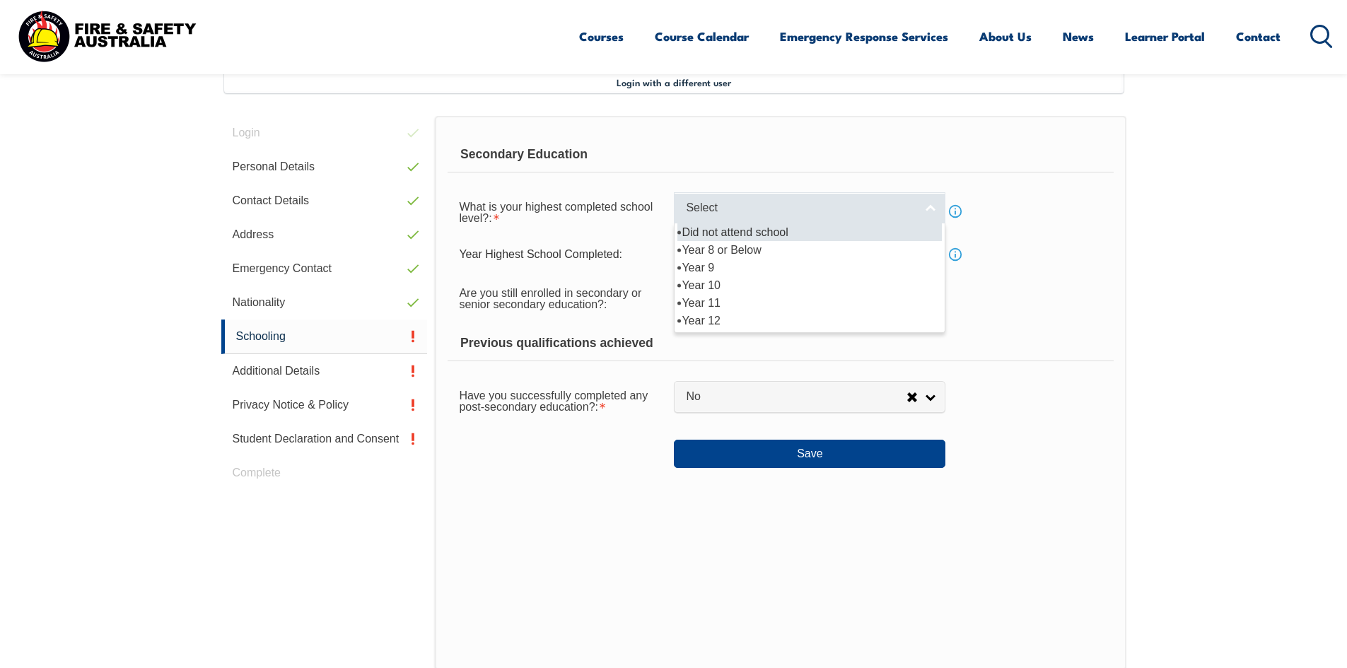
click at [934, 209] on link "Select" at bounding box center [809, 208] width 271 height 32
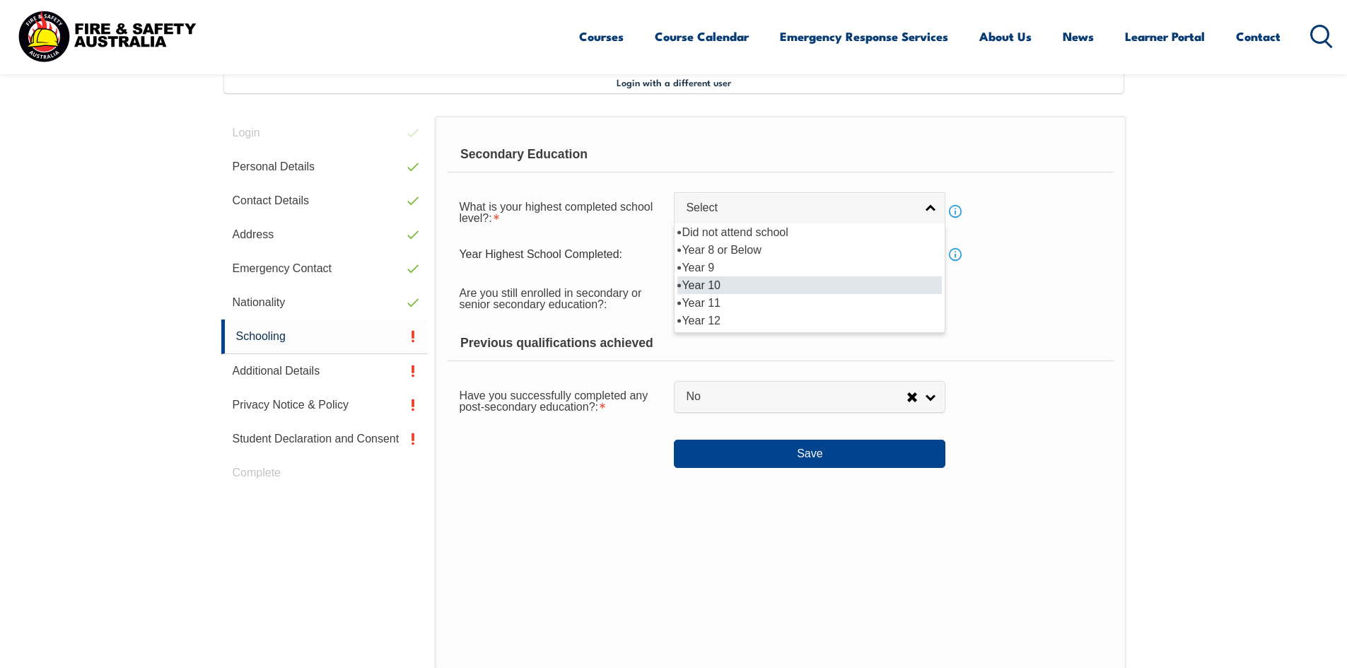
click at [878, 281] on li "Year 10" at bounding box center [809, 285] width 264 height 18
select select "10"
click at [744, 256] on input "text" at bounding box center [809, 255] width 271 height 30
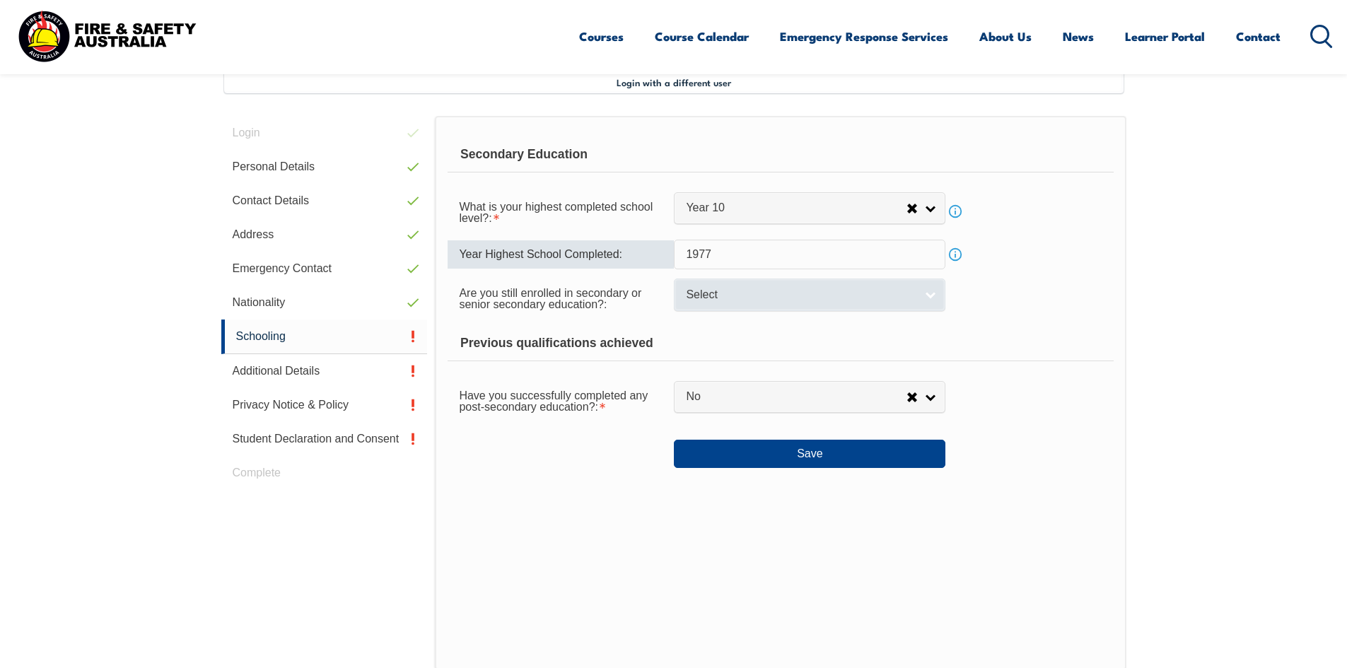
type input "1977"
click at [931, 290] on link "Select" at bounding box center [809, 295] width 271 height 32
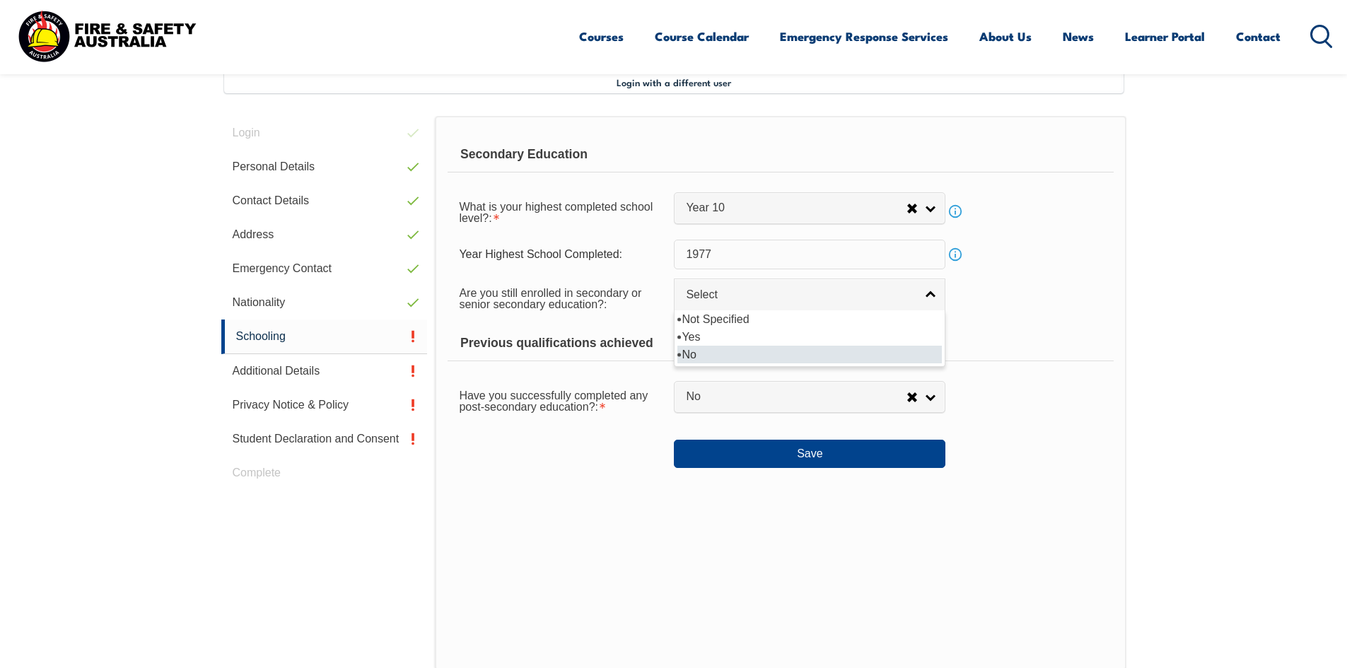
click at [897, 357] on li "No" at bounding box center [809, 355] width 264 height 18
select select "false"
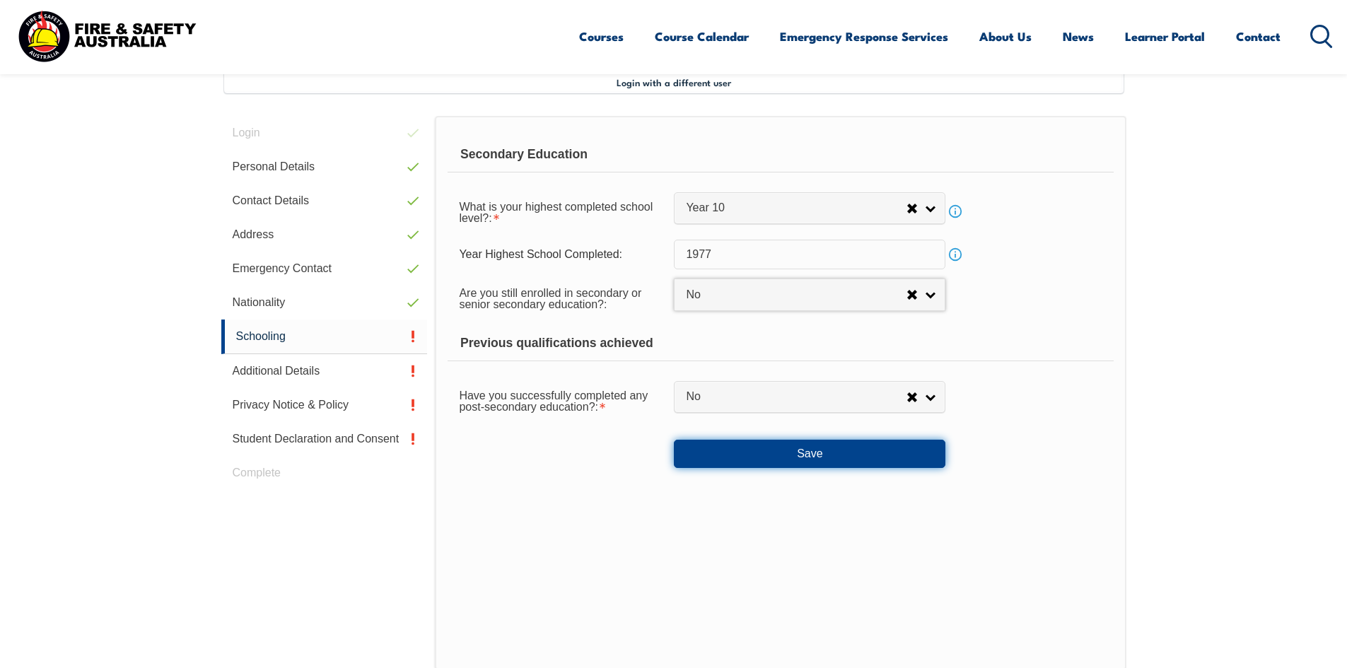
click at [903, 443] on button "Save" at bounding box center [809, 454] width 271 height 28
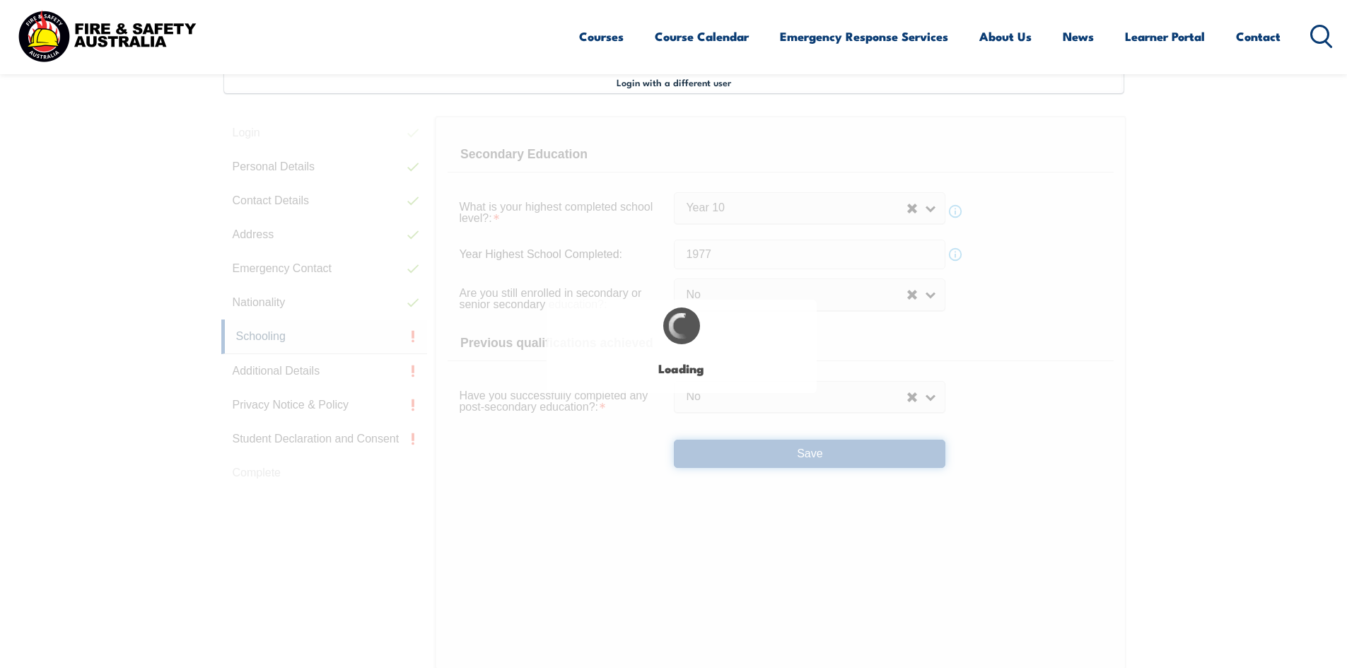
select select
select select "false"
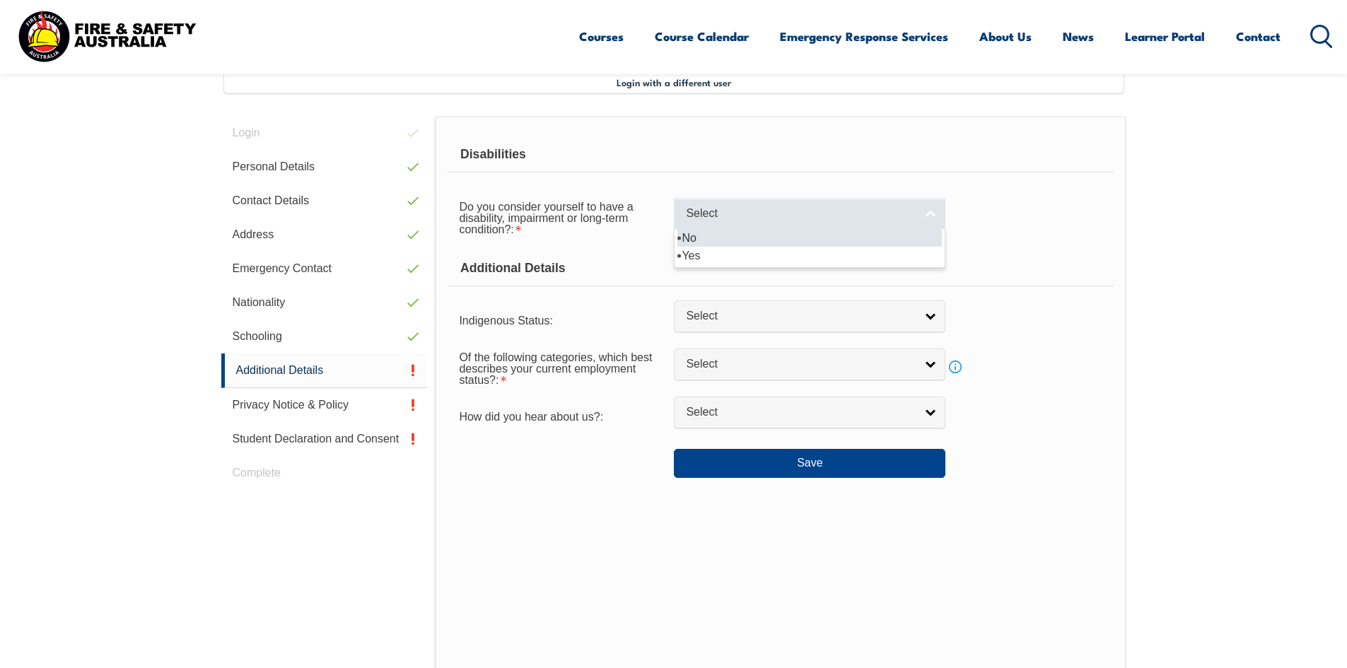
click at [932, 211] on link "Select" at bounding box center [809, 214] width 271 height 32
click at [916, 237] on li "No" at bounding box center [809, 238] width 264 height 18
select select "false"
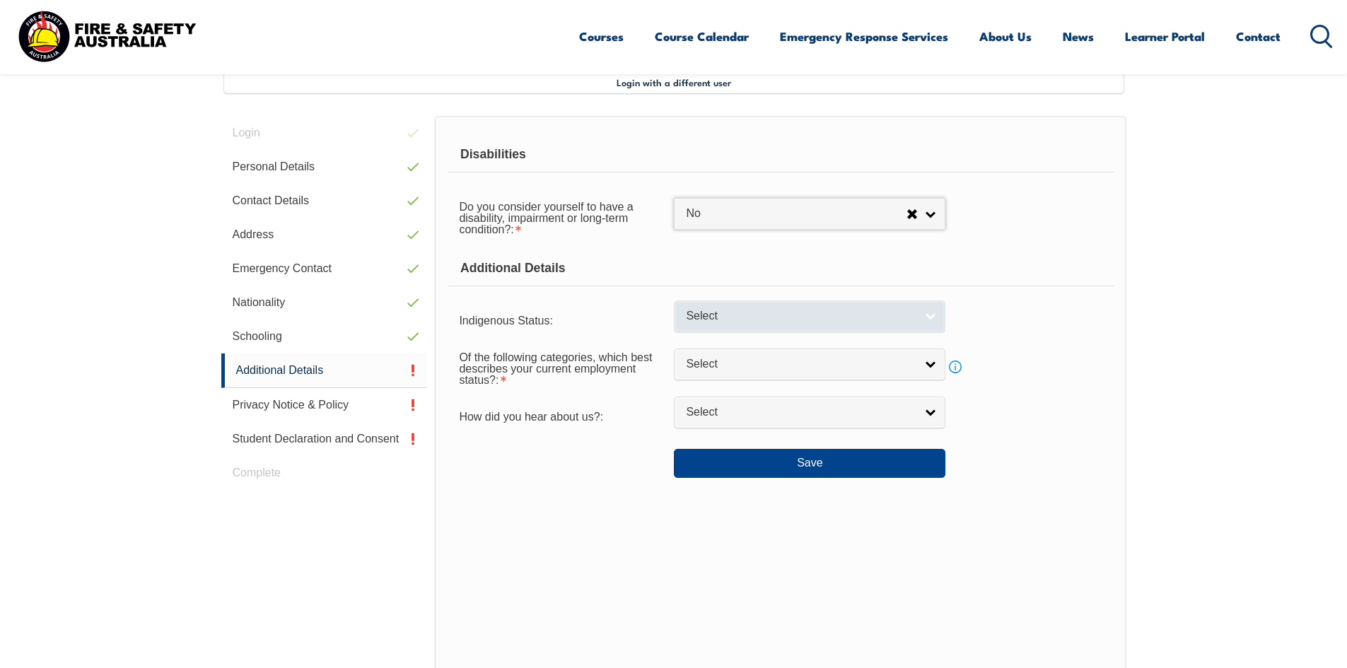
click at [937, 319] on link "Select" at bounding box center [809, 316] width 271 height 32
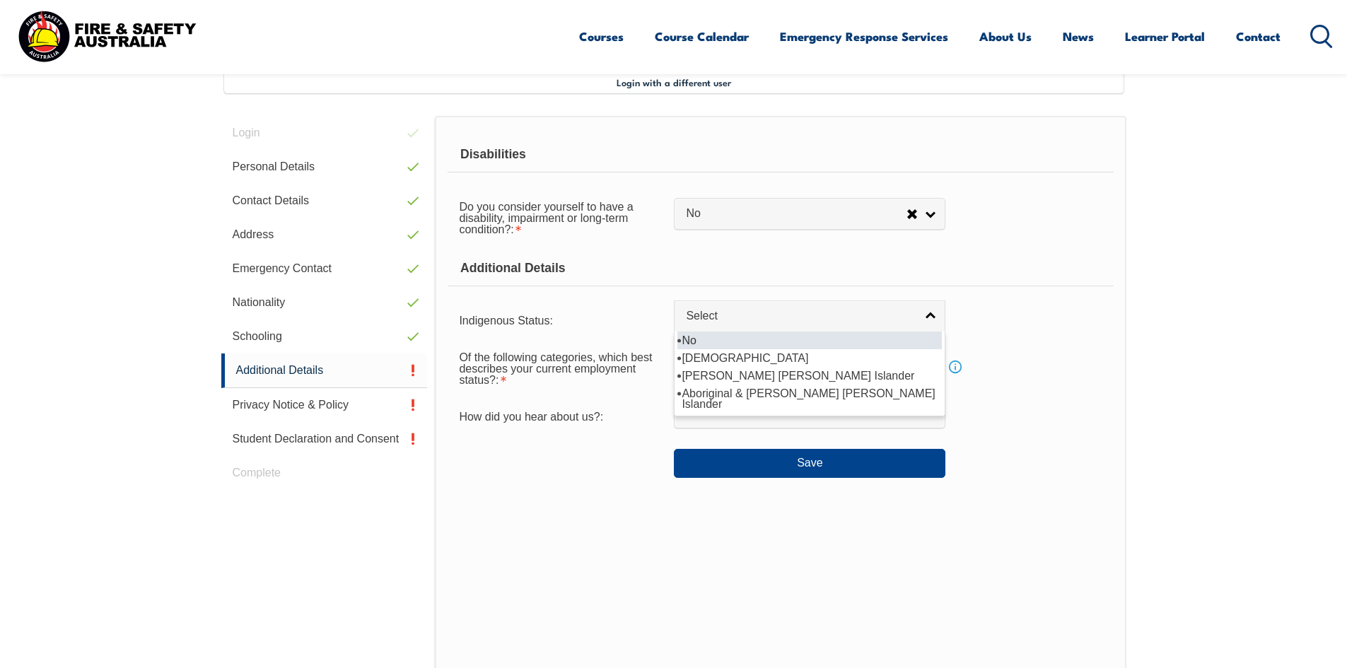
click at [901, 345] on li "No" at bounding box center [809, 341] width 264 height 18
select select "4"
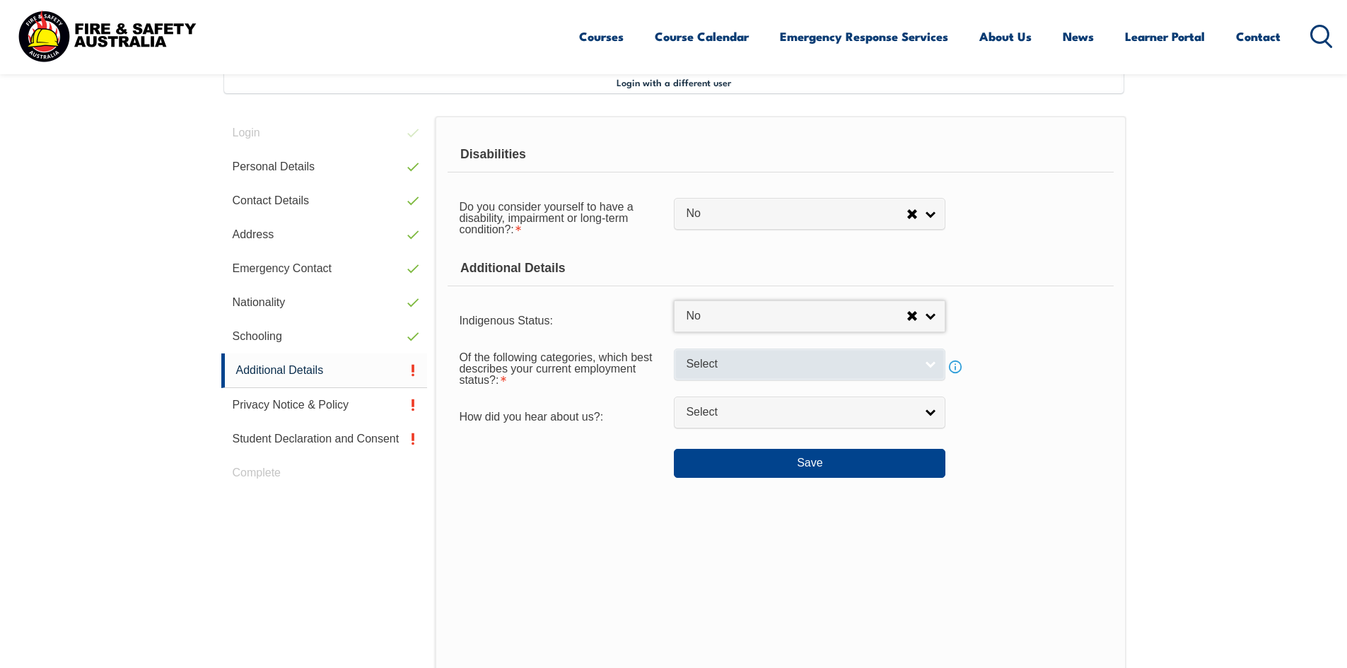
click at [929, 365] on link "Select" at bounding box center [809, 365] width 271 height 32
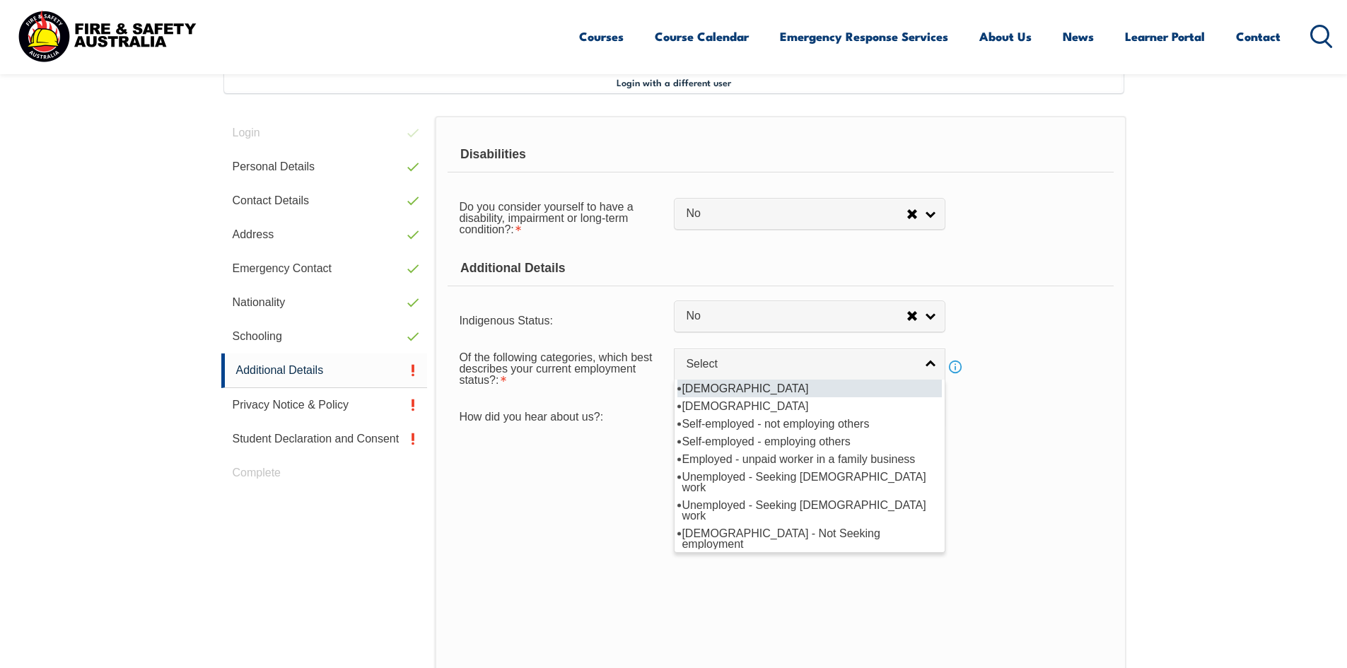
click at [918, 385] on li "[DEMOGRAPHIC_DATA]" at bounding box center [809, 389] width 264 height 18
select select "1"
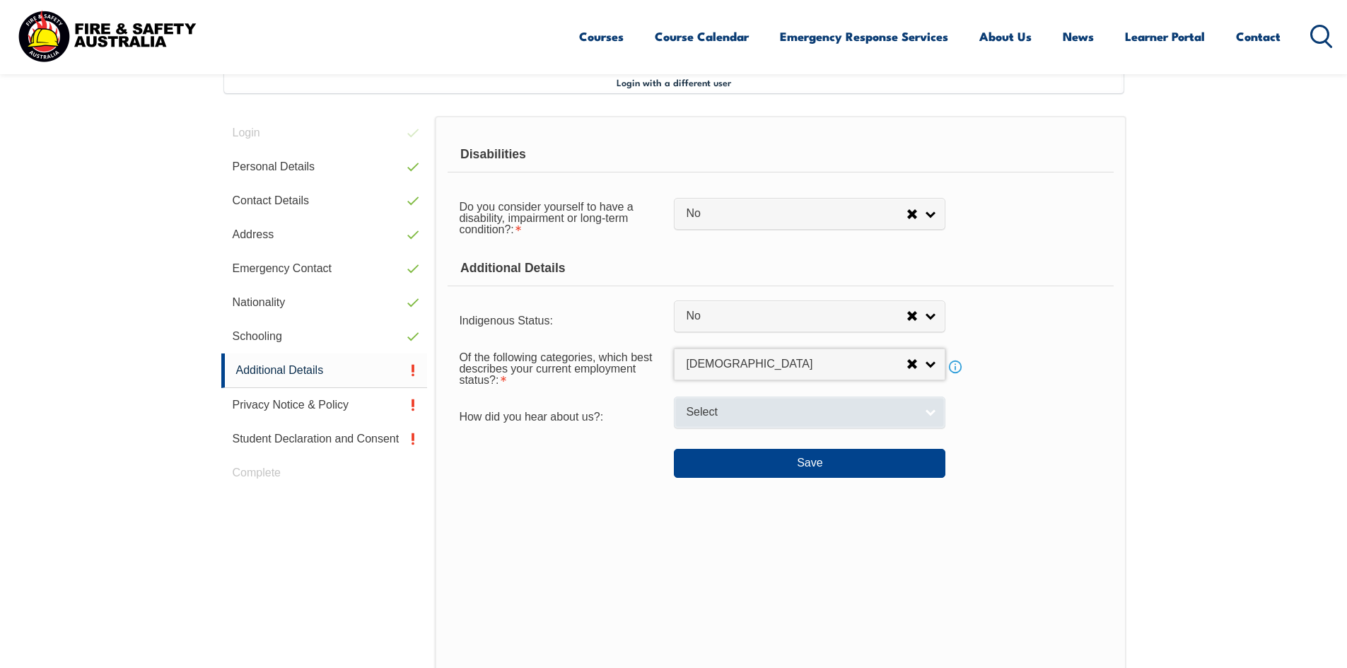
click at [929, 412] on link "Select" at bounding box center [809, 413] width 271 height 32
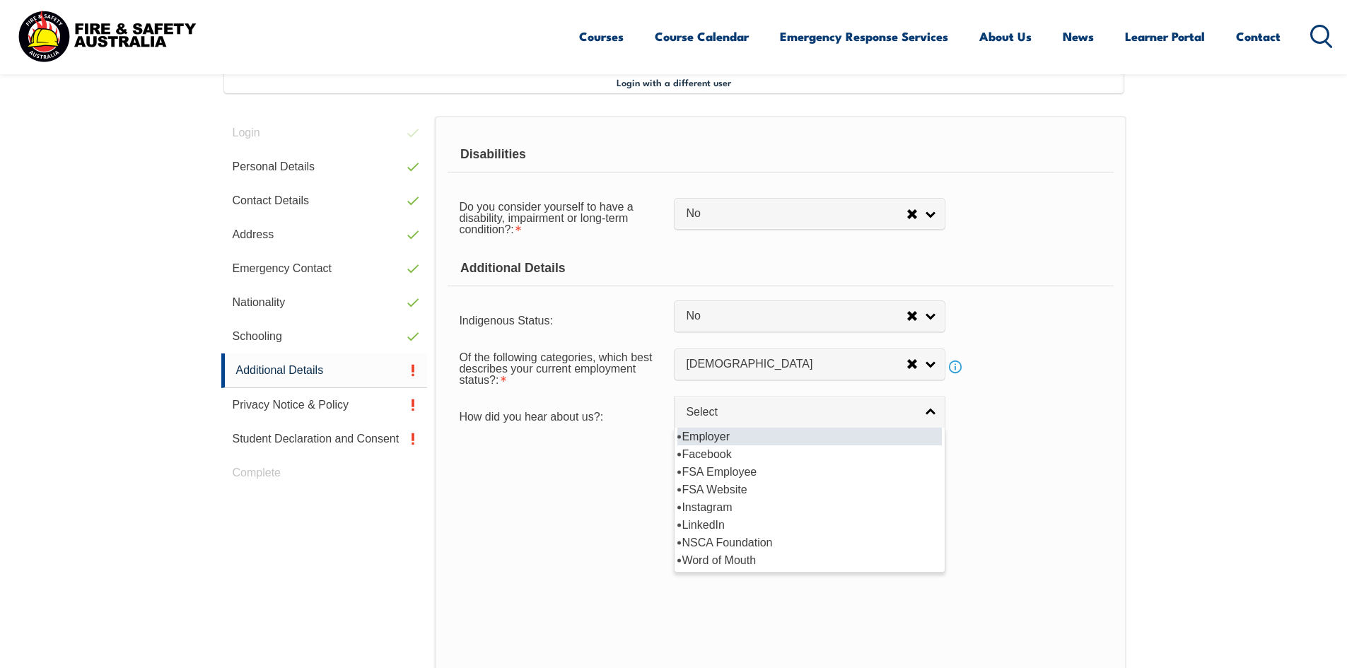
click at [834, 432] on li "Employer" at bounding box center [809, 437] width 264 height 18
select select "8019"
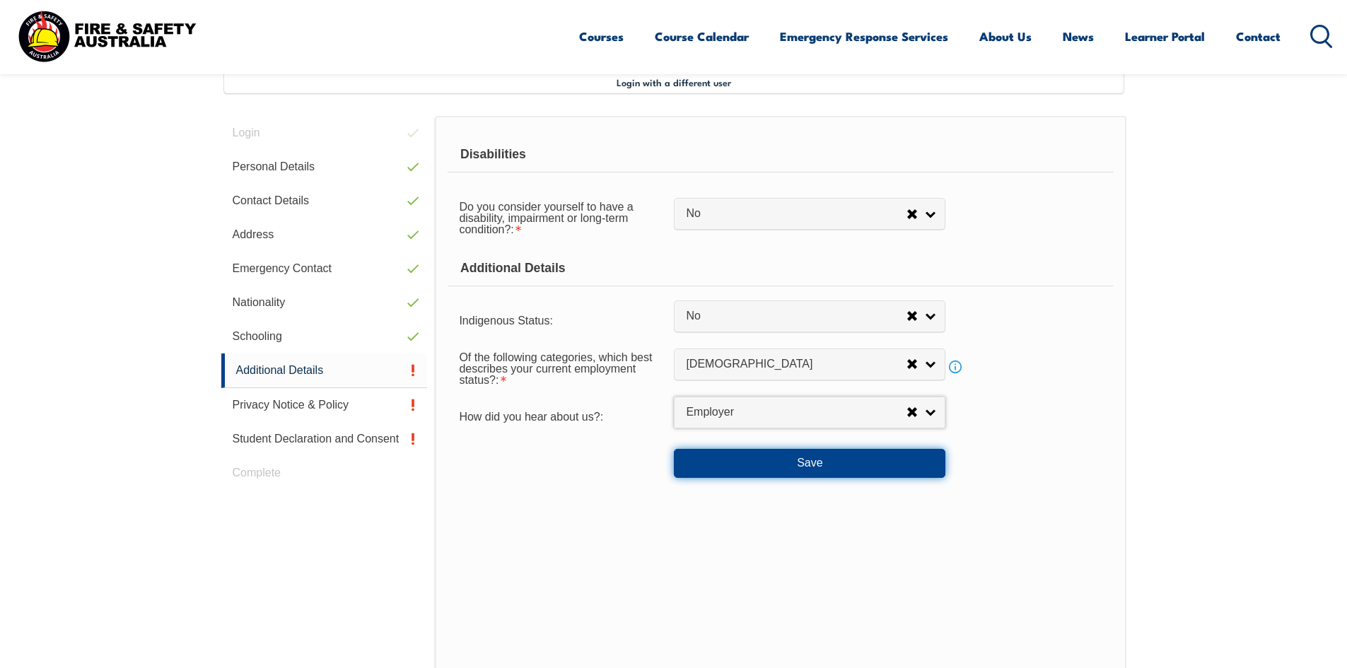
click at [836, 462] on button "Save" at bounding box center [809, 463] width 271 height 28
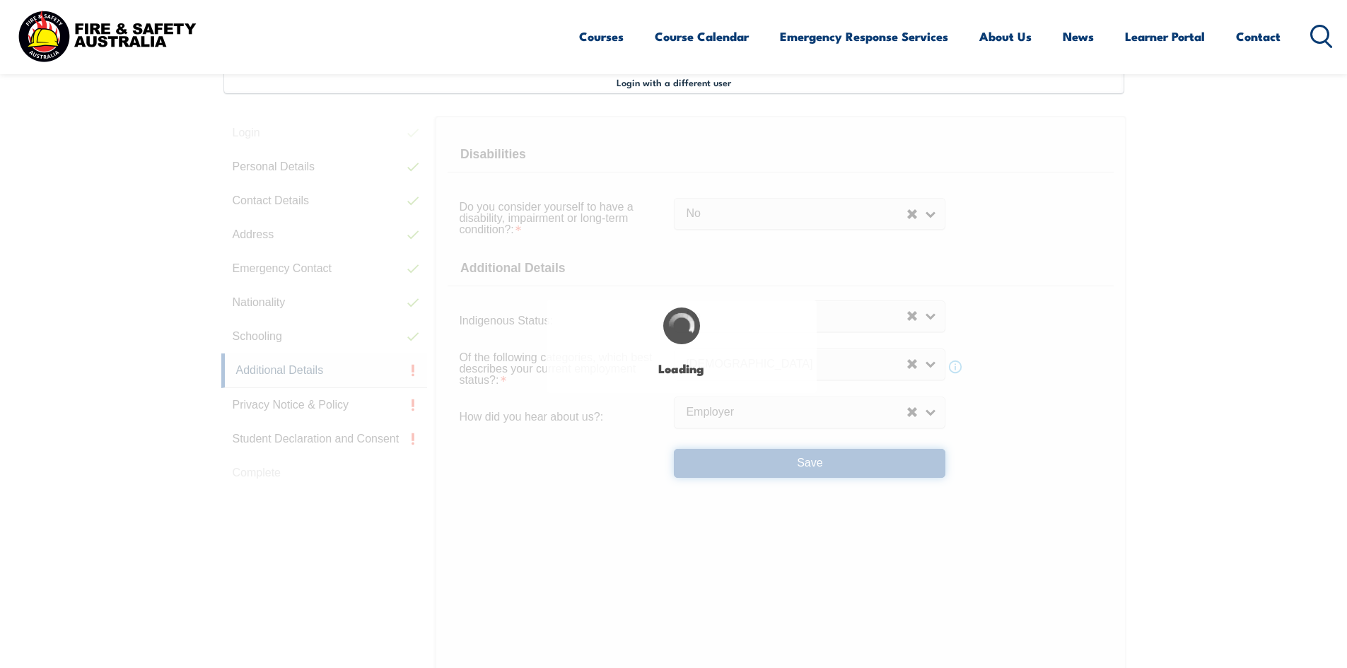
select select "false"
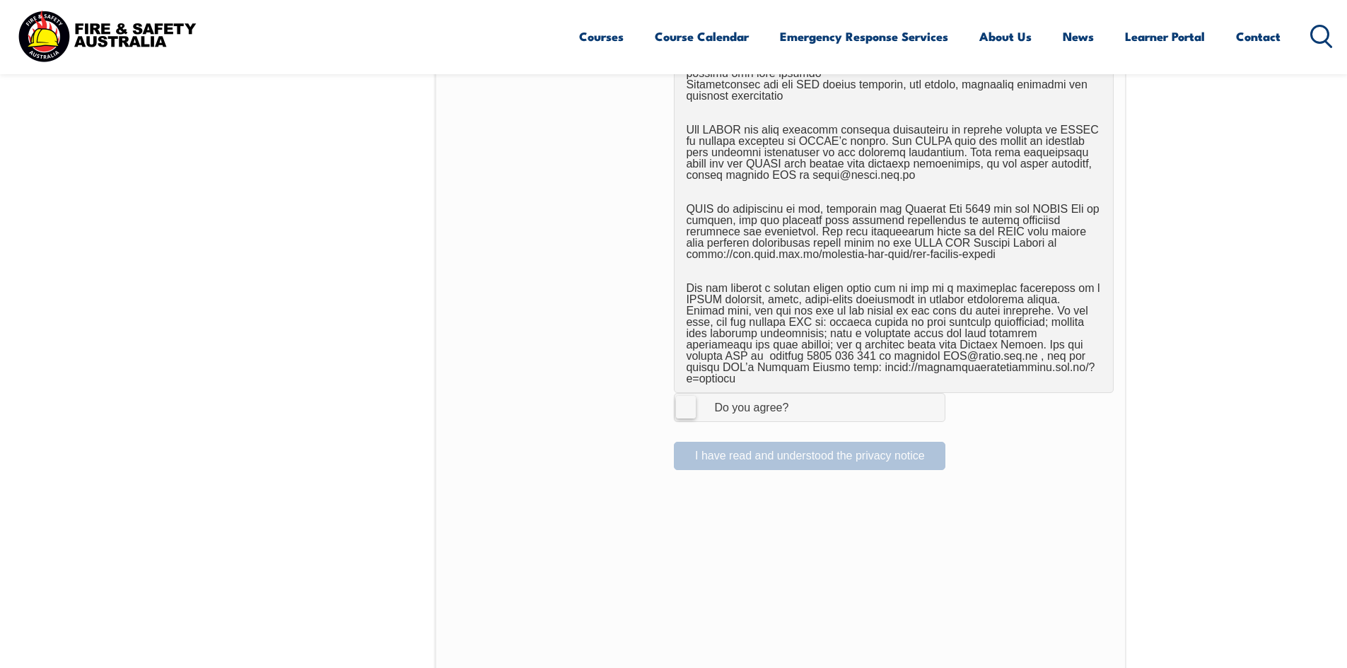
scroll to position [809, 0]
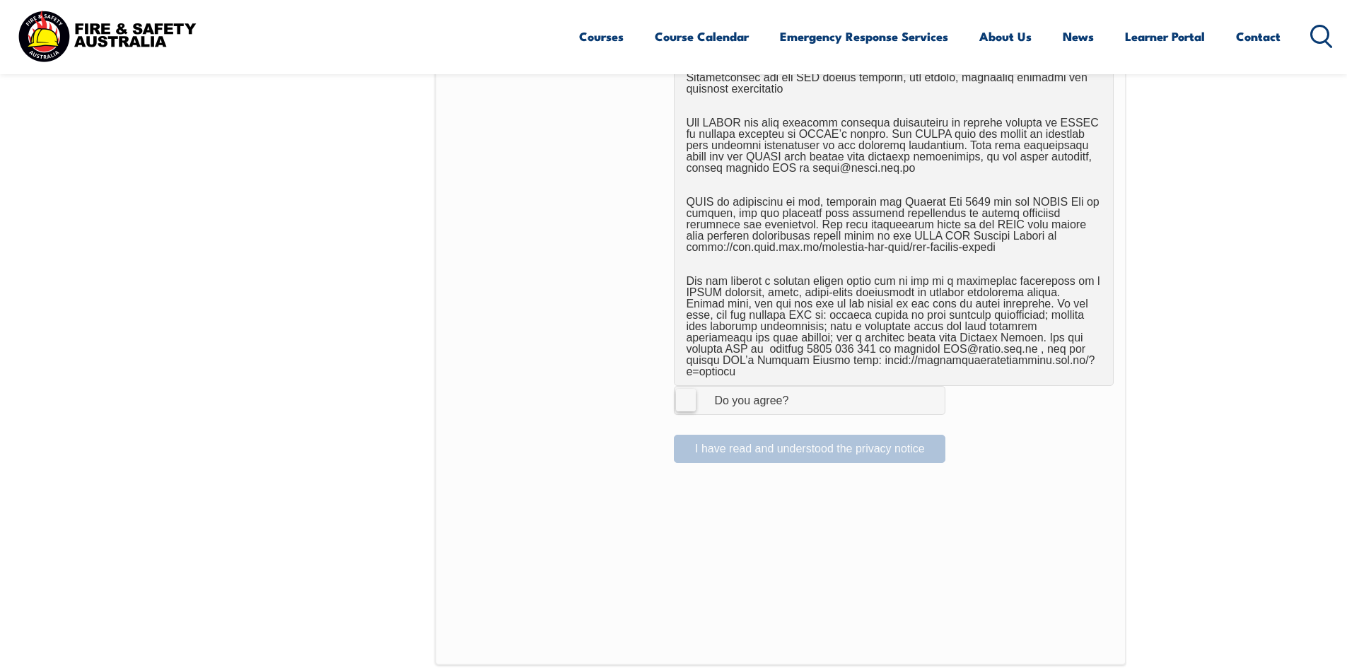
click at [689, 390] on label "I Agree Do you agree?" at bounding box center [809, 400] width 271 height 28
click at [800, 390] on input "I Agree Do you agree?" at bounding box center [812, 400] width 24 height 27
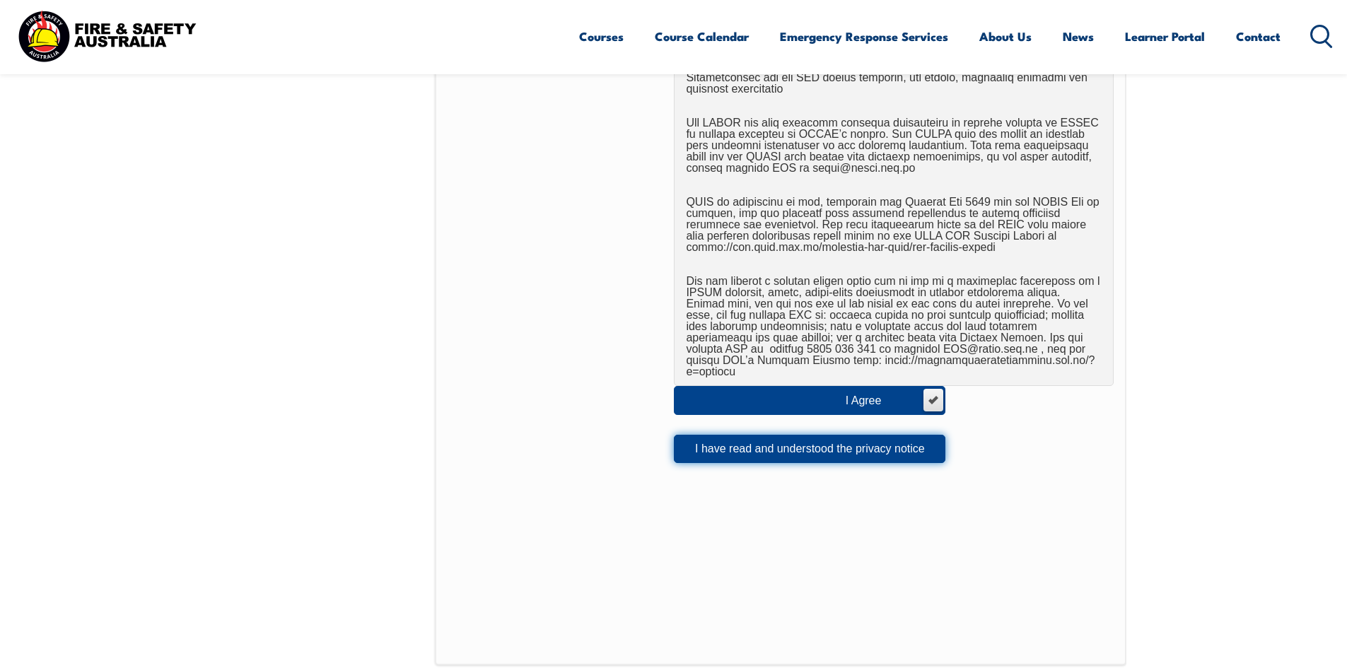
click at [777, 437] on button "I have read and understood the privacy notice" at bounding box center [809, 449] width 271 height 28
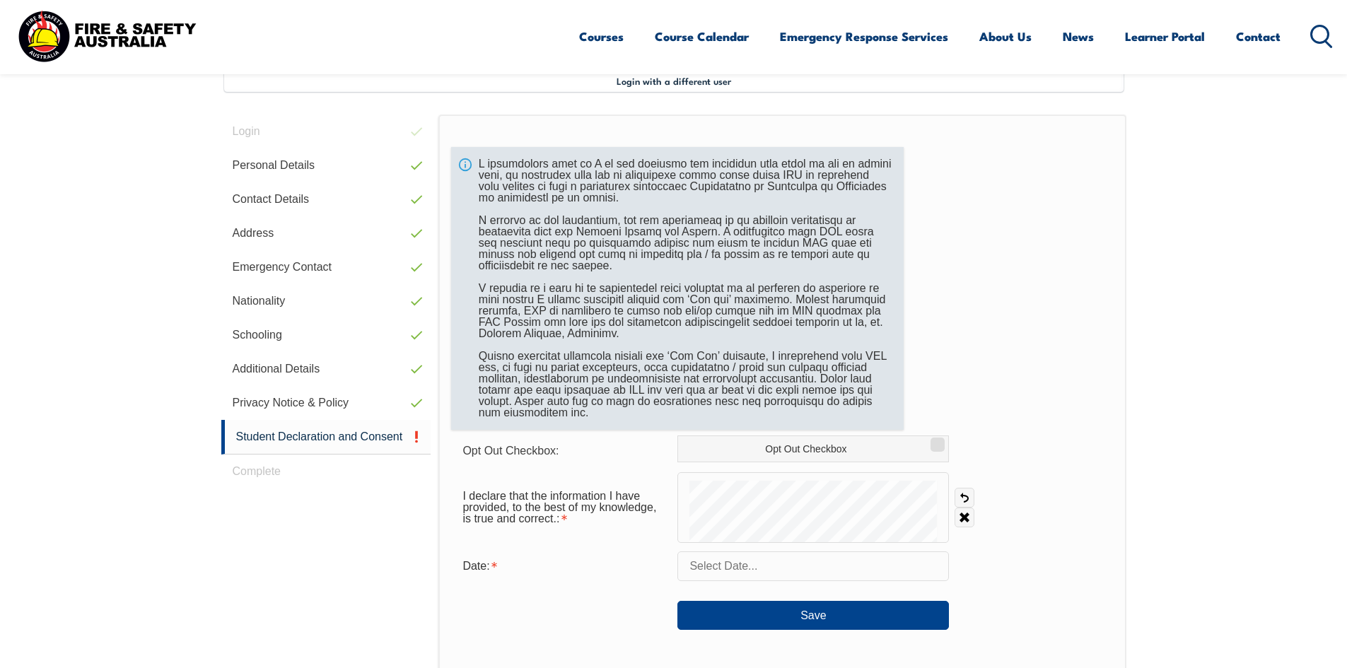
scroll to position [385, 0]
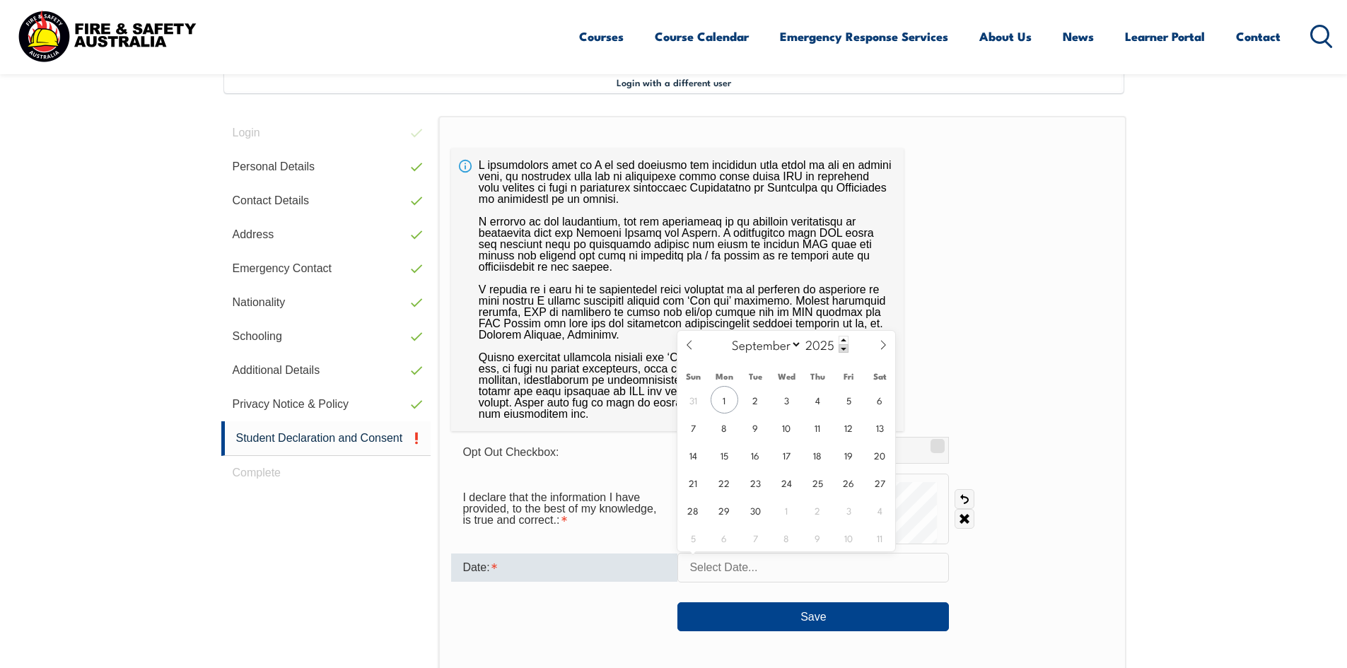
click at [823, 562] on input "text" at bounding box center [812, 568] width 271 height 30
click at [724, 399] on span "1" at bounding box center [724, 400] width 28 height 28
type input "[DATE]"
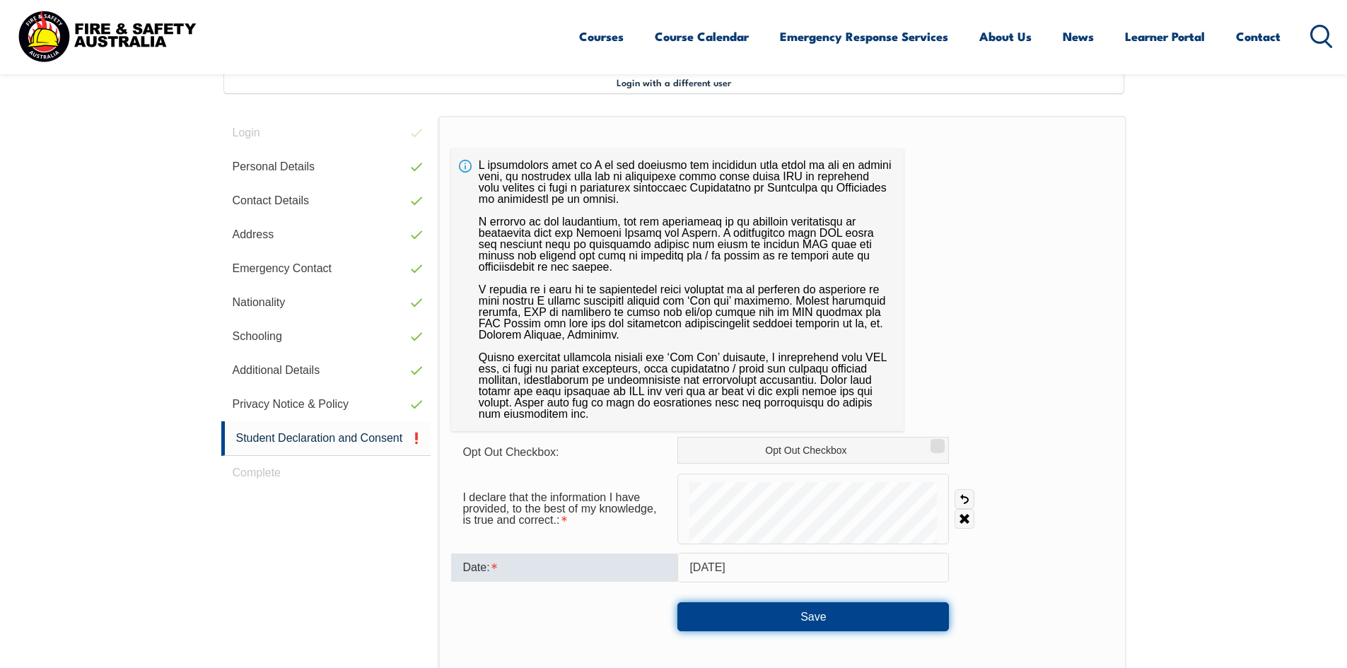
click at [831, 616] on button "Save" at bounding box center [812, 616] width 271 height 28
